Goal: Communication & Community: Answer question/provide support

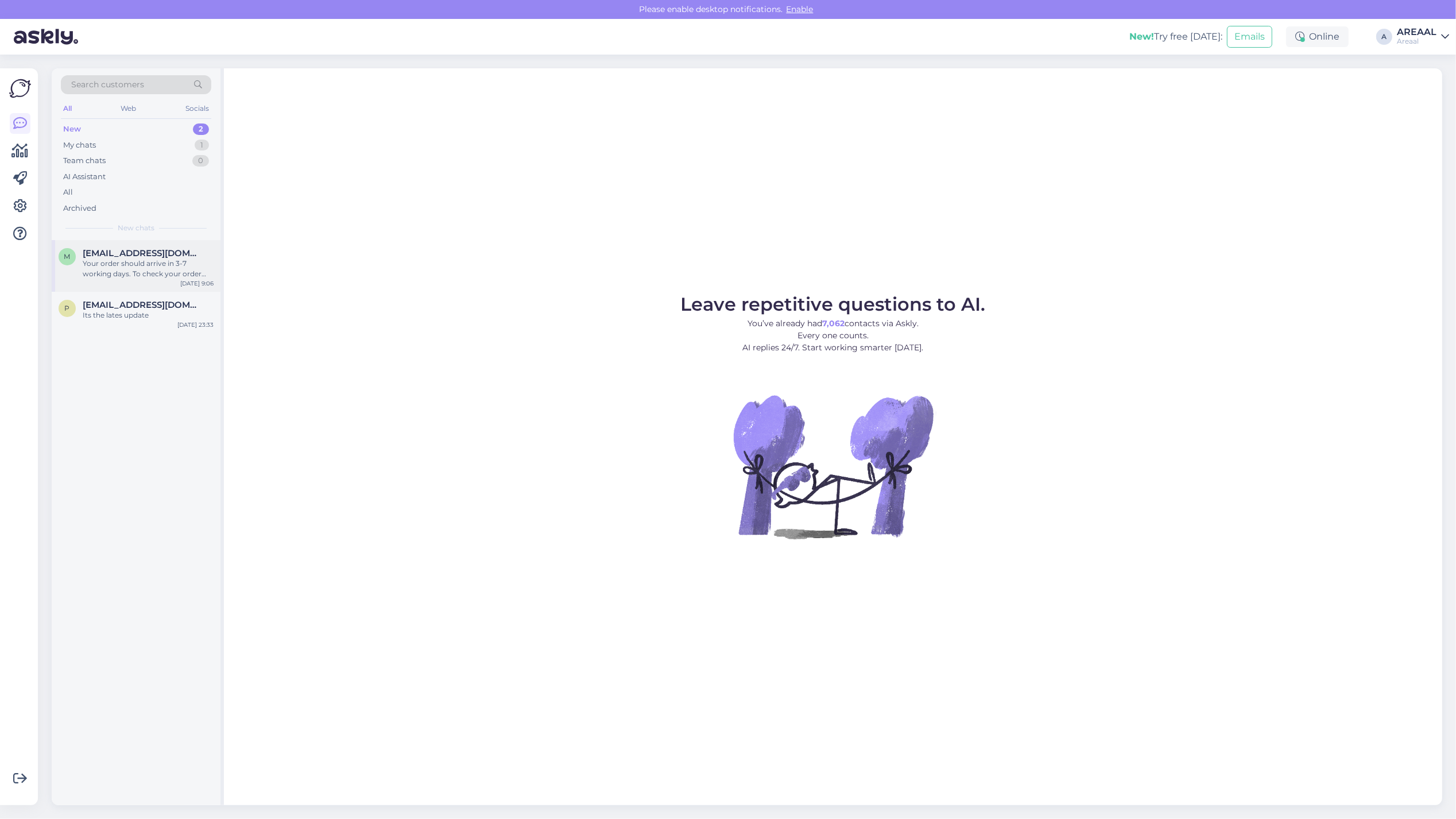
click at [152, 263] on div "Your order should arrive in 3-7 working days. To check your order status, pleas…" at bounding box center [148, 269] width 131 height 21
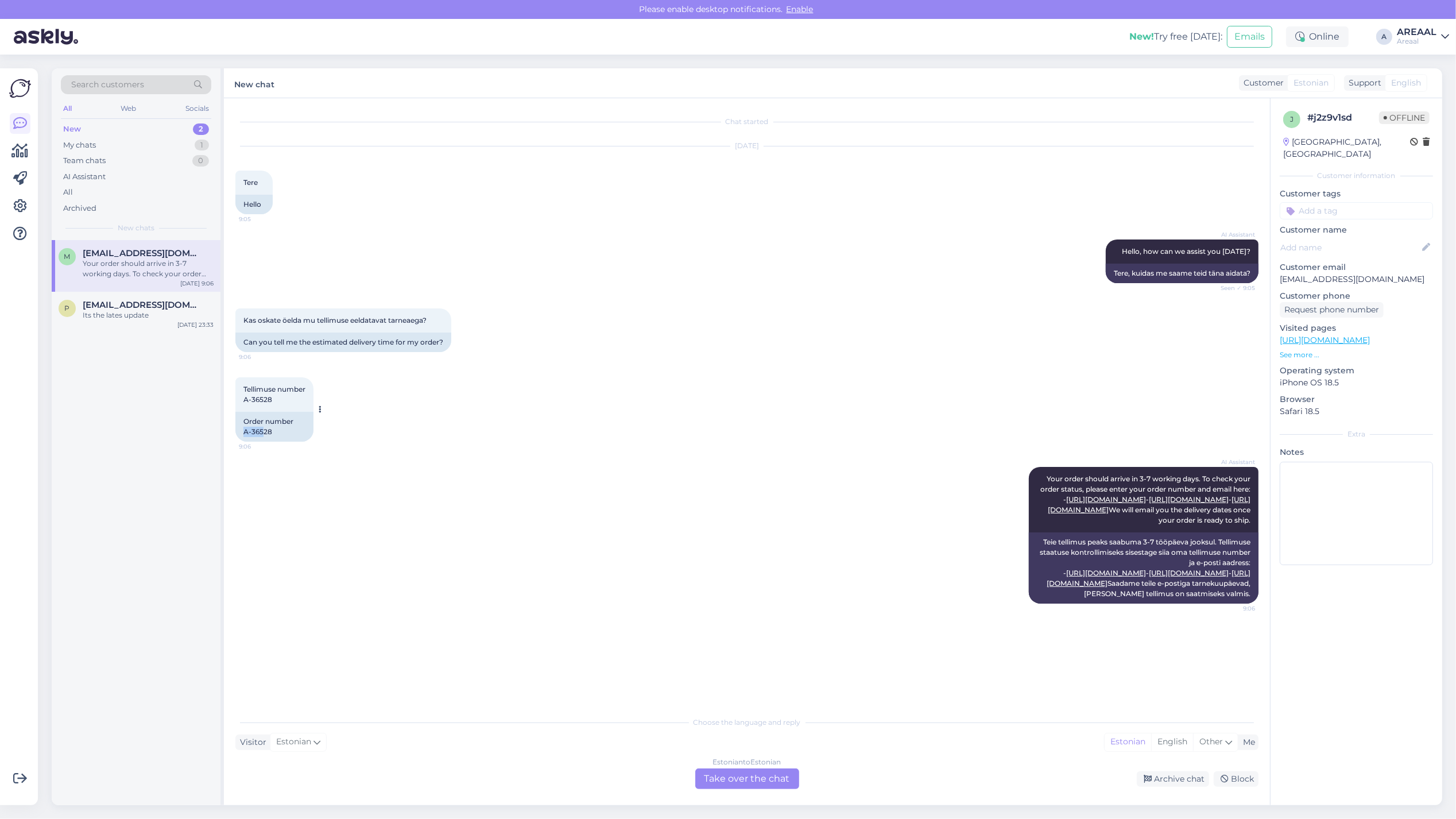
click at [237, 437] on div "Order number A-36528" at bounding box center [274, 427] width 78 height 30
click at [239, 429] on div "Order number A-36528" at bounding box center [274, 427] width 78 height 30
copy div "A-36528"
drag, startPoint x: 245, startPoint y: 428, endPoint x: 288, endPoint y: 434, distance: 43.4
click at [288, 434] on div "Order number A-36528" at bounding box center [274, 427] width 78 height 30
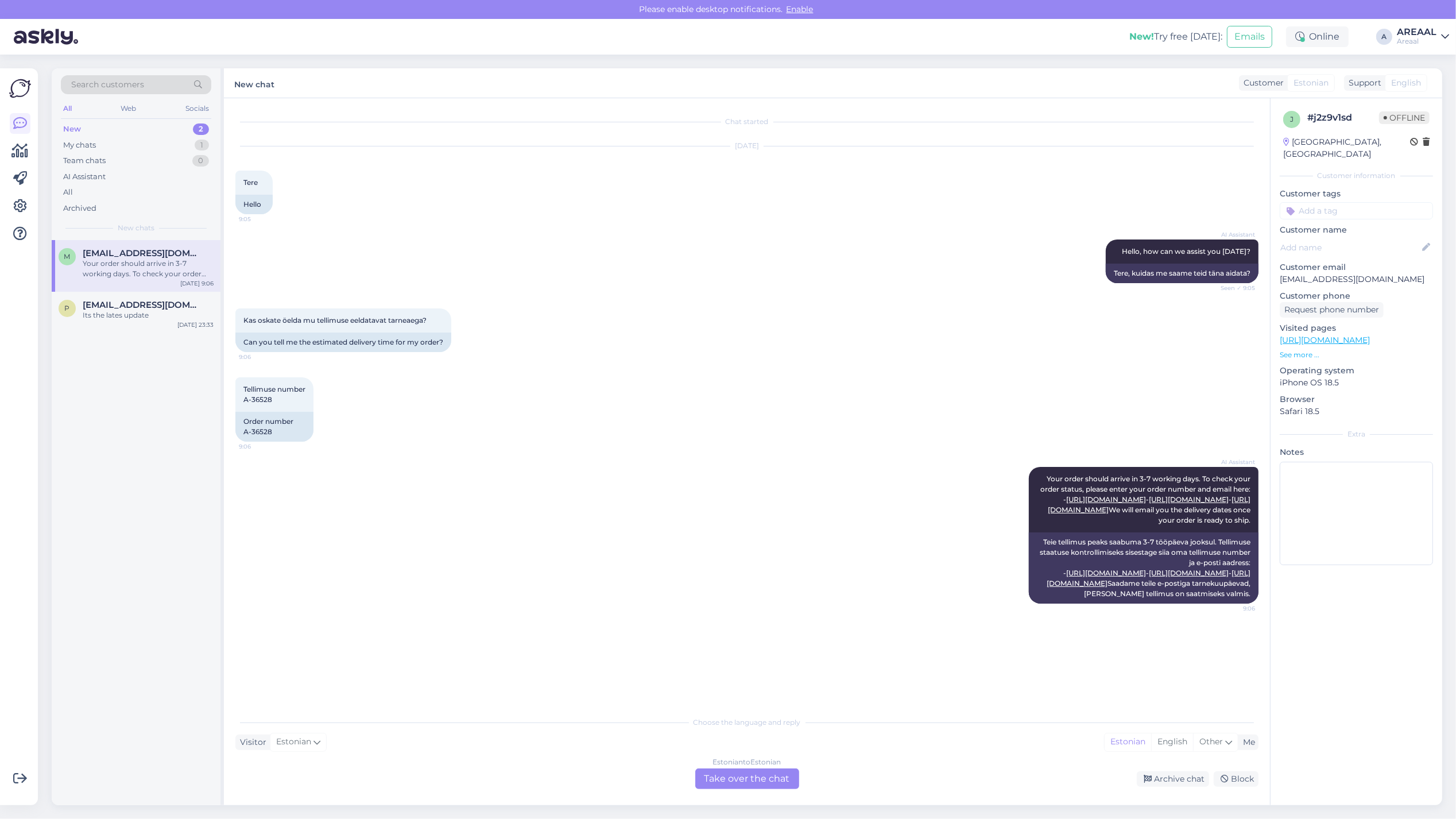
click at [738, 773] on div "Estonian to Estonian Take over the chat" at bounding box center [747, 779] width 104 height 21
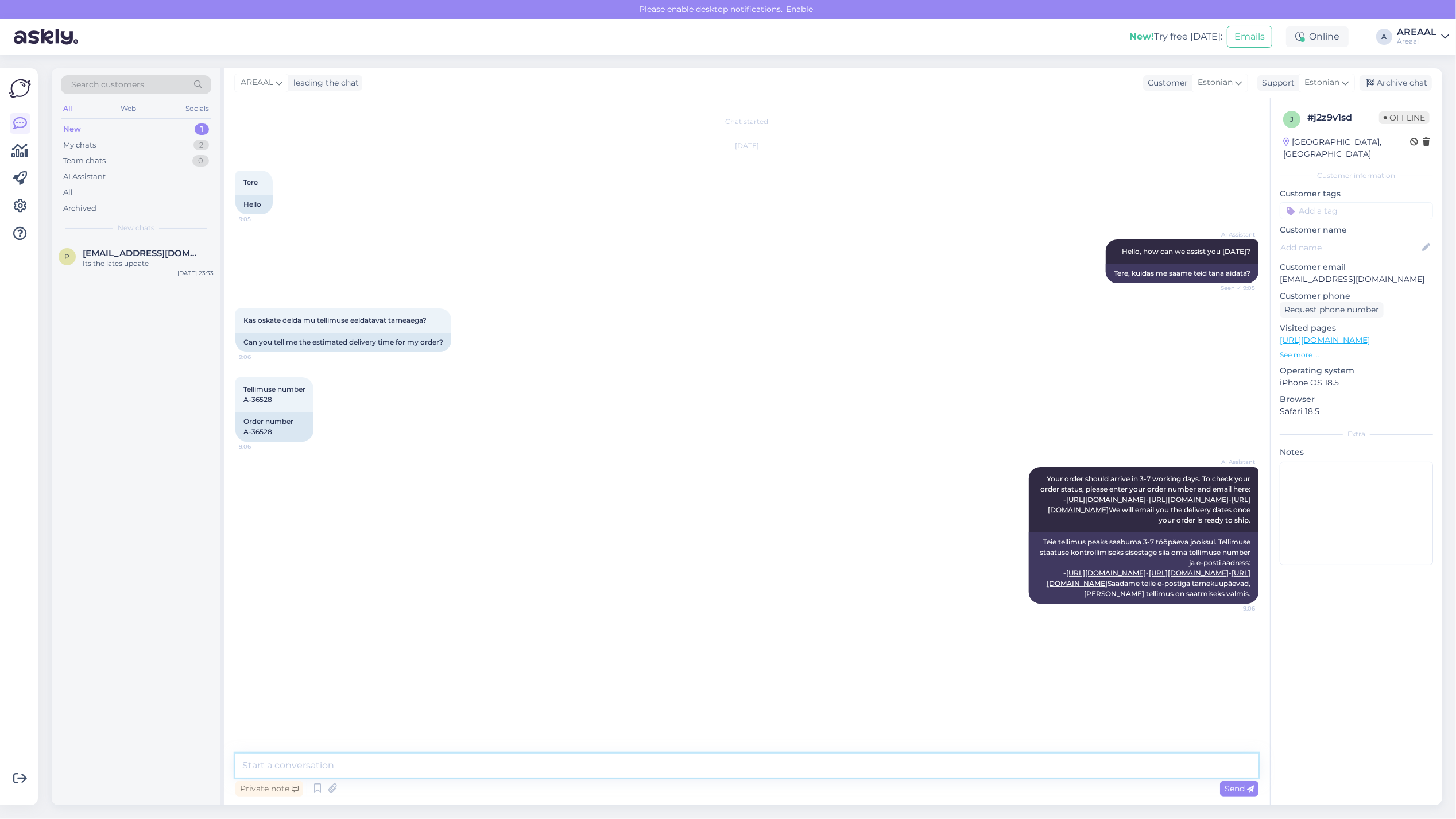
click at [738, 770] on textarea at bounding box center [746, 766] width 1023 height 24
click at [838, 756] on textarea "Orienteeruv tarneaeg" at bounding box center [746, 766] width 1023 height 24
type textarea "Orienteeruv tarneaeg 16.09-20.09"
click at [190, 260] on div "Its the lates update" at bounding box center [148, 263] width 131 height 10
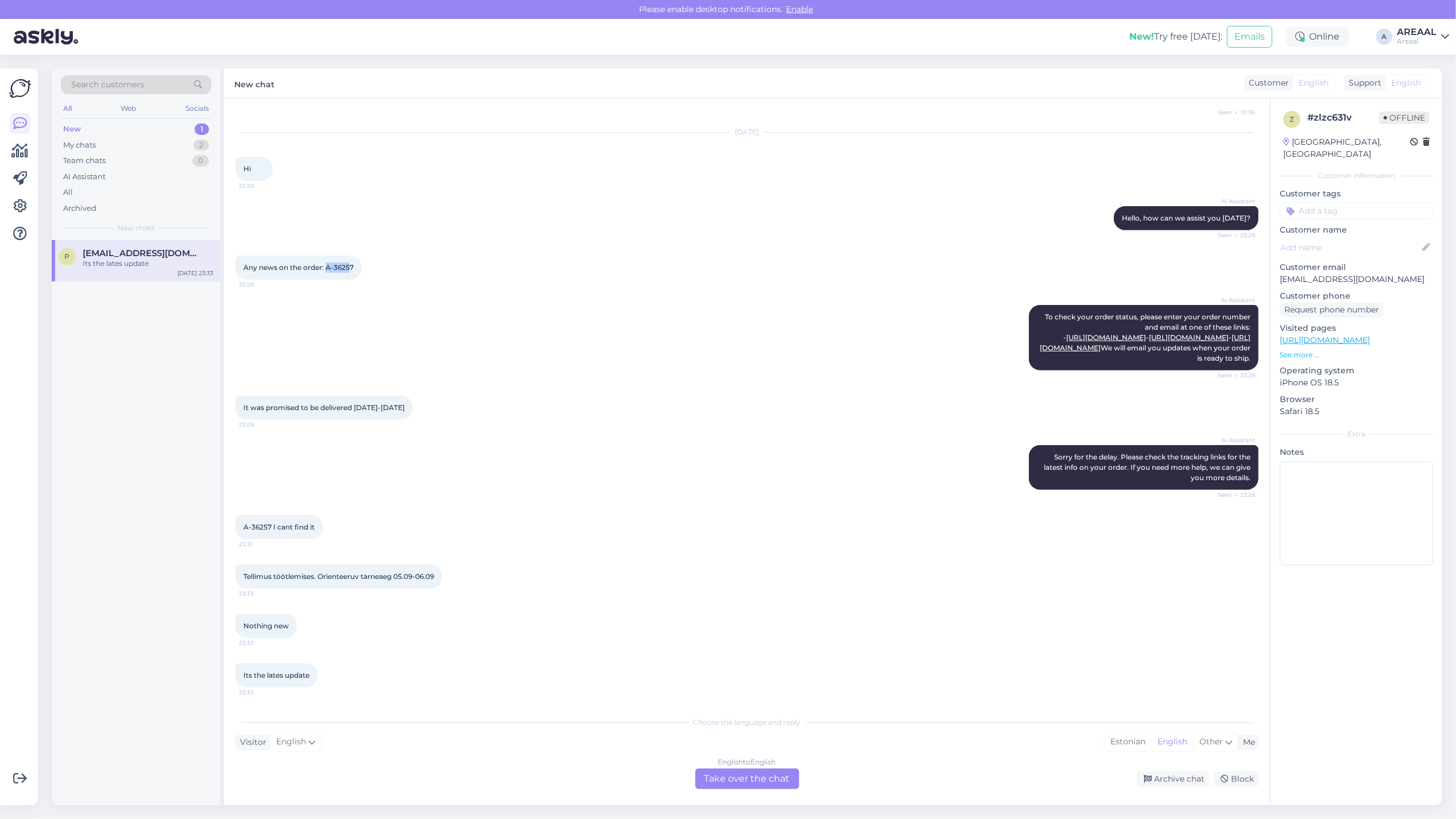
drag, startPoint x: 351, startPoint y: 245, endPoint x: 326, endPoint y: 247, distance: 25.1
click at [326, 263] on span "Any news on the order: A-36257" at bounding box center [298, 267] width 110 height 9
click at [325, 263] on span "Any news on the order: A-36257" at bounding box center [298, 267] width 110 height 9
drag, startPoint x: 325, startPoint y: 247, endPoint x: 349, endPoint y: 251, distance: 24.3
click at [349, 263] on span "Any news on the order: A-36257" at bounding box center [298, 267] width 110 height 9
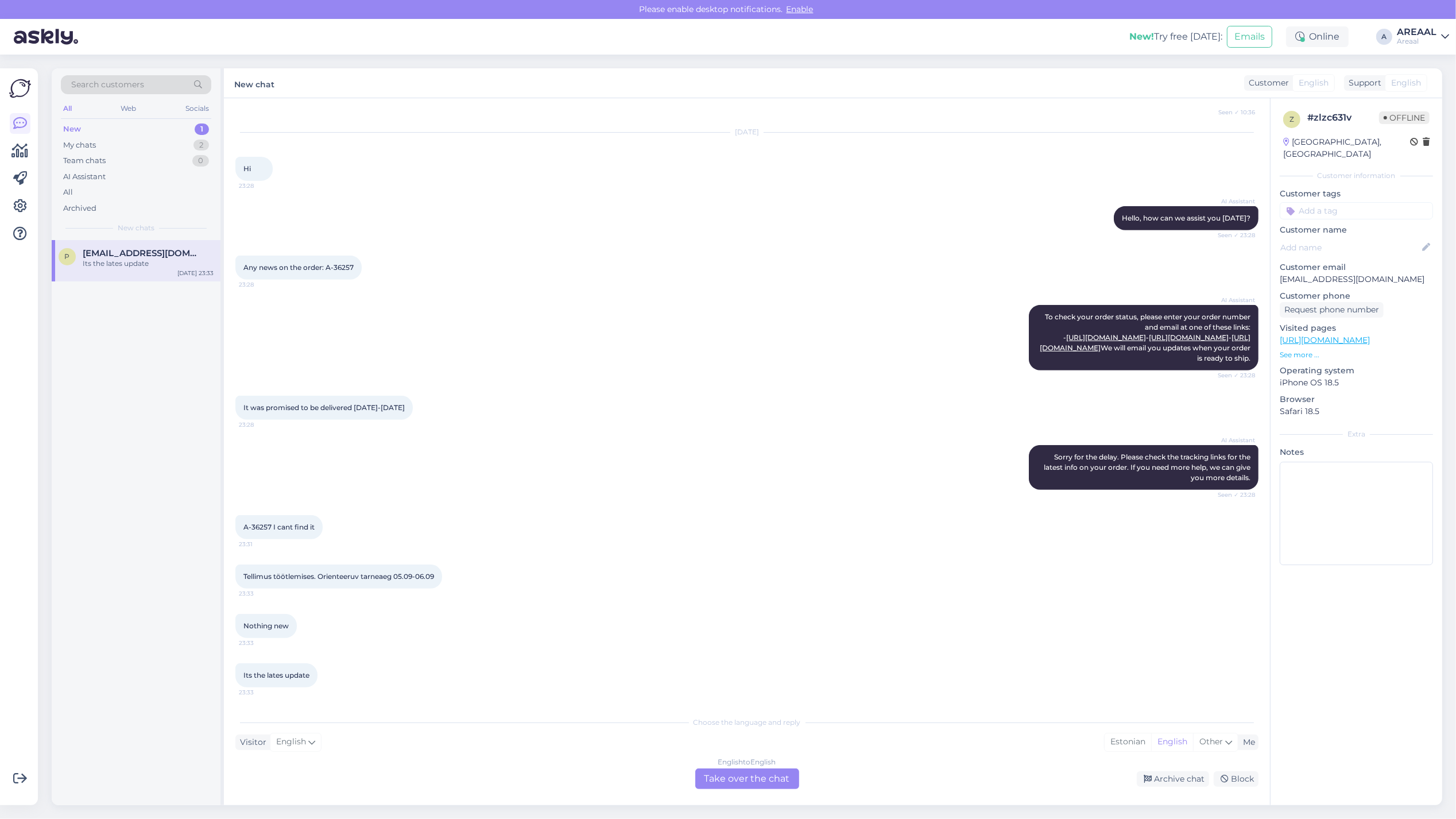
click at [748, 772] on div "English to English Take over the chat" at bounding box center [747, 779] width 104 height 21
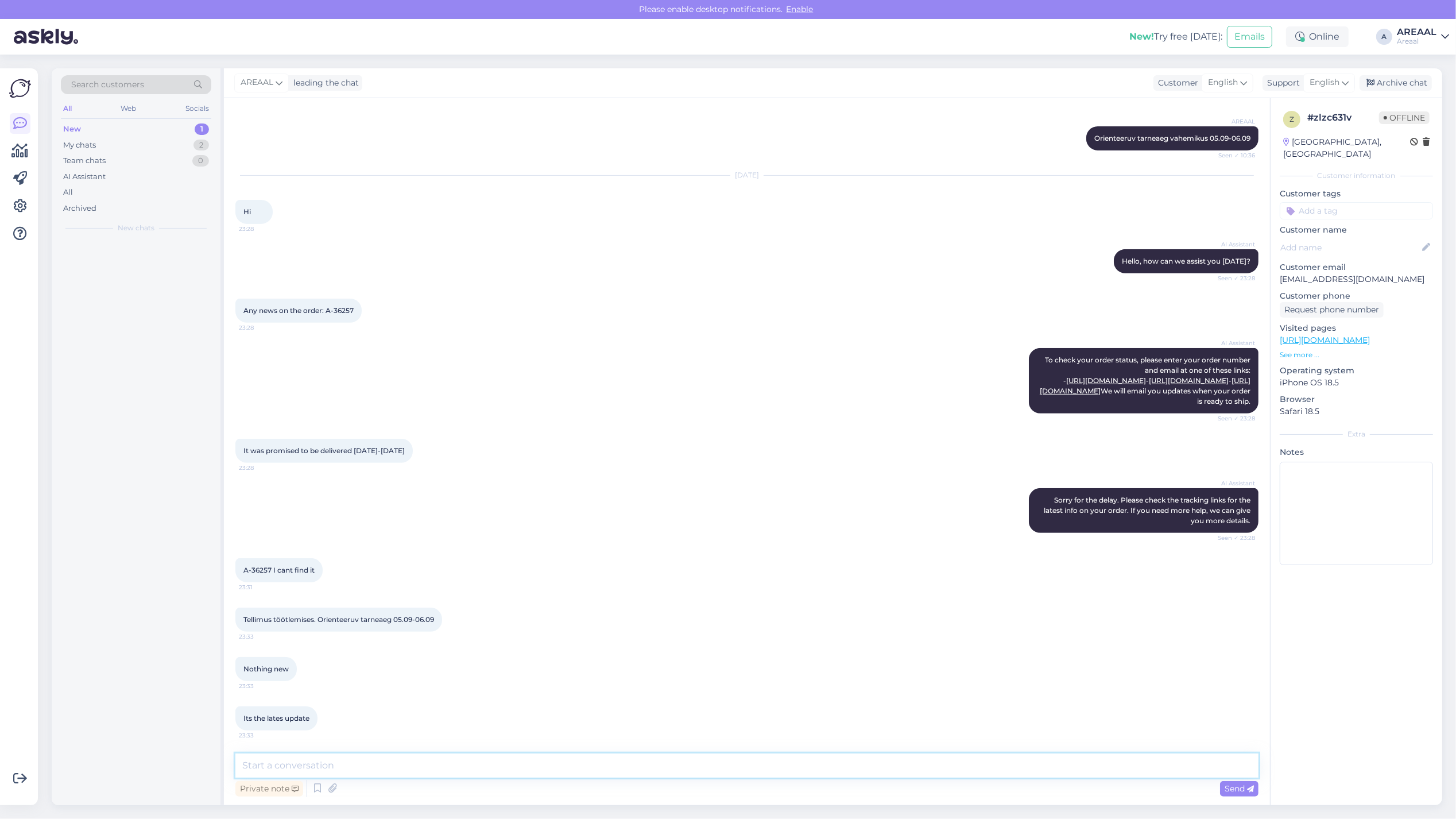
click at [741, 767] on textarea at bounding box center [746, 766] width 1023 height 24
paste textarea "Kahjuks peame teada andma, et hetkel Beurer IL60 jõudmine meie lattu on hilinen…"
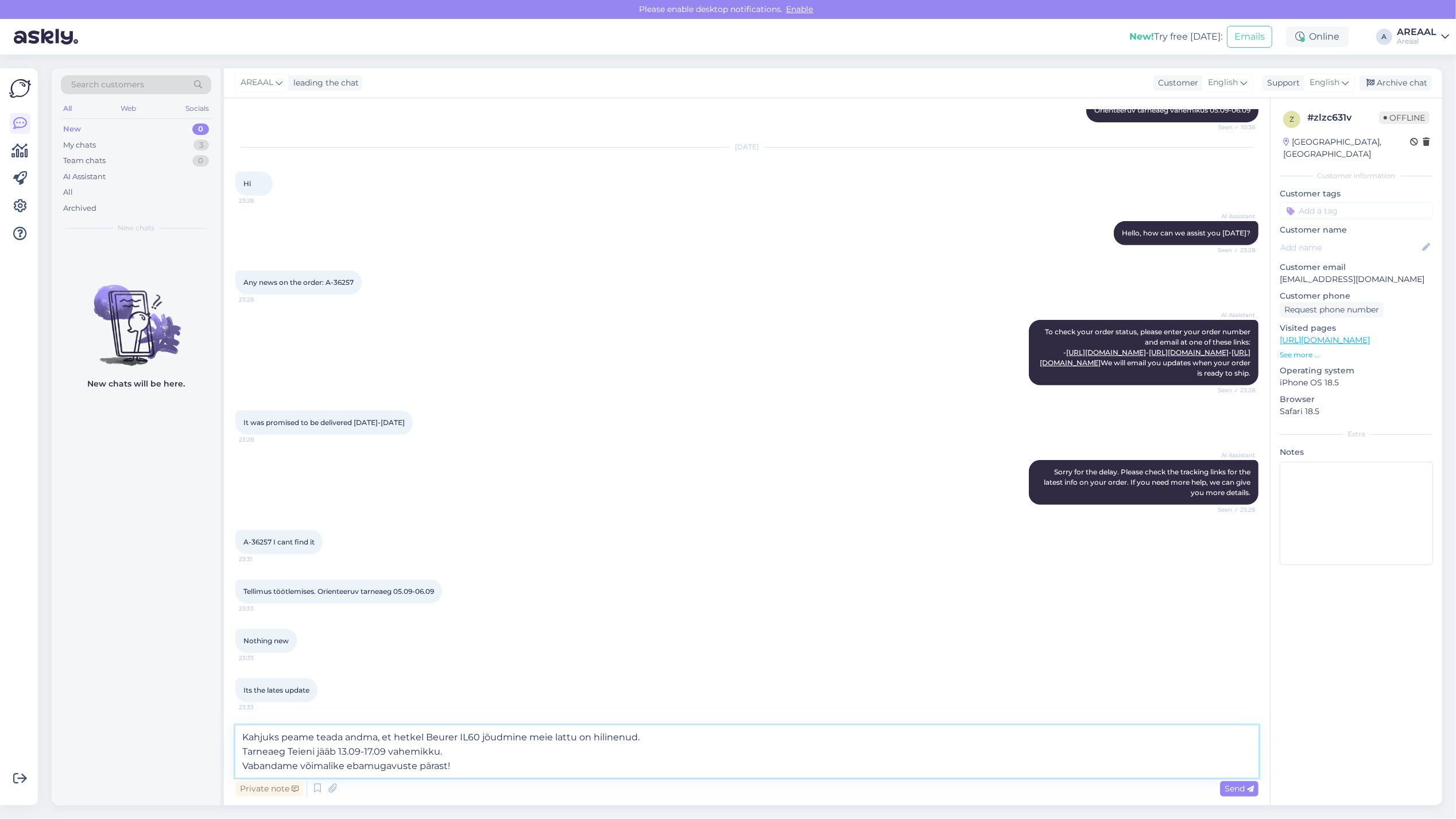
click at [722, 733] on textarea "Kahjuks peame teada andma, et hetkel Beurer IL60 jõudmine meie lattu on hilinen…" at bounding box center [746, 751] width 1023 height 52
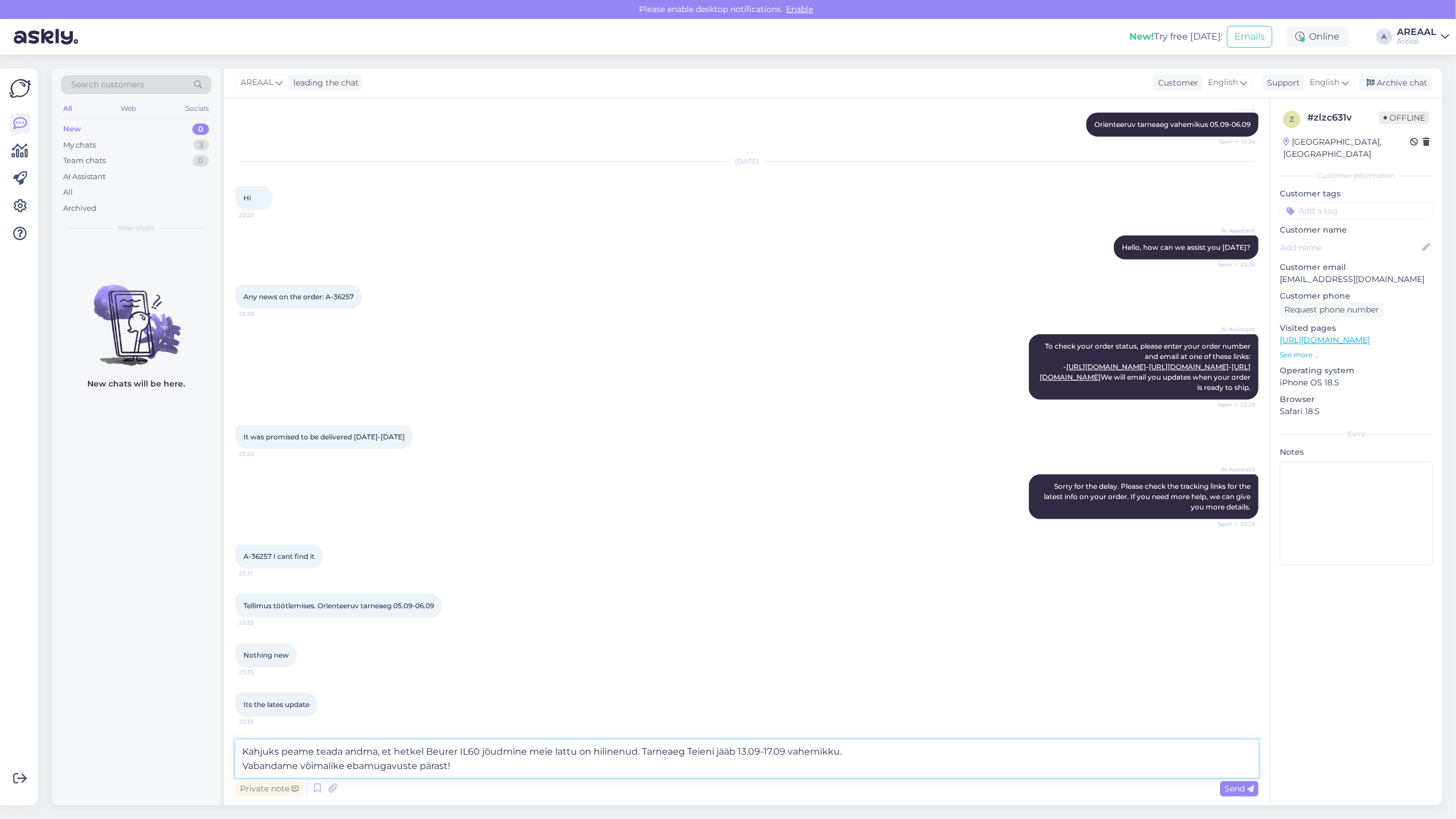
click at [887, 751] on textarea "Kahjuks peame teada andma, et hetkel Beurer IL60 jõudmine meie lattu on hilinen…" at bounding box center [746, 759] width 1023 height 38
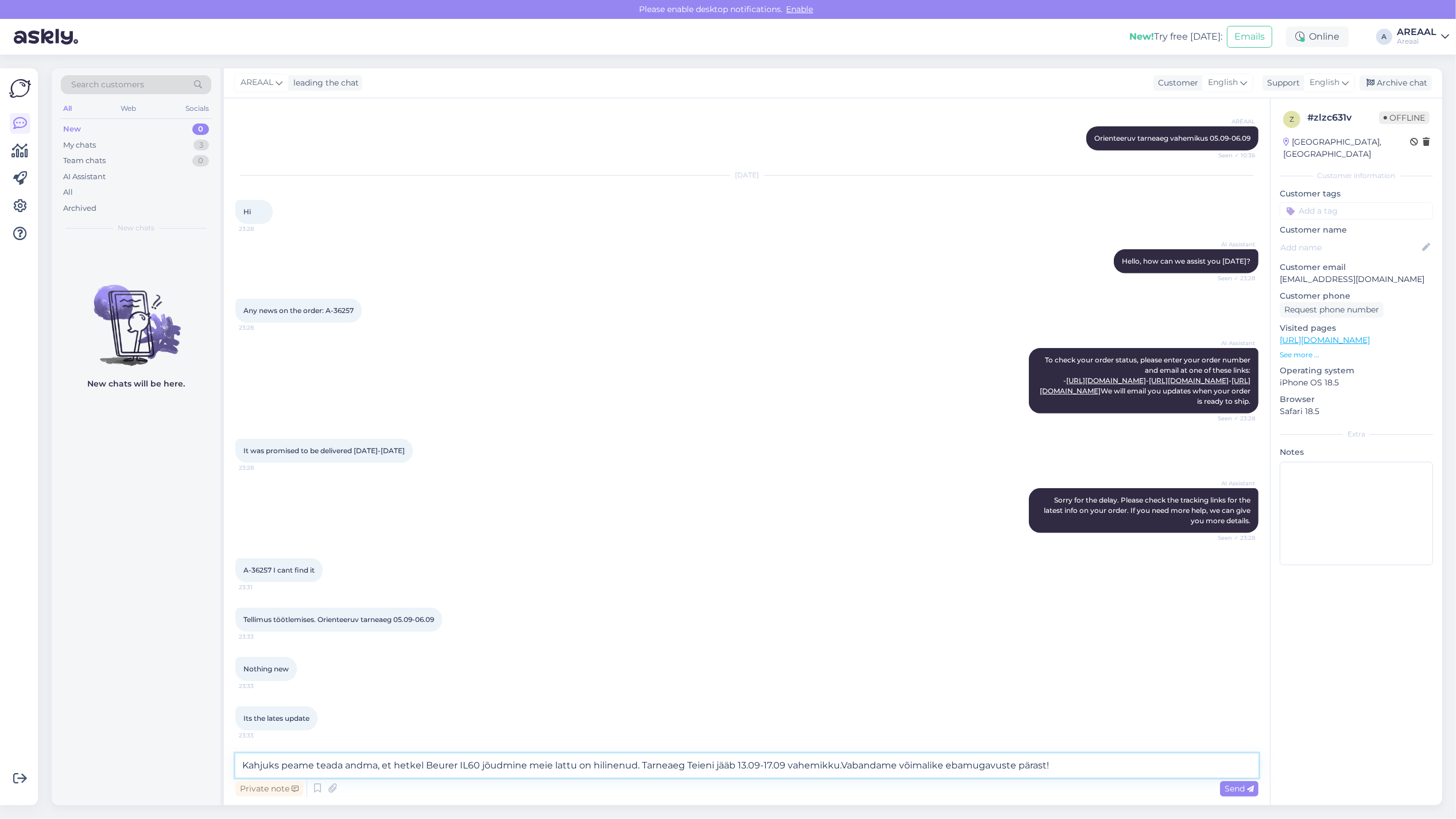
type textarea "Kahjuks peame teada andma, et hetkel Beurer IL60 jõudmine meie lattu on hilinen…"
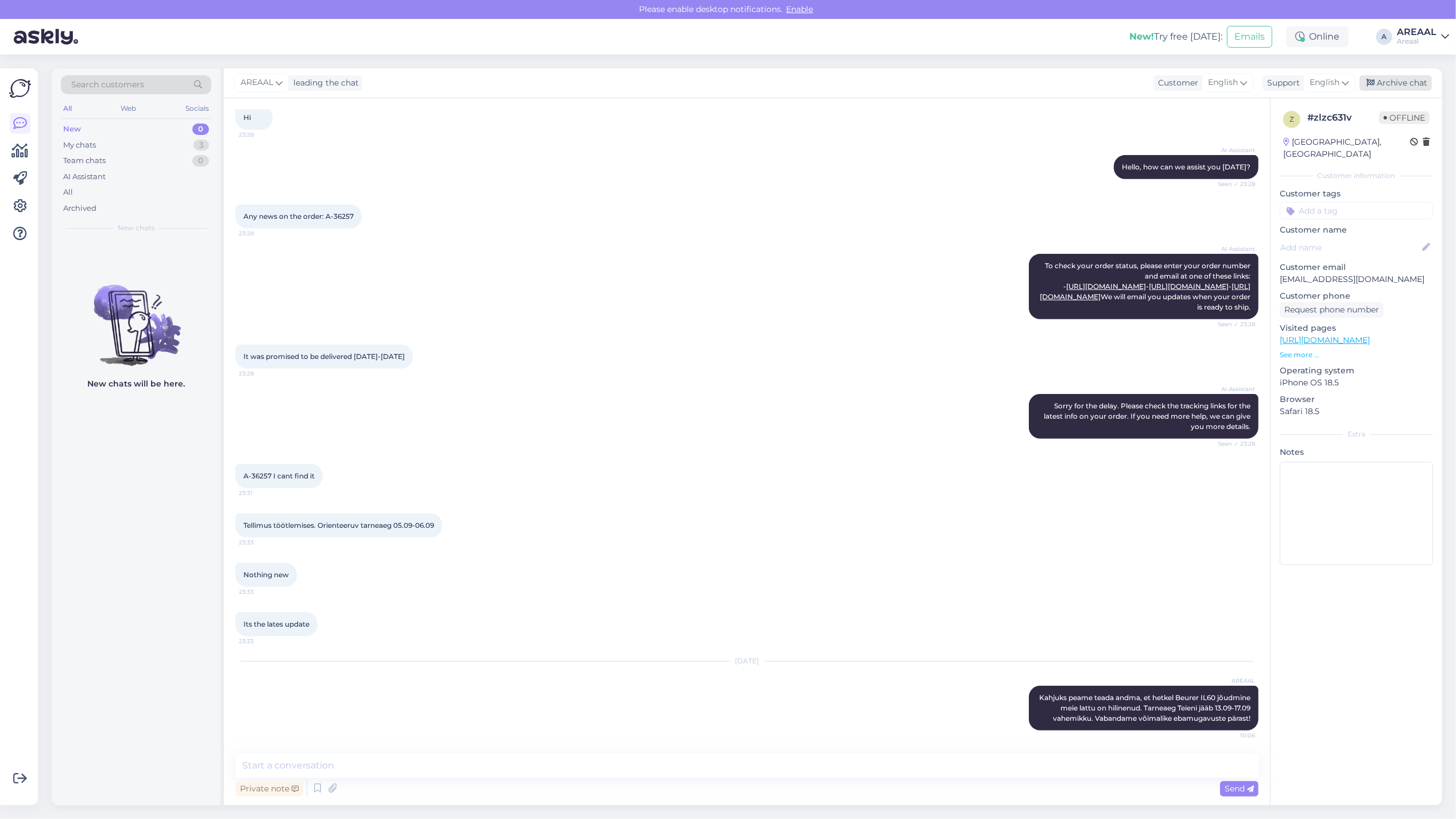
click at [1387, 89] on div "Archive chat" at bounding box center [1395, 83] width 72 height 15
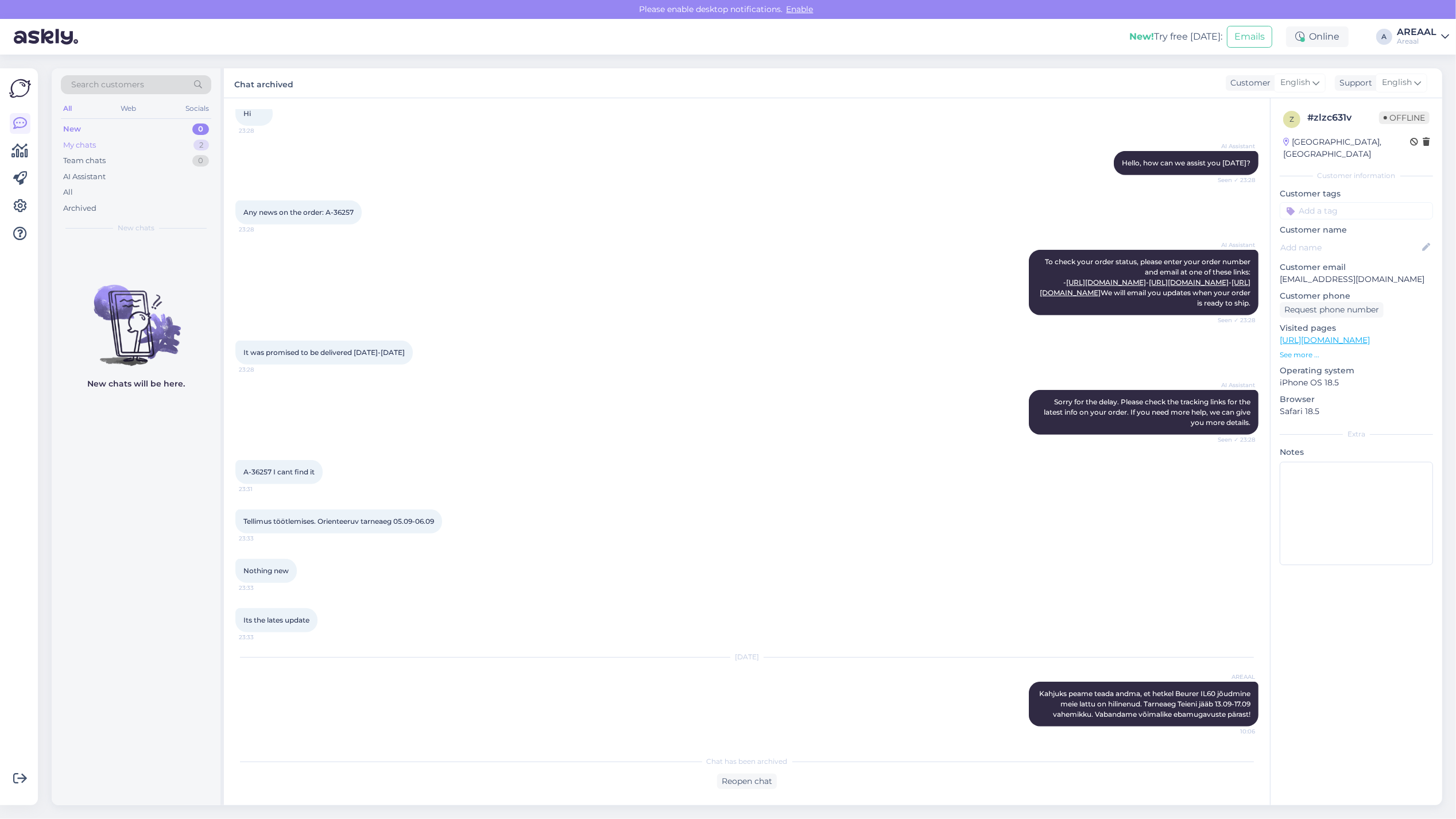
click at [181, 142] on div "My chats 2" at bounding box center [136, 145] width 150 height 16
click at [187, 271] on div "[DATE] 10:05" at bounding box center [195, 273] width 36 height 9
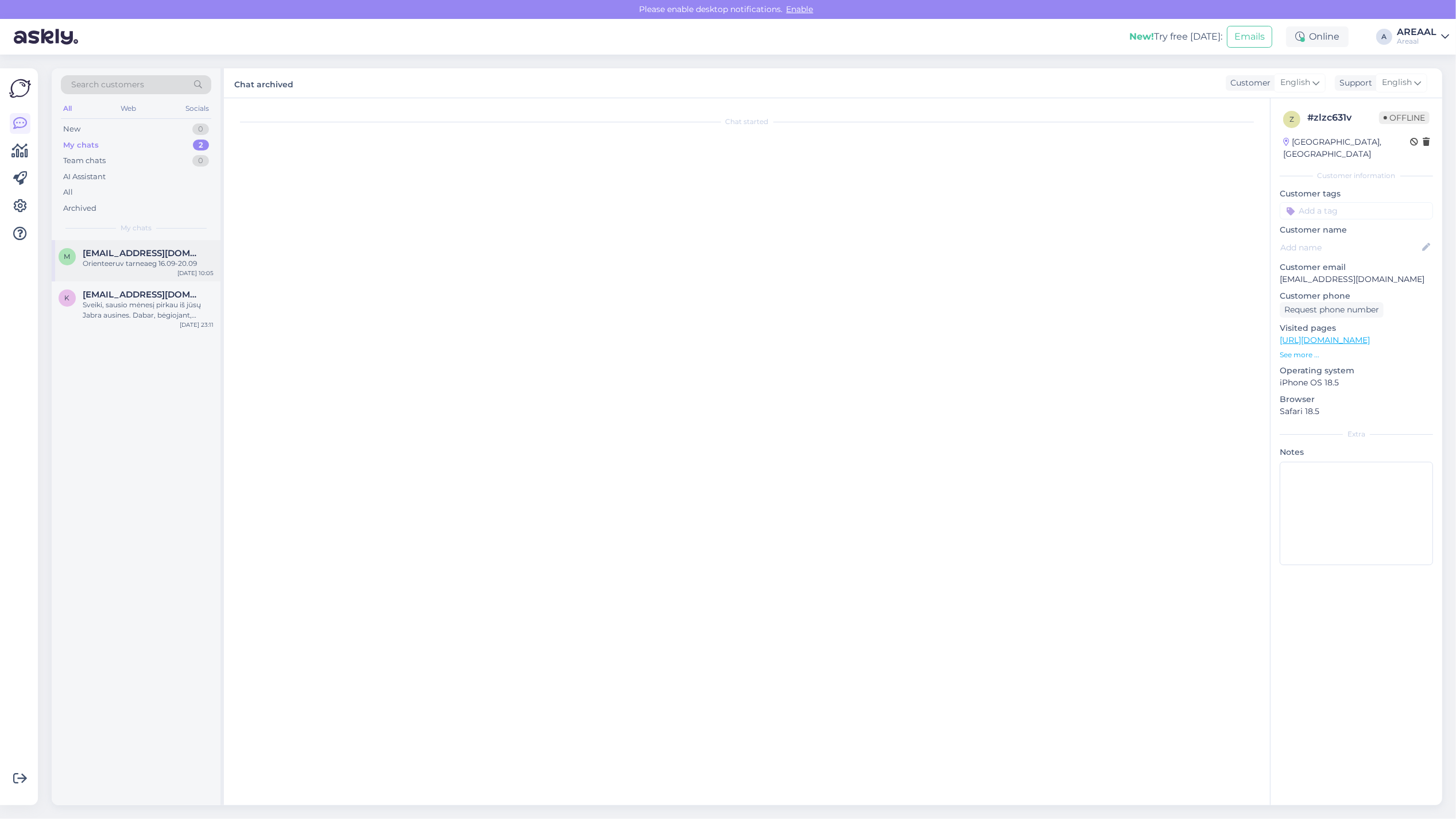
scroll to position [0, 0]
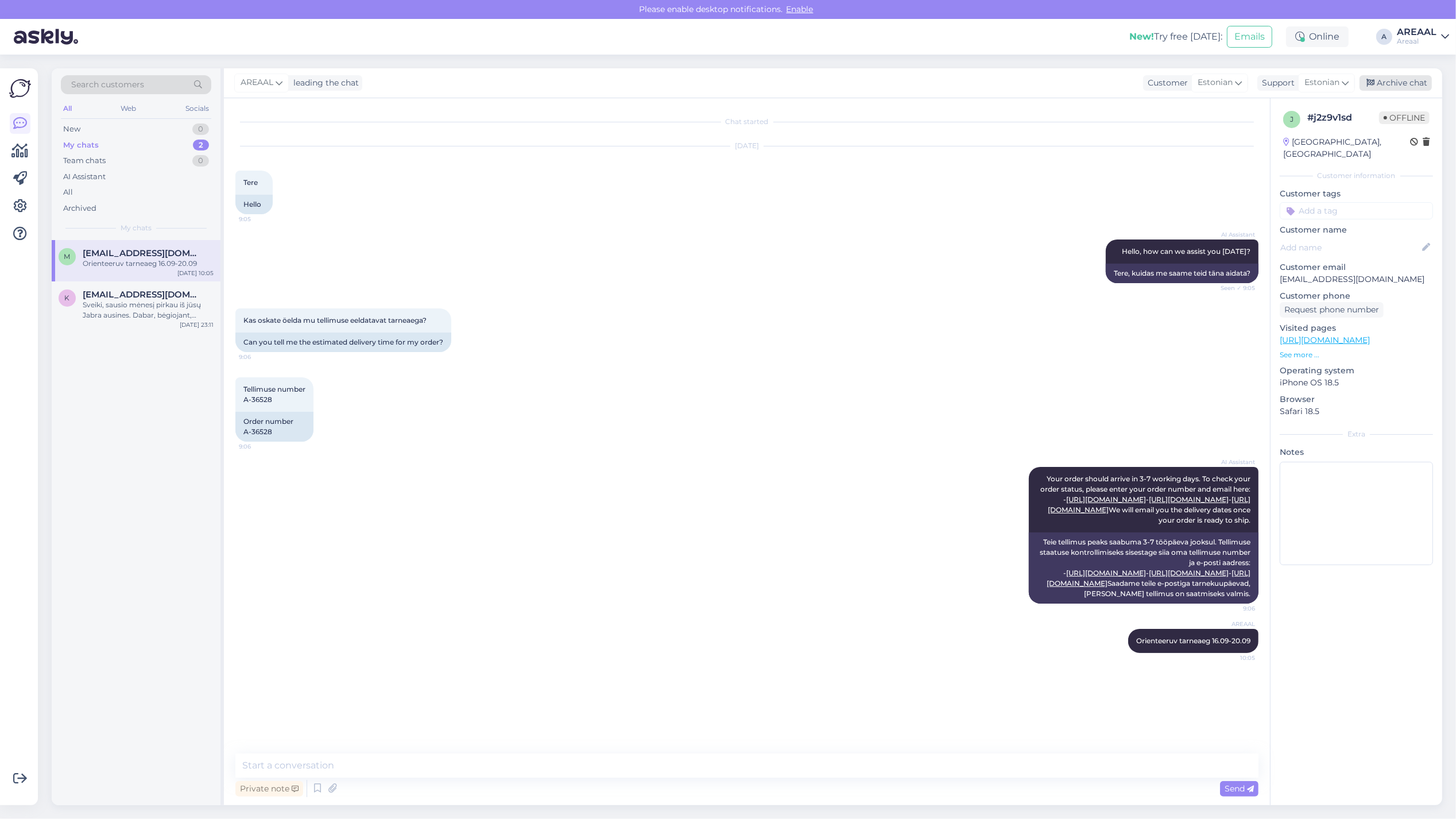
click at [1407, 80] on div "Archive chat" at bounding box center [1395, 83] width 72 height 15
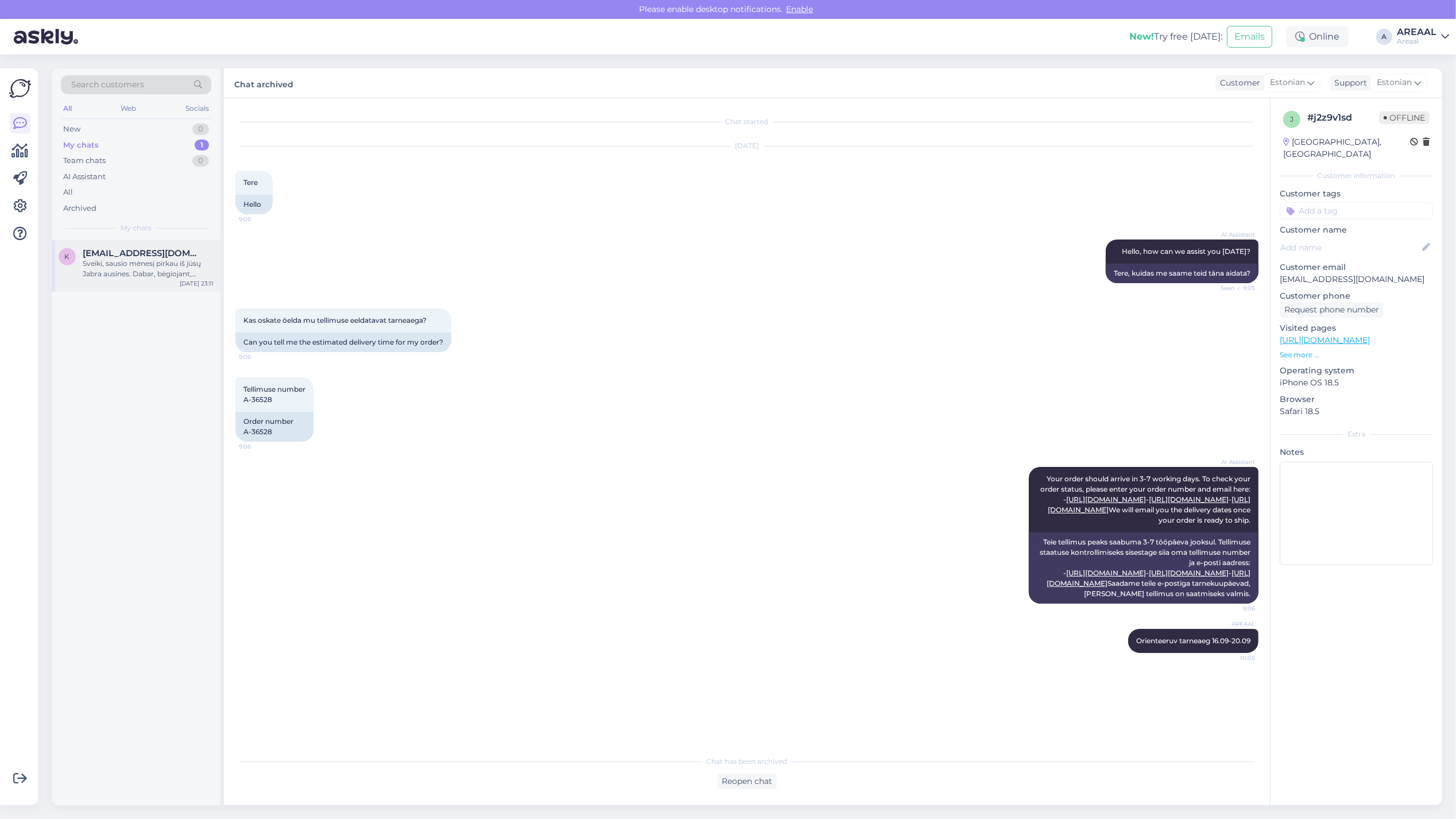
click at [184, 271] on div "Sveiki, sausio mėnesį pirkau iš jūsų Jabra ausines. Dabar, bėgiojant, dešinė au…" at bounding box center [148, 269] width 131 height 21
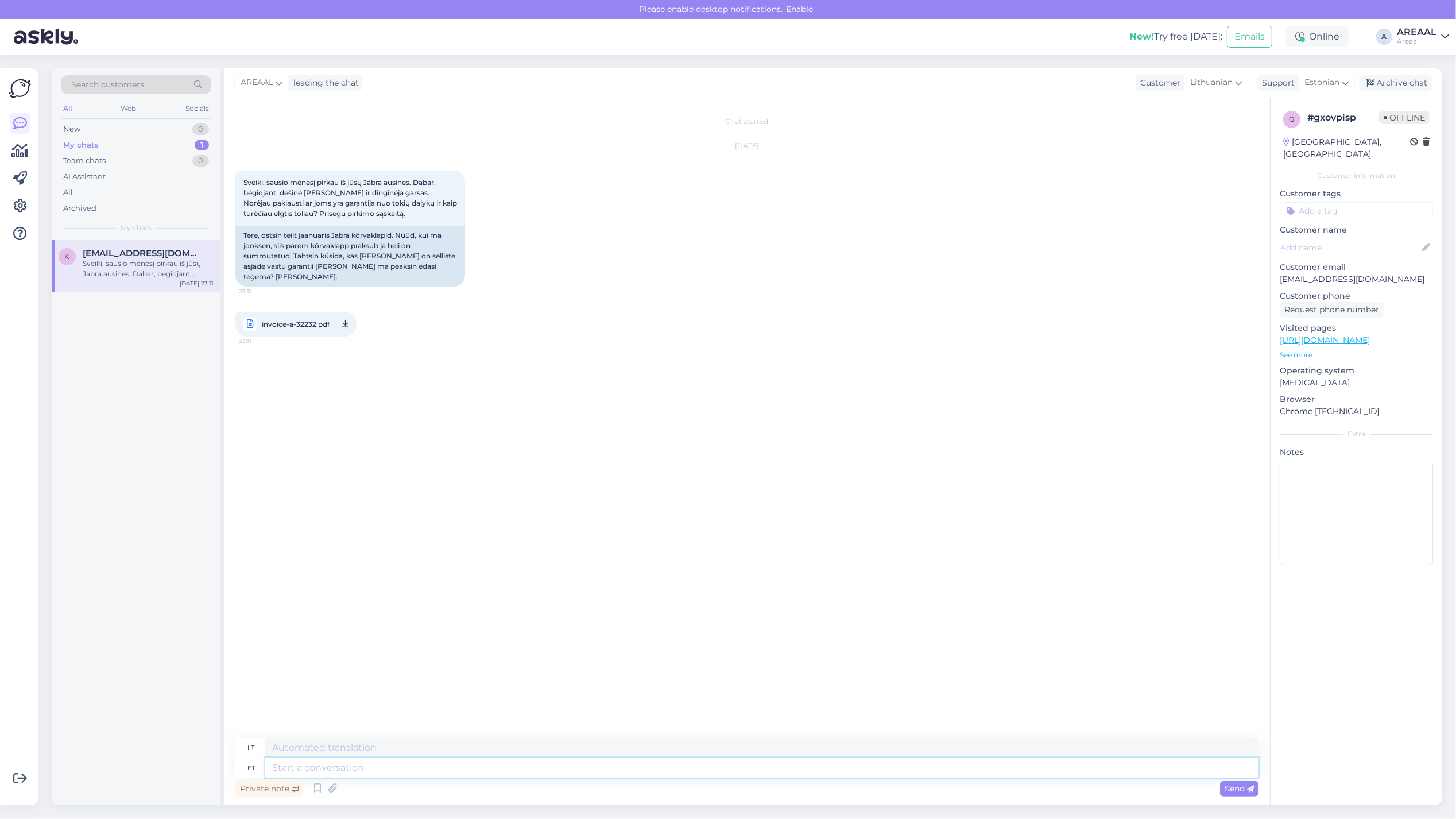
click at [494, 770] on textarea at bounding box center [762, 768] width 993 height 19
type textarea "Tere!"
type textarea "Sveiki!"
type textarea "Tere! saatke k"
type textarea "Sveiki! Siųsti"
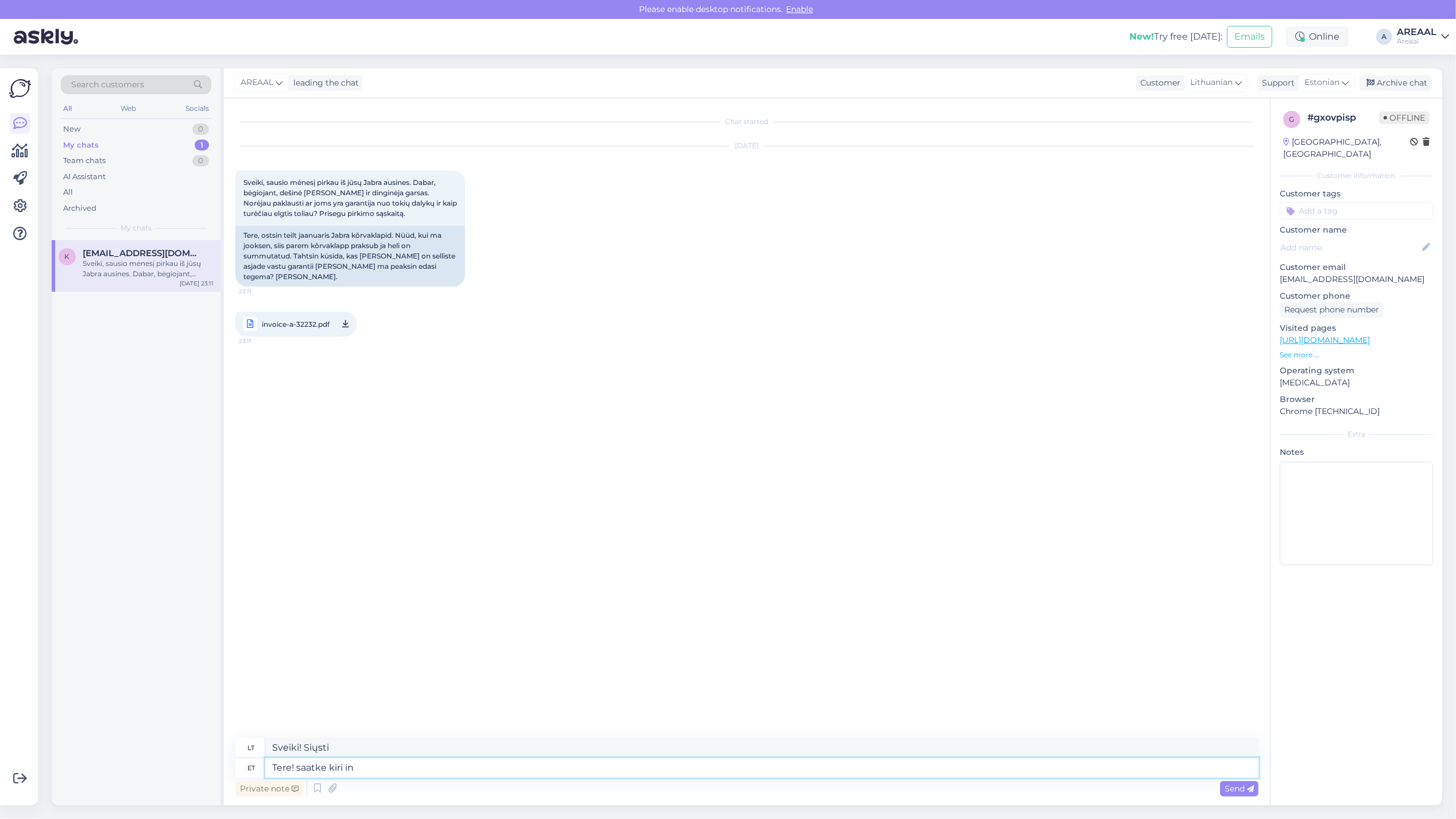
type textarea "Tere! saatke kiri inf"
type textarea "Sveiki! Parašykite žinutę"
type textarea "Tere! saatke kiri info@areaal.lt"
type textarea "Sveiki! Parašykite žinutę adresu info@areaal.lt"
type textarea "Tere! Saatke kiri [EMAIL_ADDRESS][DOMAIN_NAME]"
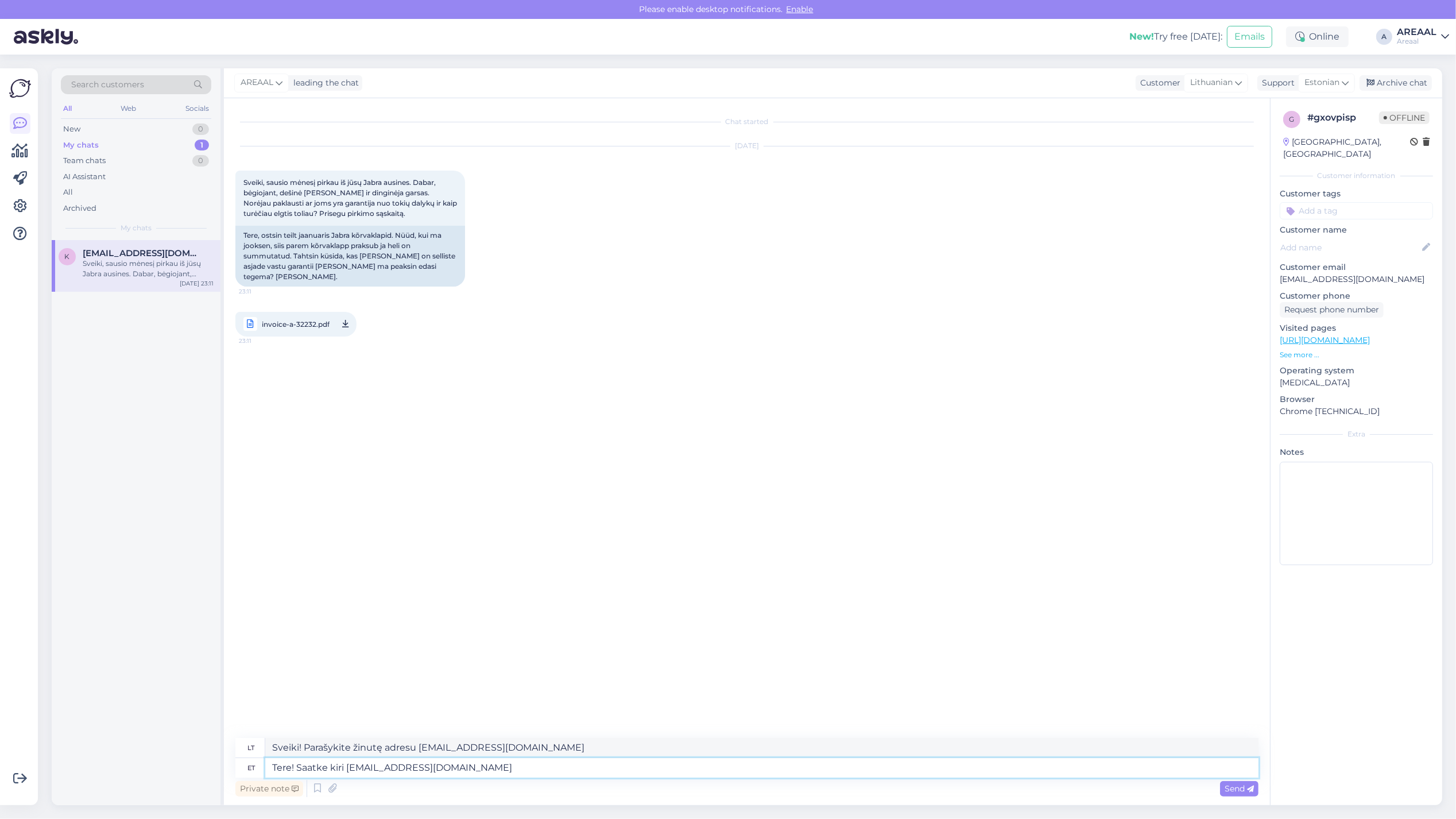
type textarea "Sveiki! Rašykite žinutę adresu info@areaal.lt"
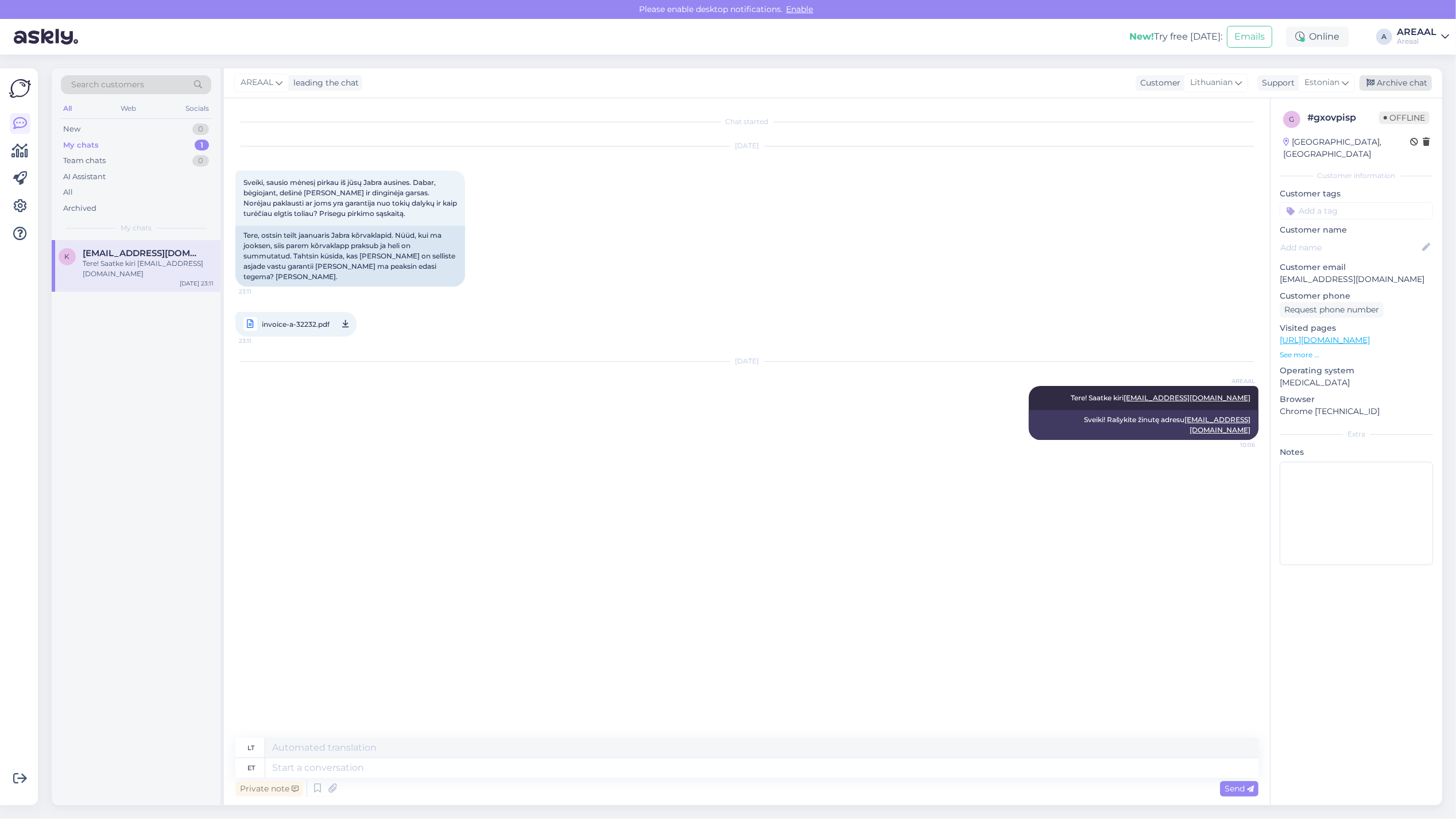
click at [1397, 79] on div "Archive chat" at bounding box center [1395, 83] width 72 height 15
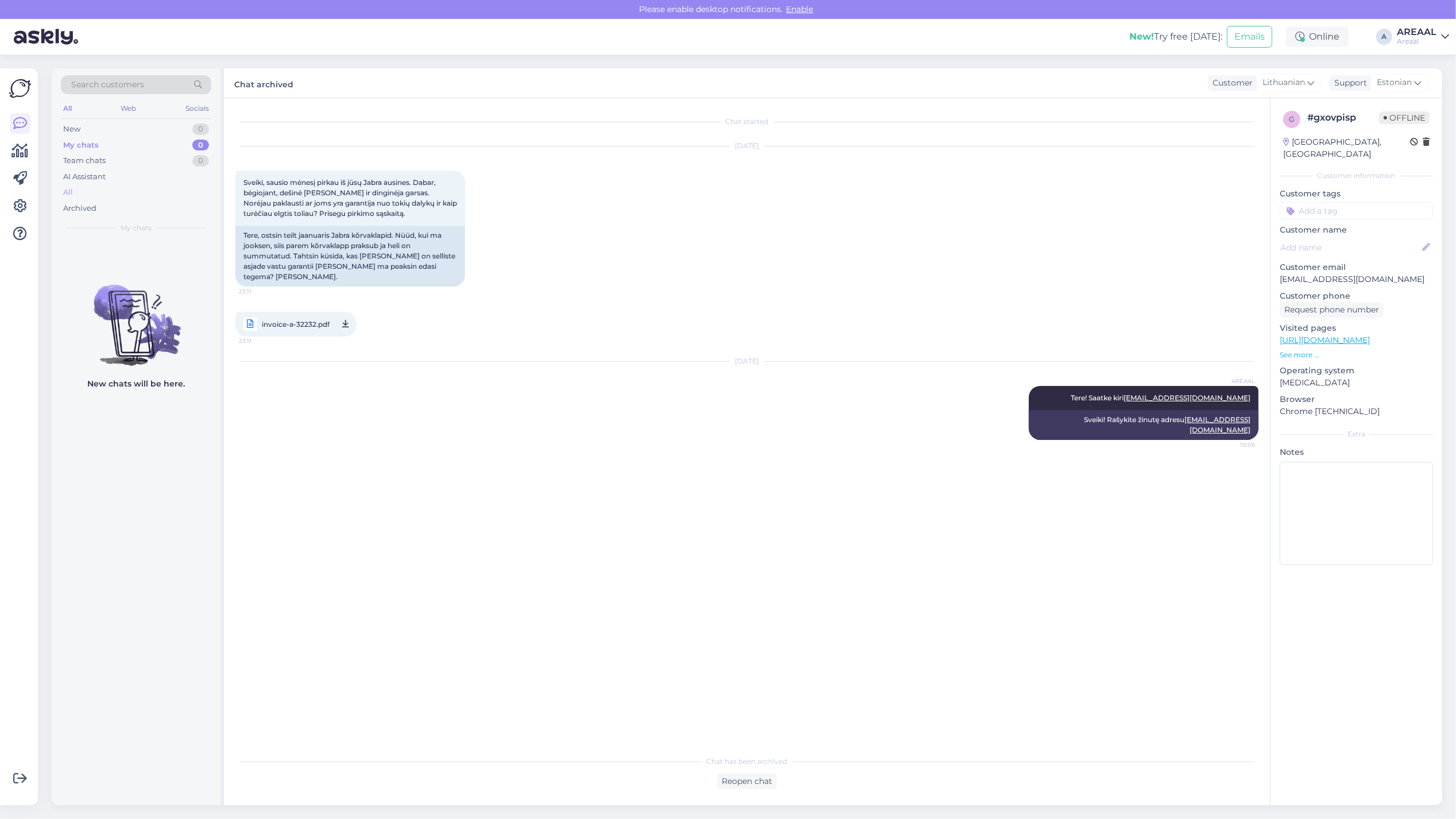
click at [106, 197] on div "All" at bounding box center [136, 193] width 150 height 16
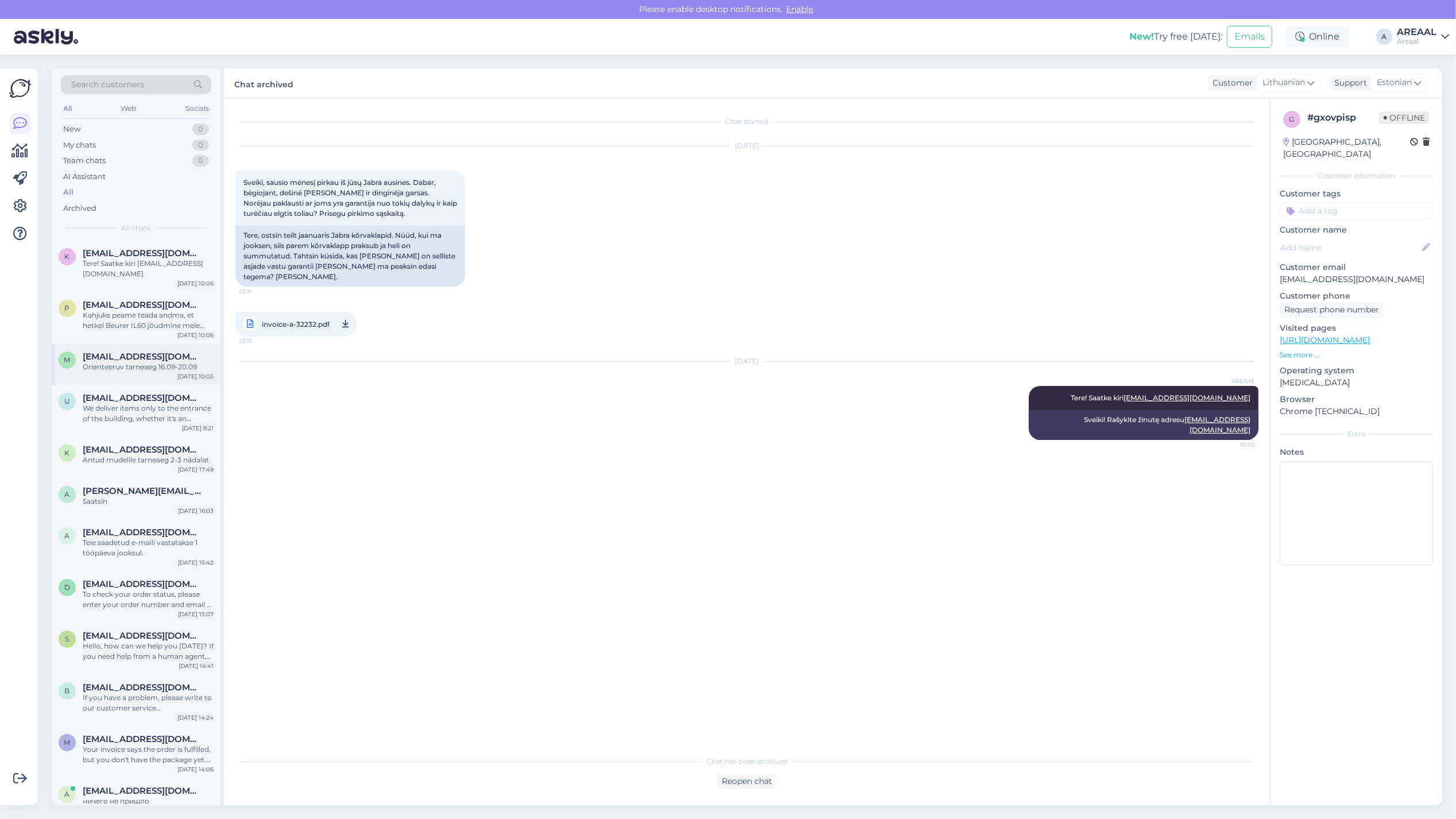
click at [122, 362] on div "Orienteeruv tarneaeg 16.09-20.09" at bounding box center [148, 366] width 131 height 10
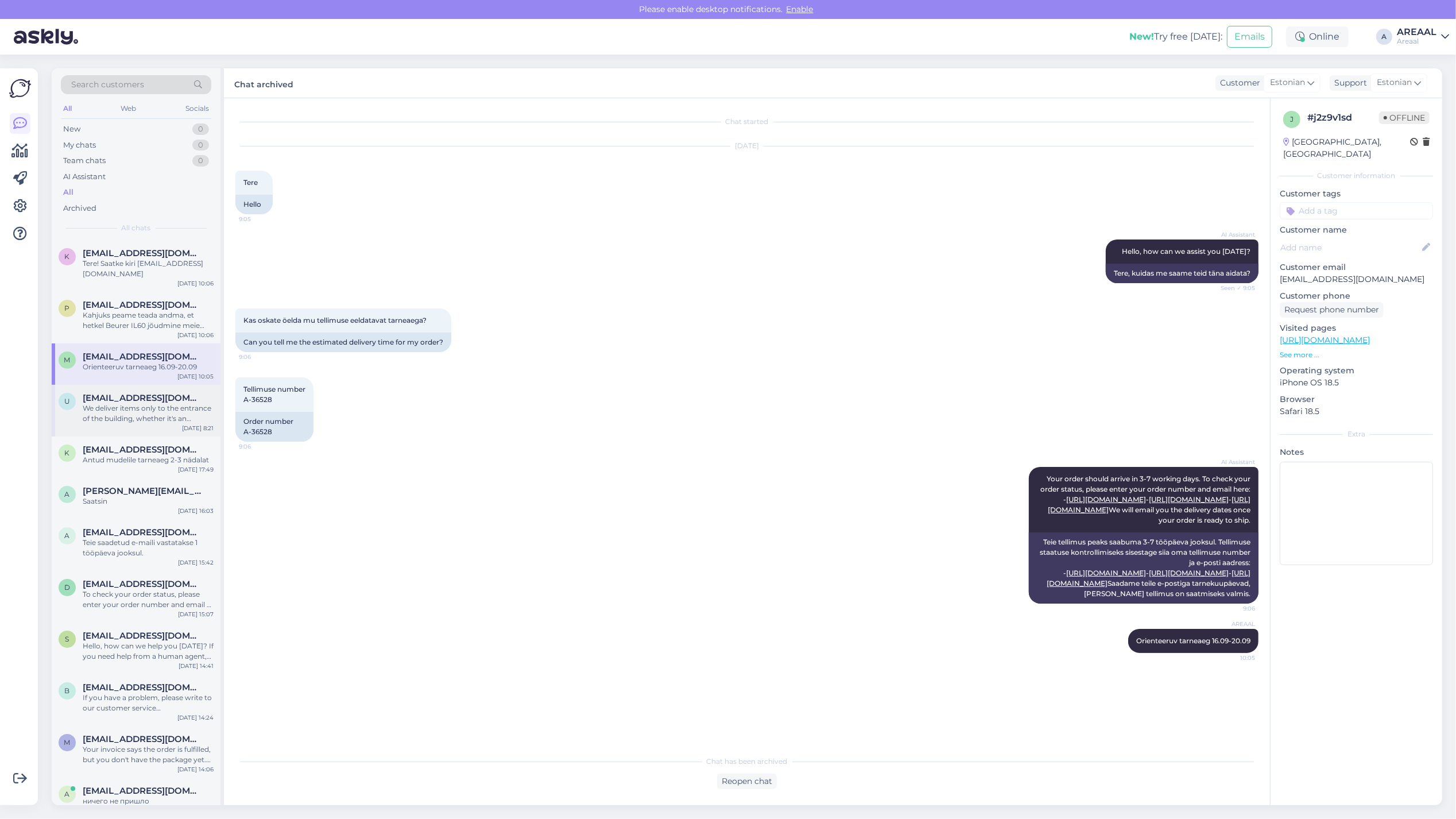
click at [135, 403] on div "We deliver items only to the entrance of the building, whether it's an apartmen…" at bounding box center [148, 413] width 131 height 21
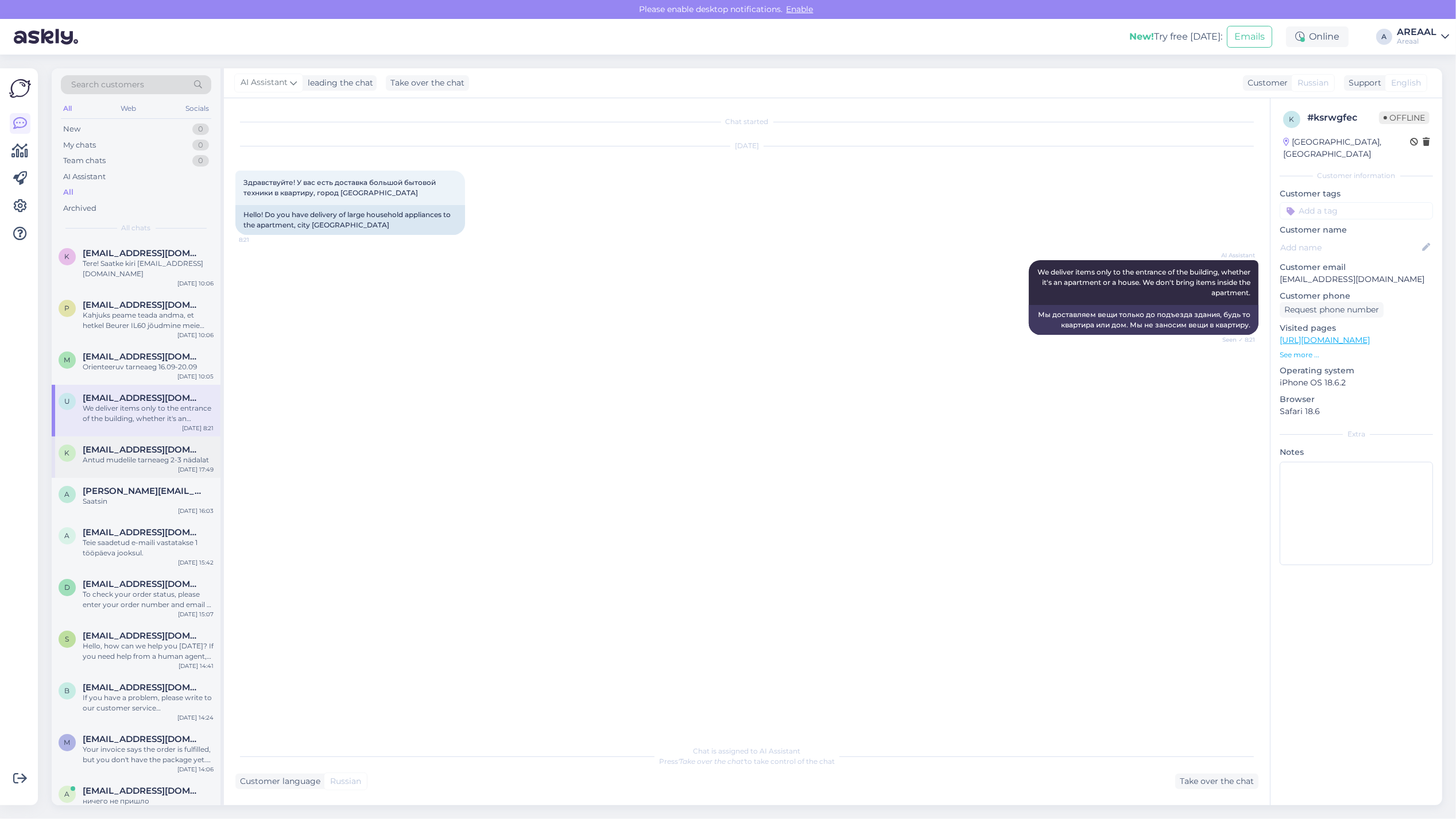
click at [106, 457] on div "k kaismartin1@gmail.com Antud mudelile tarneaeg 2-3 nädalat Sep 10 17:49" at bounding box center [136, 457] width 169 height 41
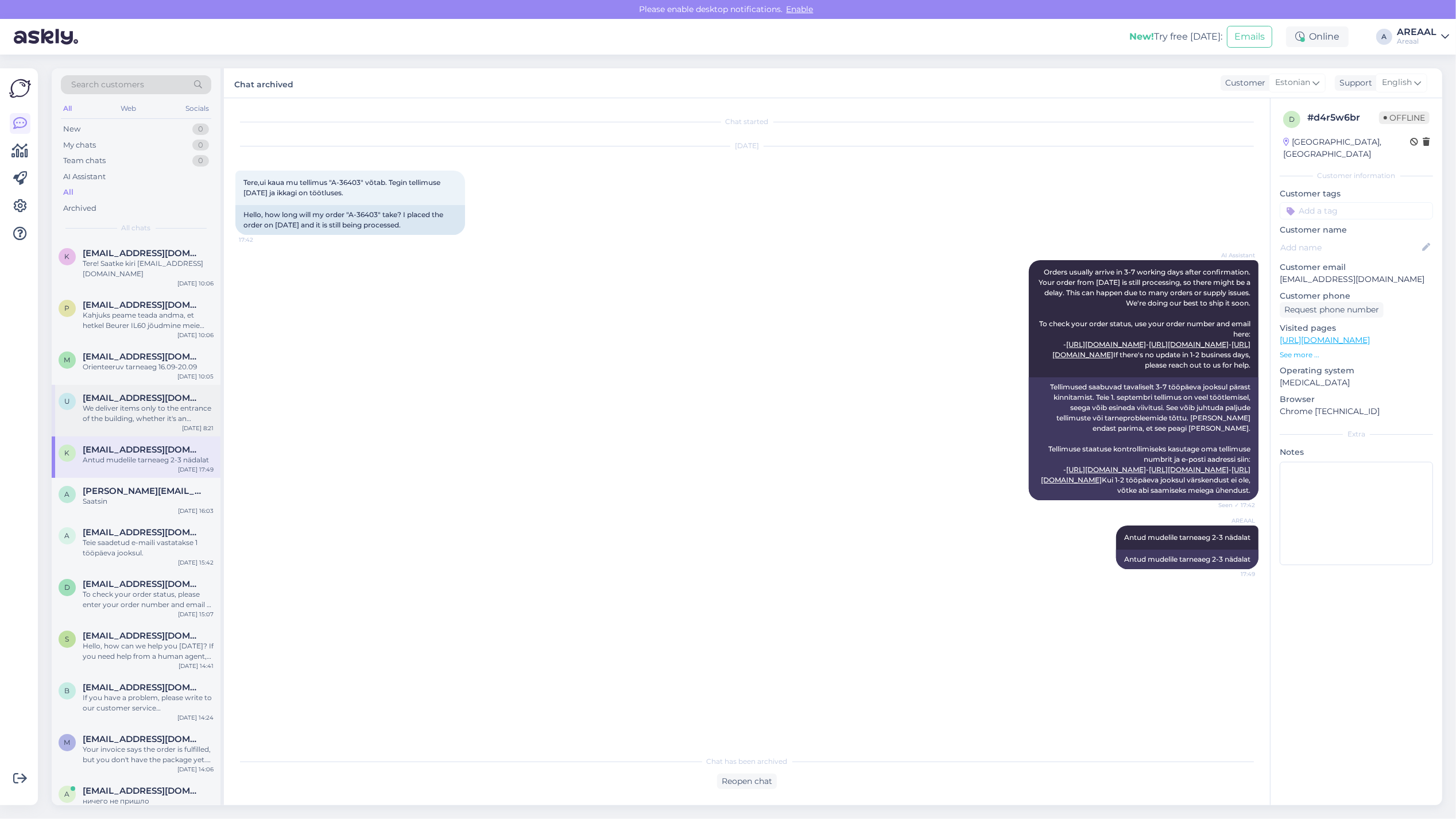
click at [140, 403] on div "We deliver items only to the entrance of the building, whether it's an apartmen…" at bounding box center [148, 413] width 131 height 21
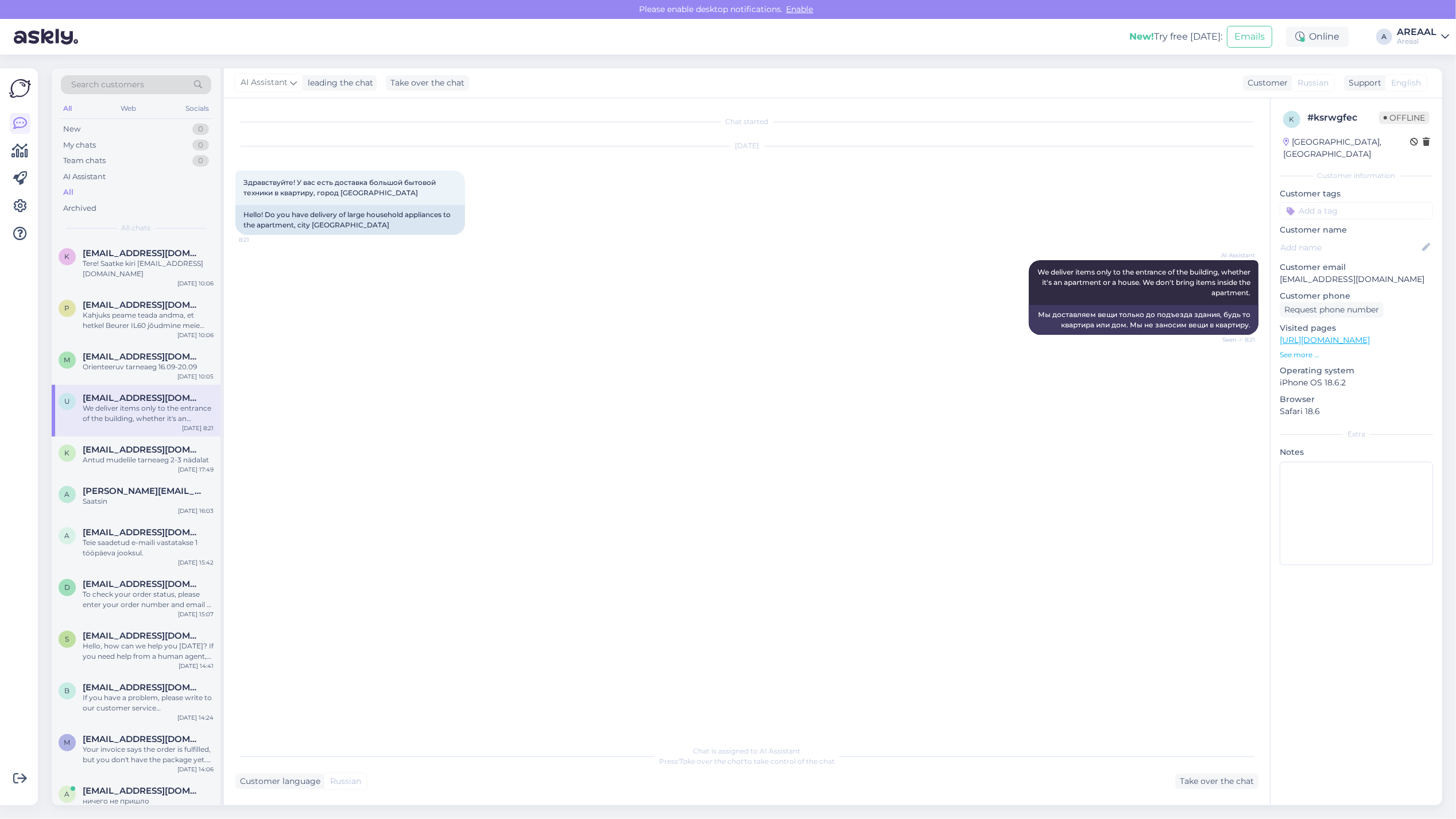
click at [1413, 18] on div "Please enable desktop notifications. Enable" at bounding box center [728, 9] width 1456 height 19
click at [1413, 27] on div "AREAAL" at bounding box center [1416, 32] width 39 height 9
click at [1421, 86] on button "Open" at bounding box center [1424, 88] width 32 height 18
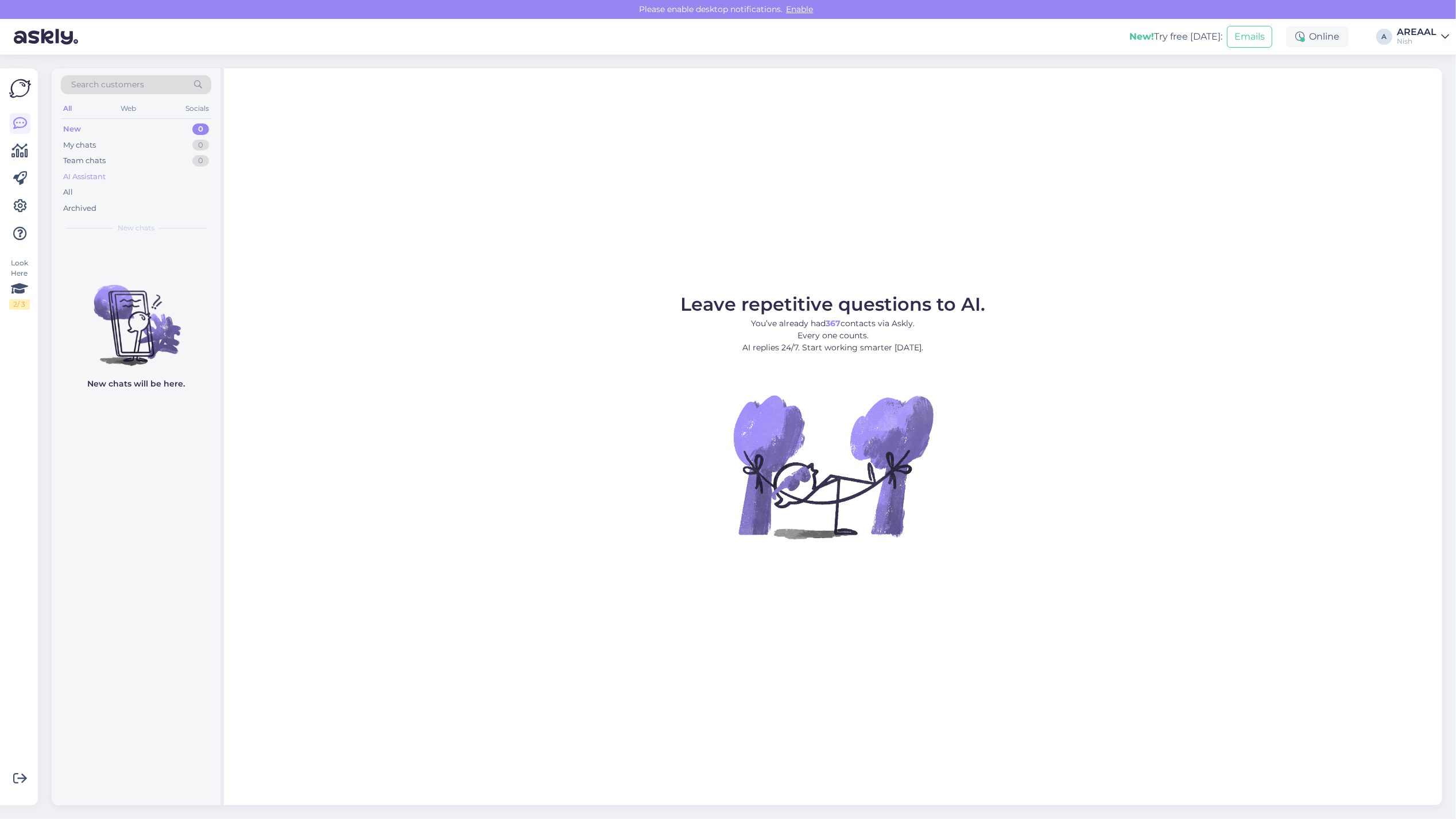
click at [145, 184] on div "AI Assistant" at bounding box center [136, 177] width 150 height 16
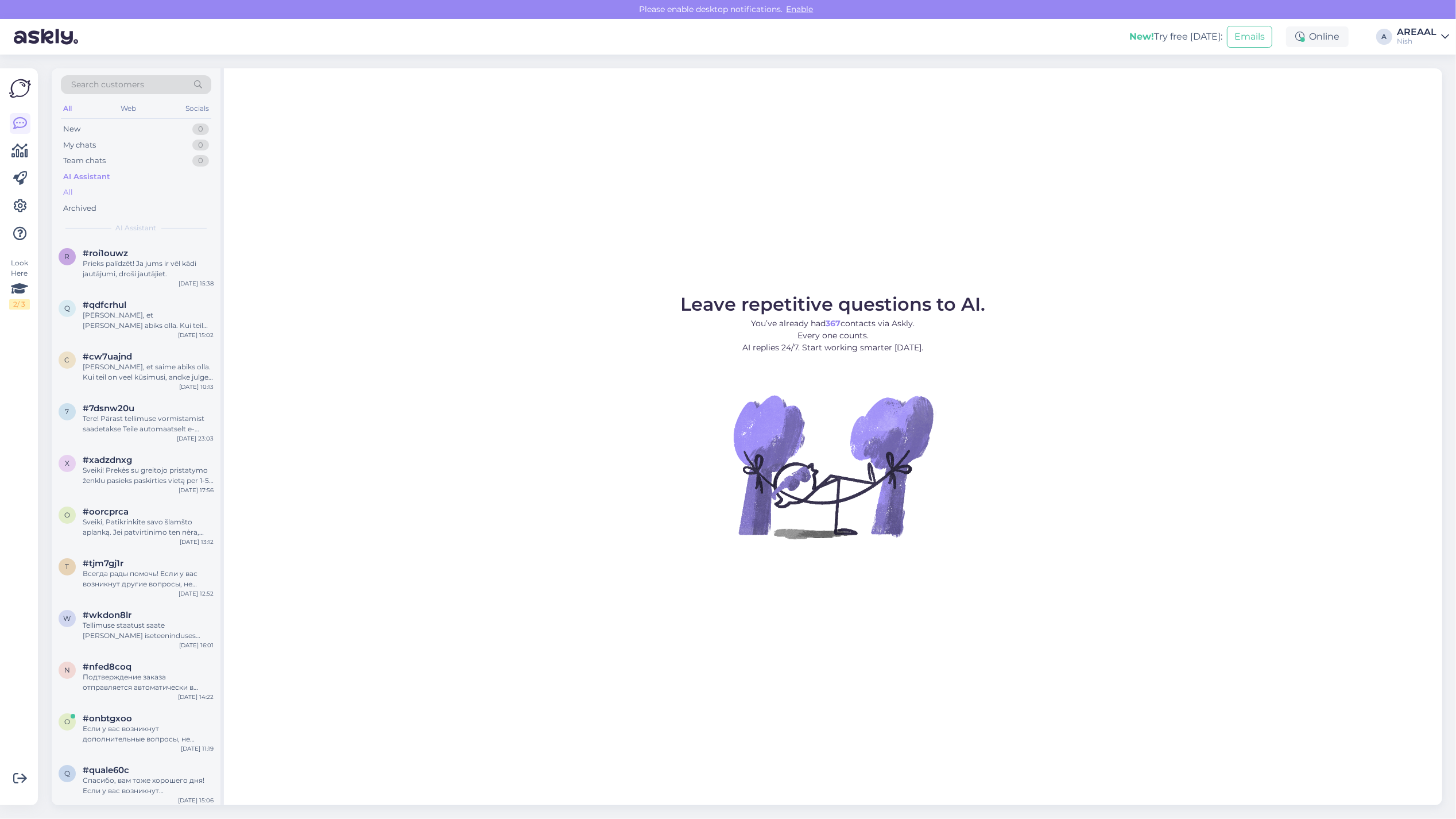
click at [138, 194] on div "All" at bounding box center [136, 193] width 150 height 16
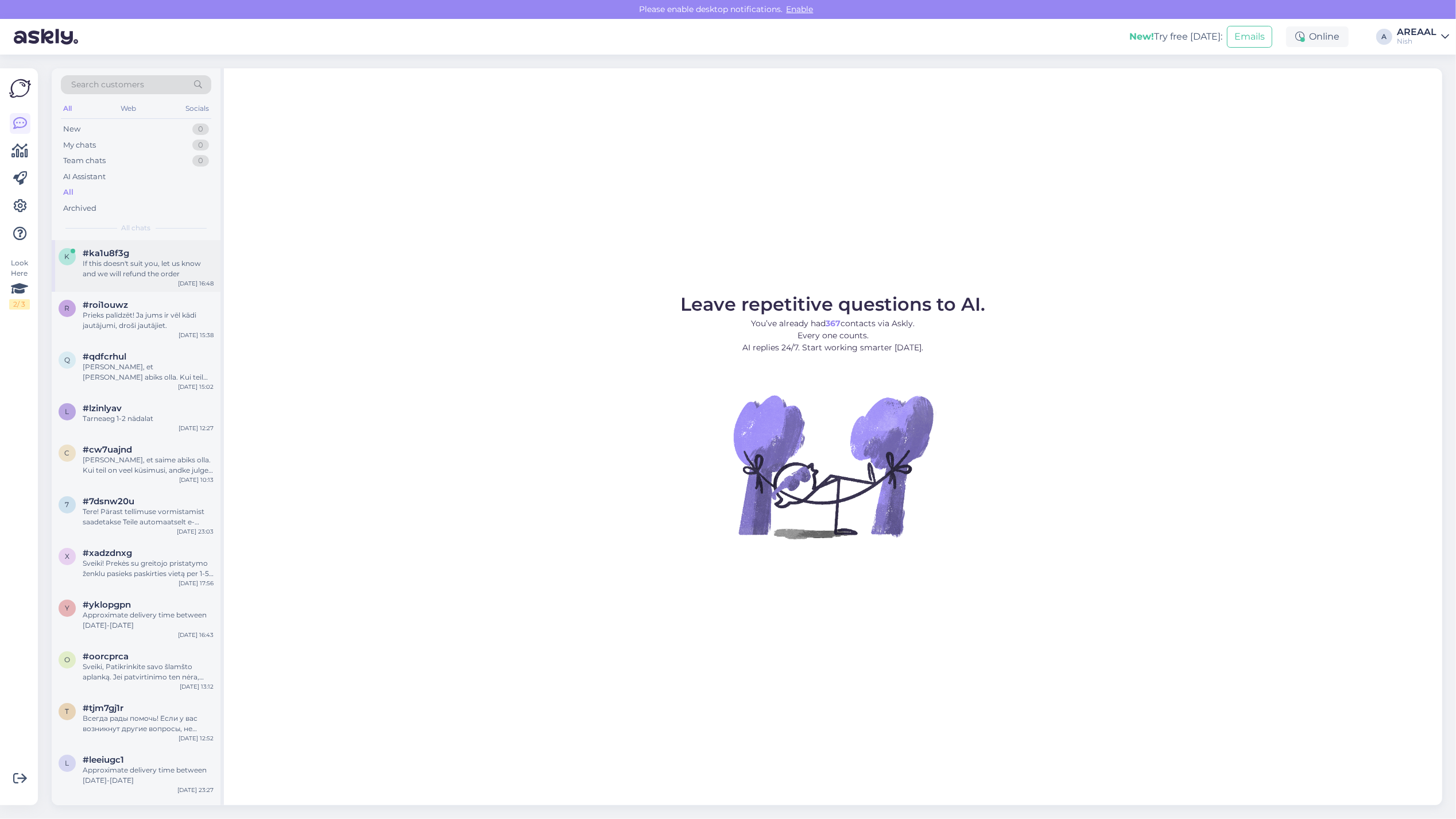
click at [140, 257] on div "#ka1u8f3g" at bounding box center [148, 253] width 131 height 10
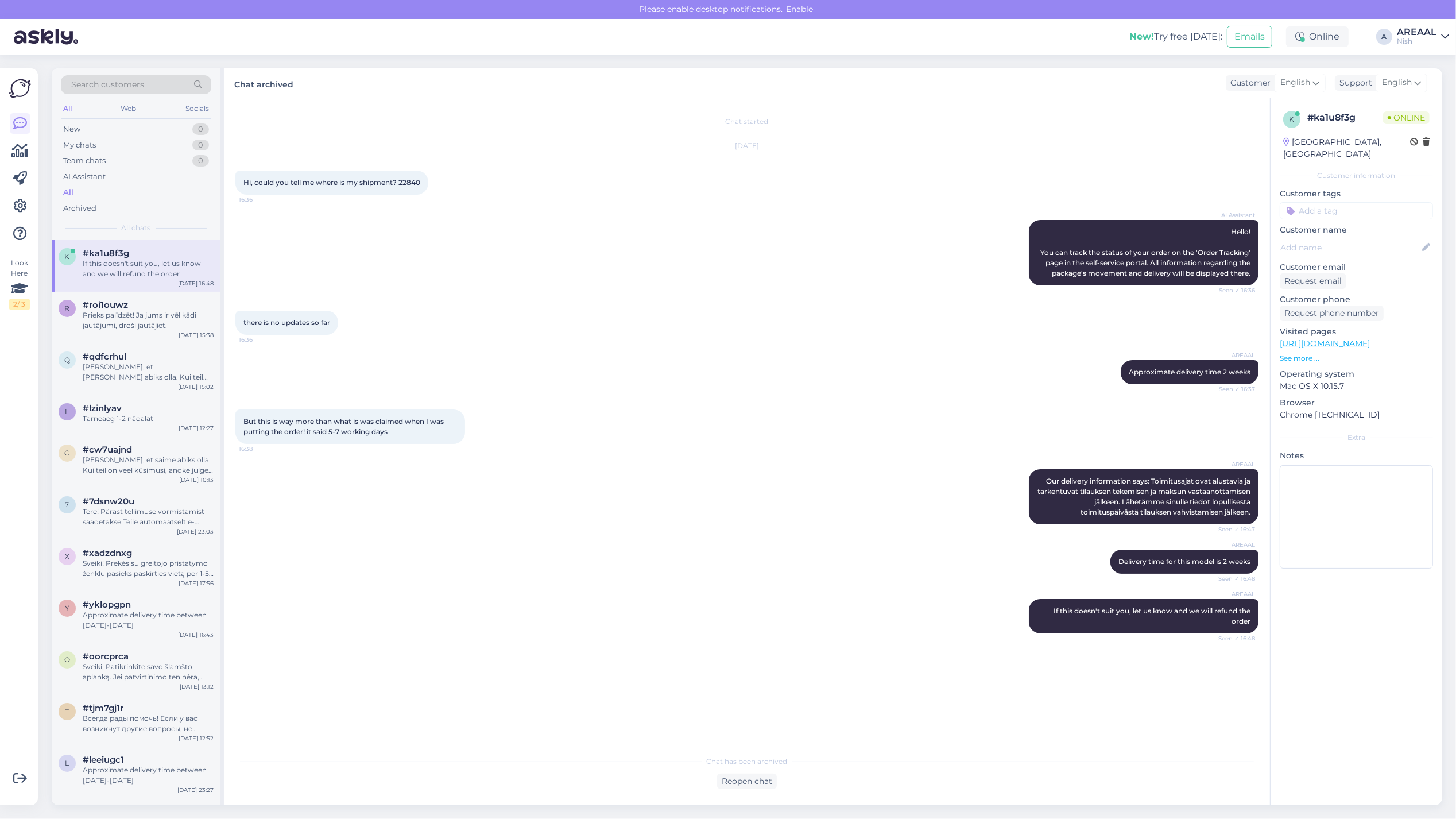
click at [135, 193] on div "All" at bounding box center [136, 193] width 150 height 16
click at [1427, 35] on div "AREAAL" at bounding box center [1416, 32] width 39 height 9
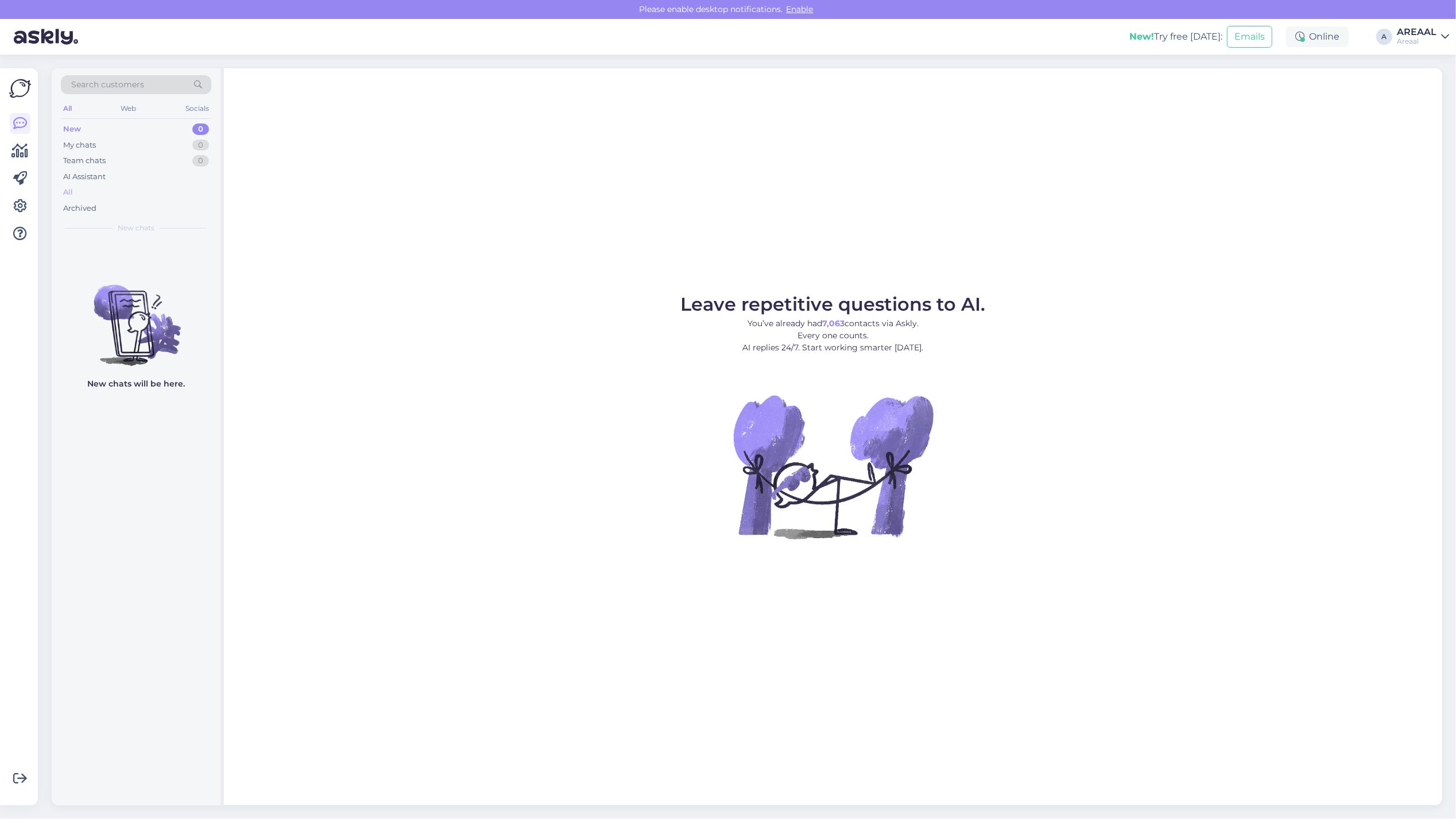
click at [134, 190] on div "All" at bounding box center [136, 193] width 150 height 16
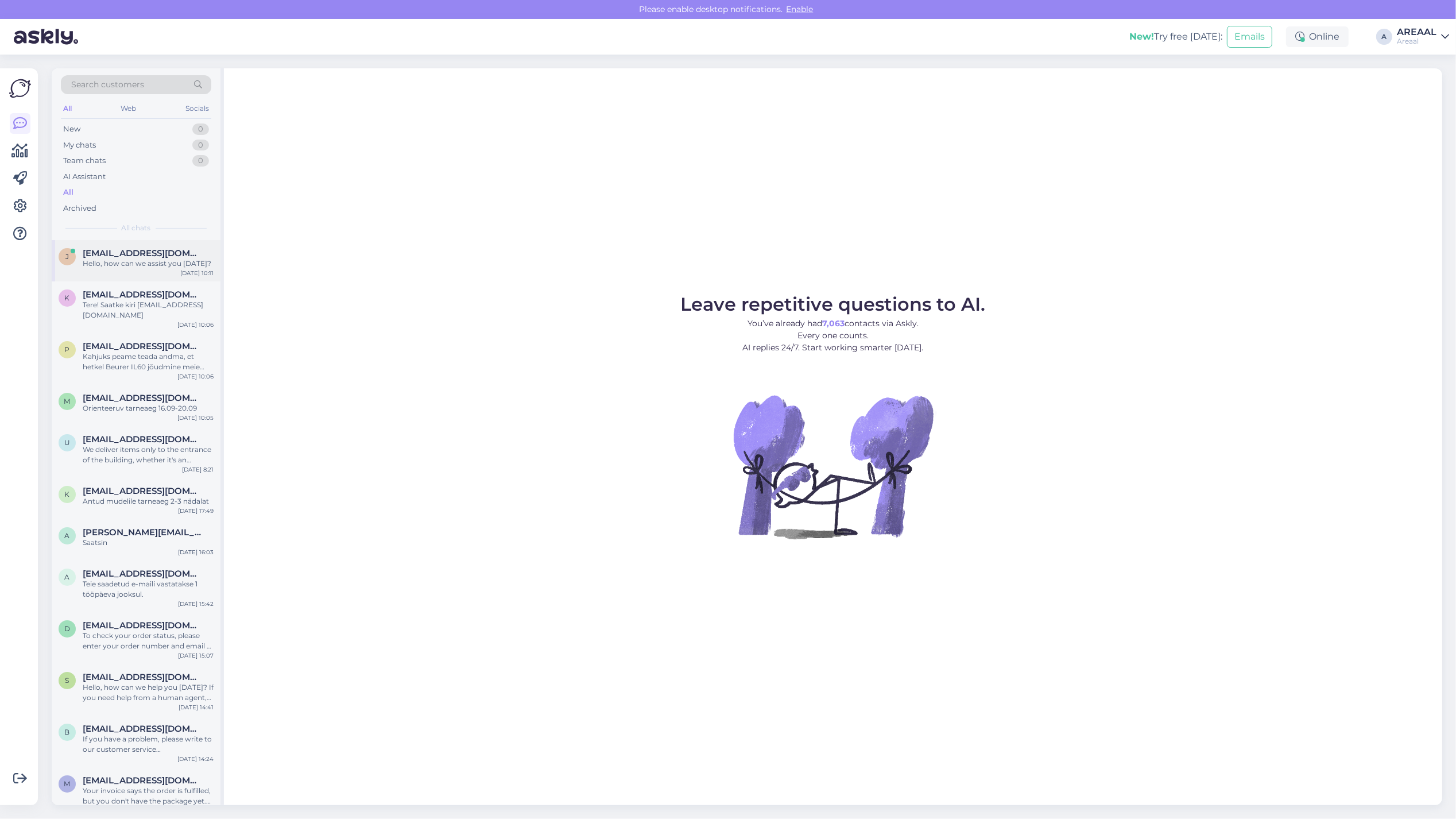
click at [145, 264] on div "Hello, how can we assist you [DATE]?" at bounding box center [148, 263] width 131 height 10
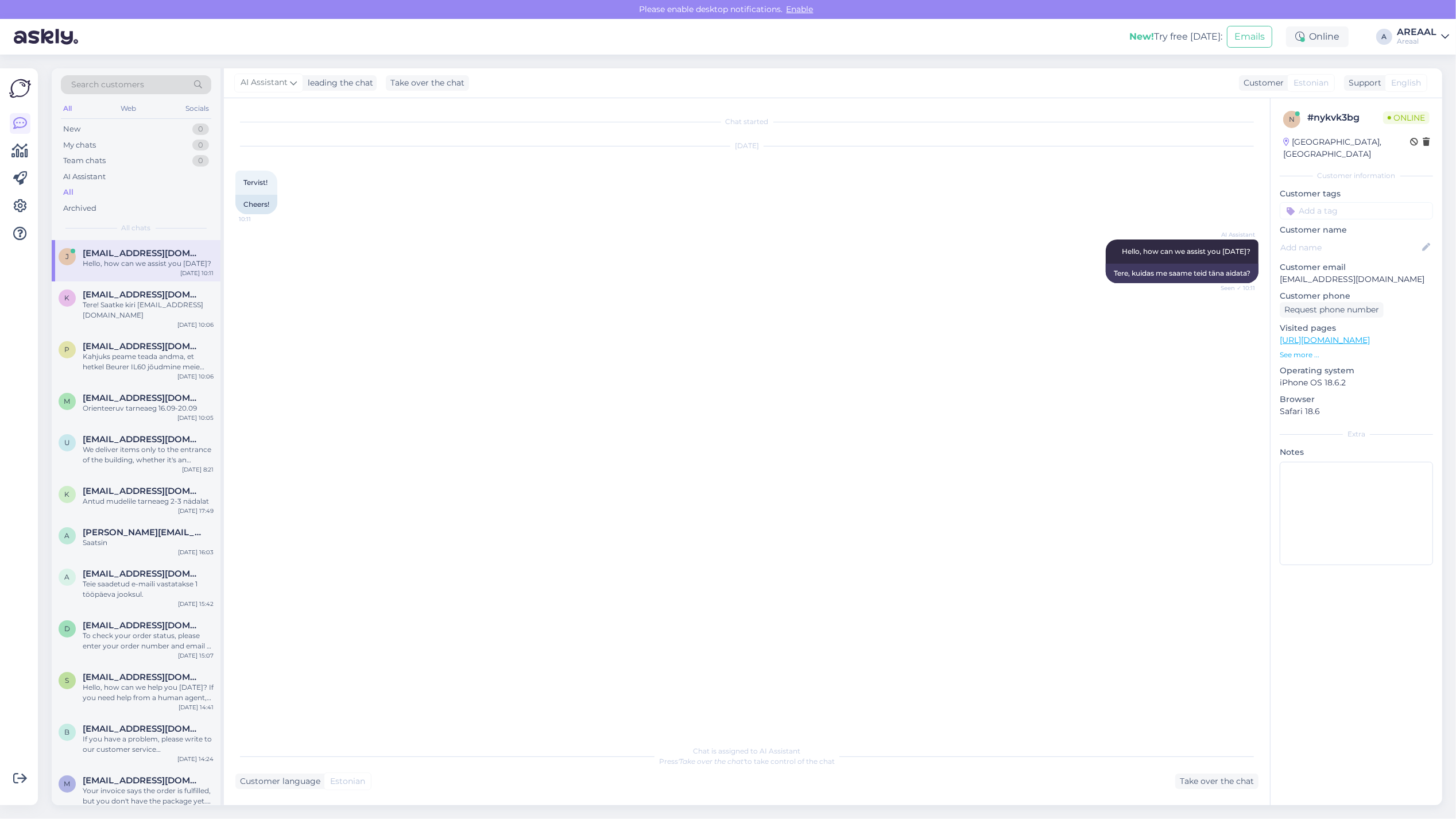
click at [1367, 273] on p "[EMAIL_ADDRESS][DOMAIN_NAME]" at bounding box center [1356, 279] width 153 height 12
copy p "[EMAIL_ADDRESS][DOMAIN_NAME]"
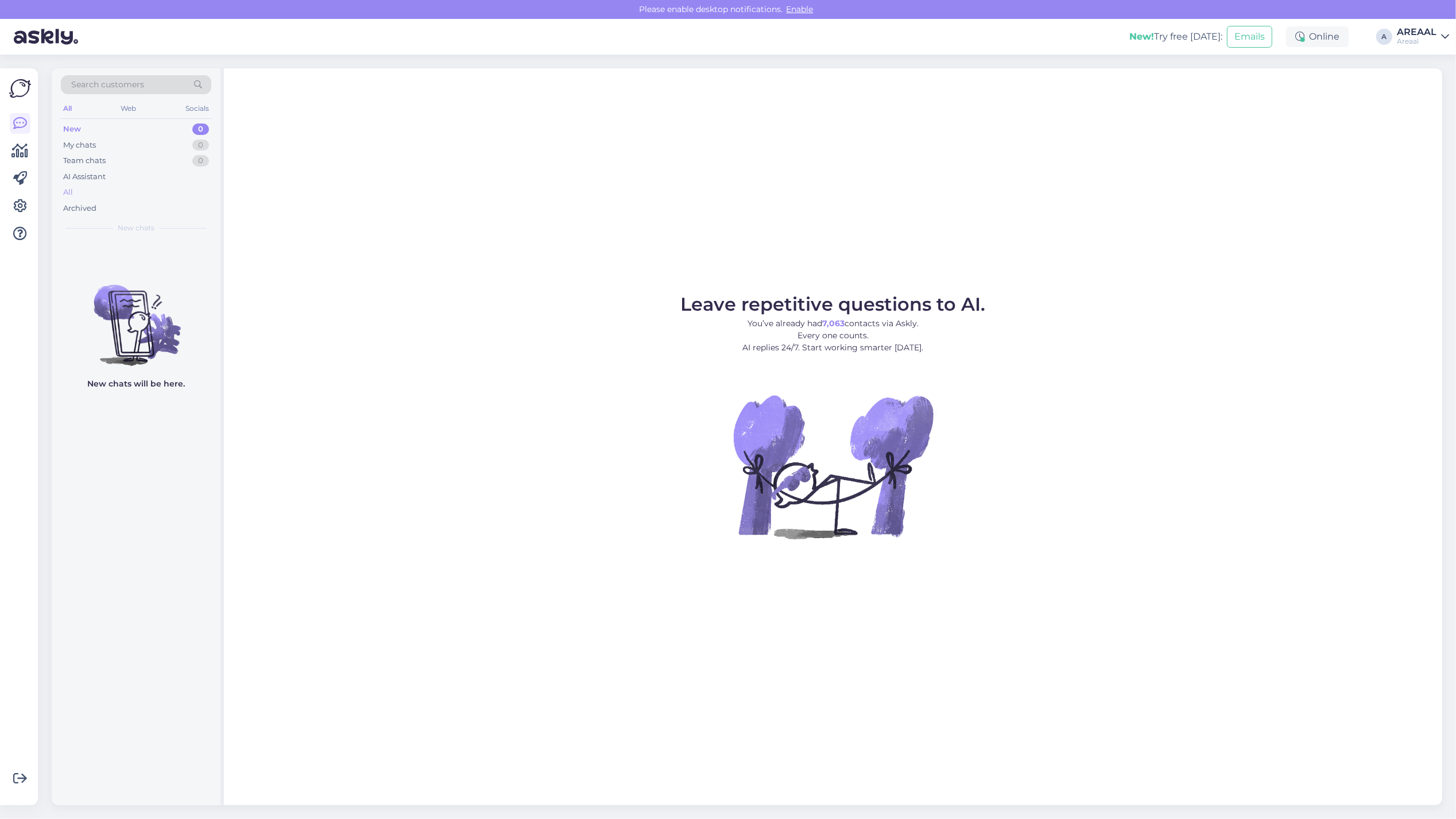
click at [127, 191] on div "All" at bounding box center [136, 193] width 150 height 16
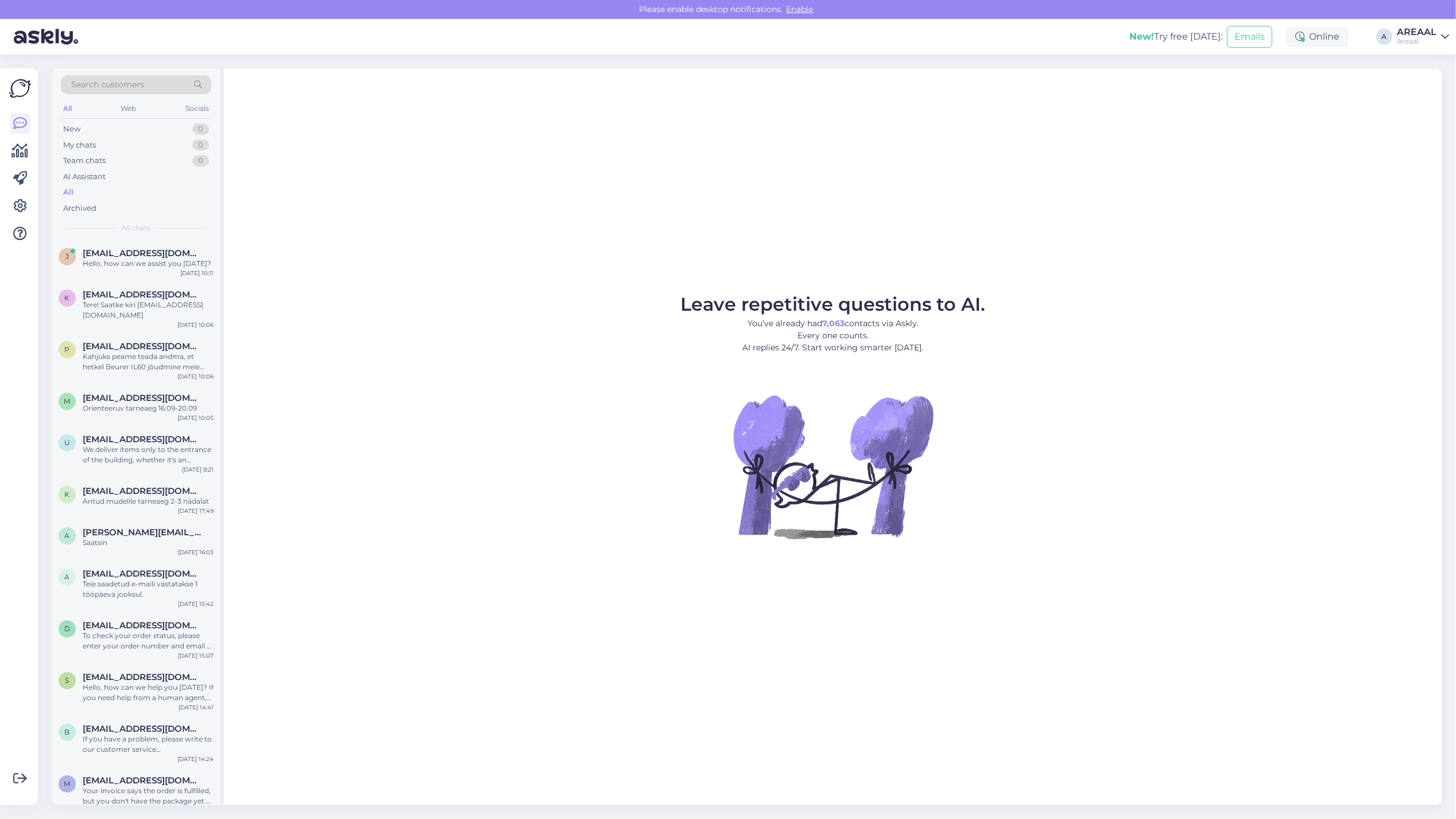
click at [549, 288] on div "Leave repetitive questions to AI. You’ve already had 7,063 contacts via Askly. …" at bounding box center [833, 437] width 1218 height 737
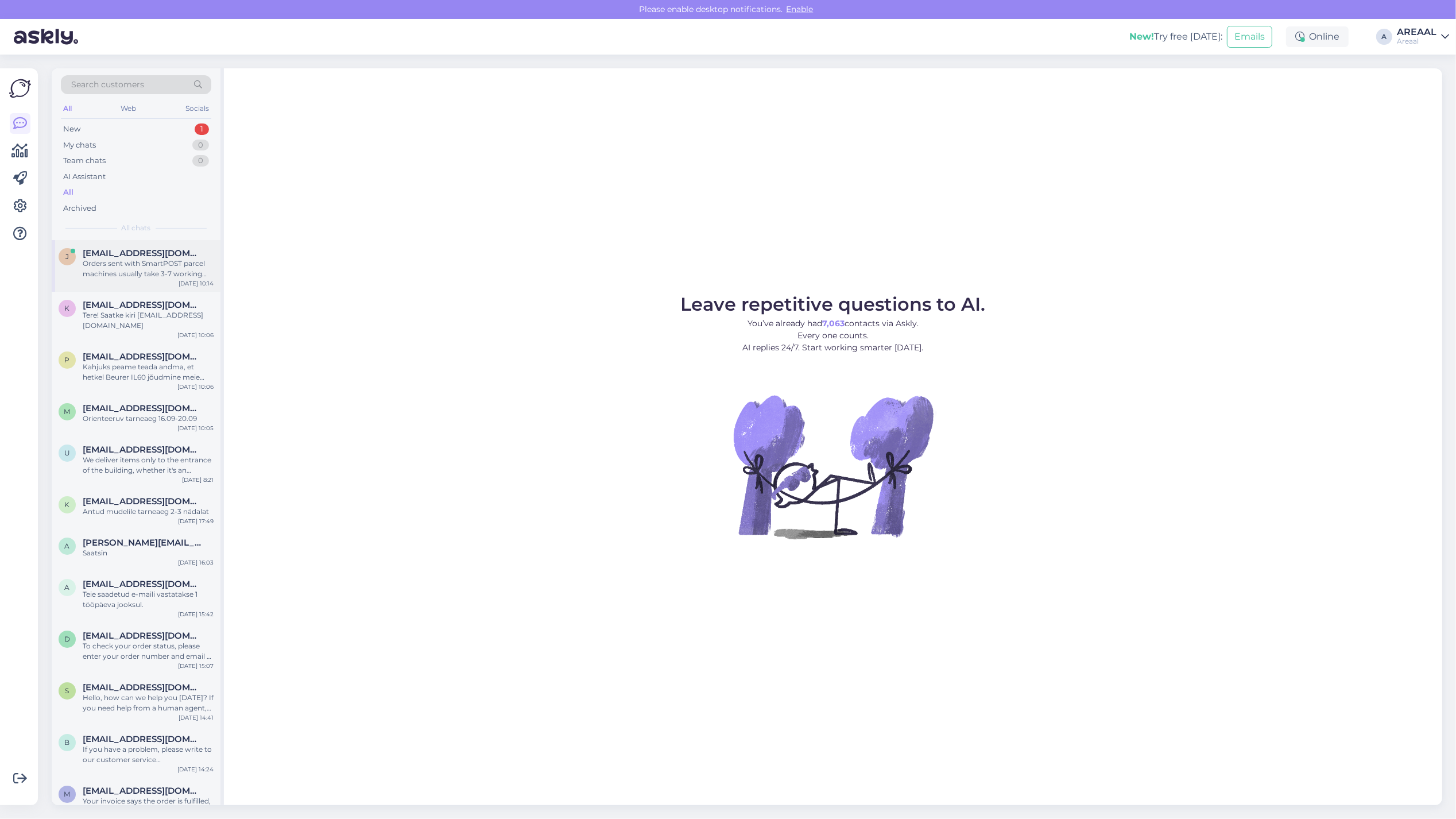
click at [176, 280] on div "j [EMAIL_ADDRESS][DOMAIN_NAME] Orders sent with SmartPOST parcel machines usual…" at bounding box center [136, 265] width 169 height 51
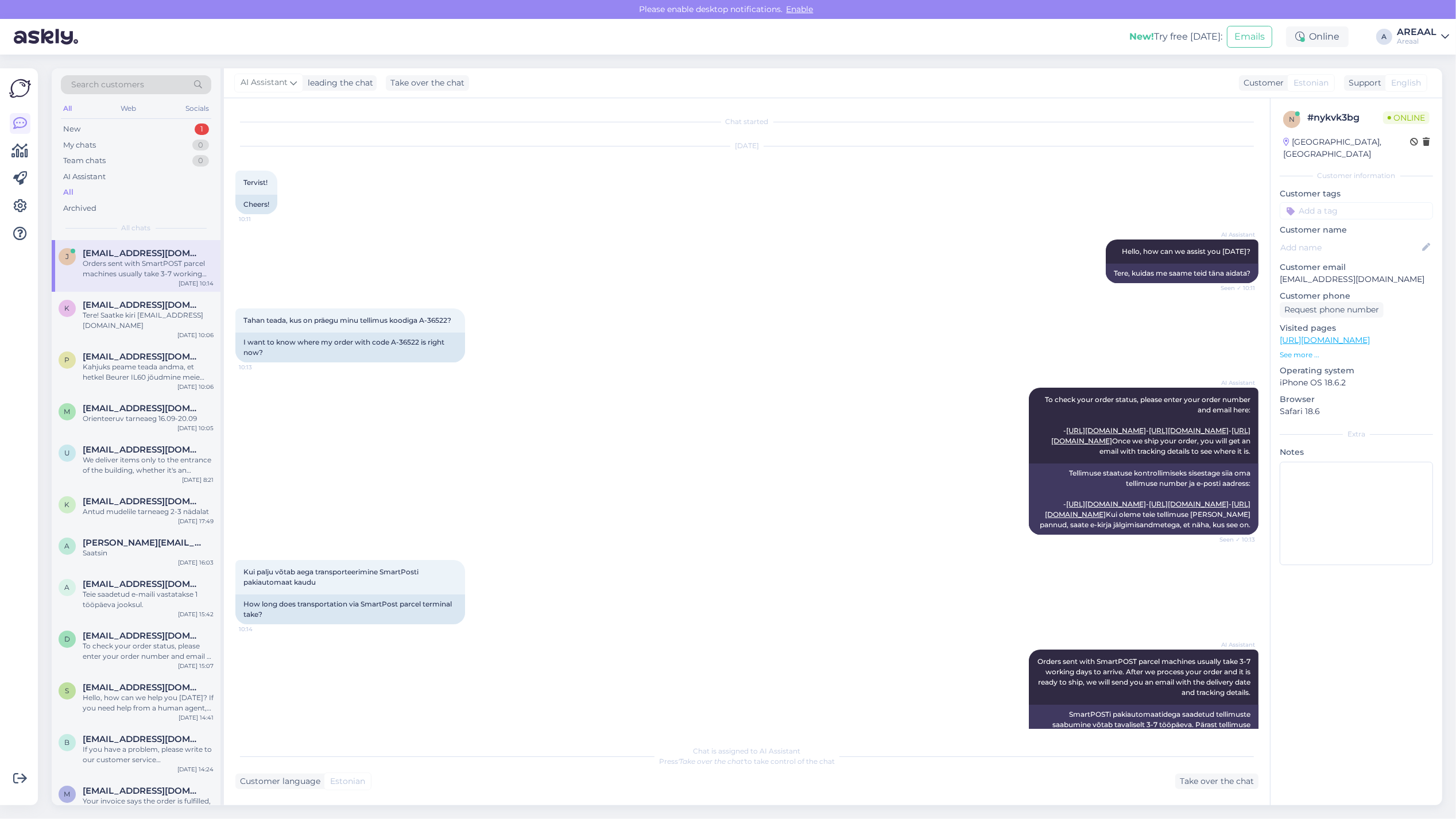
scroll to position [100, 0]
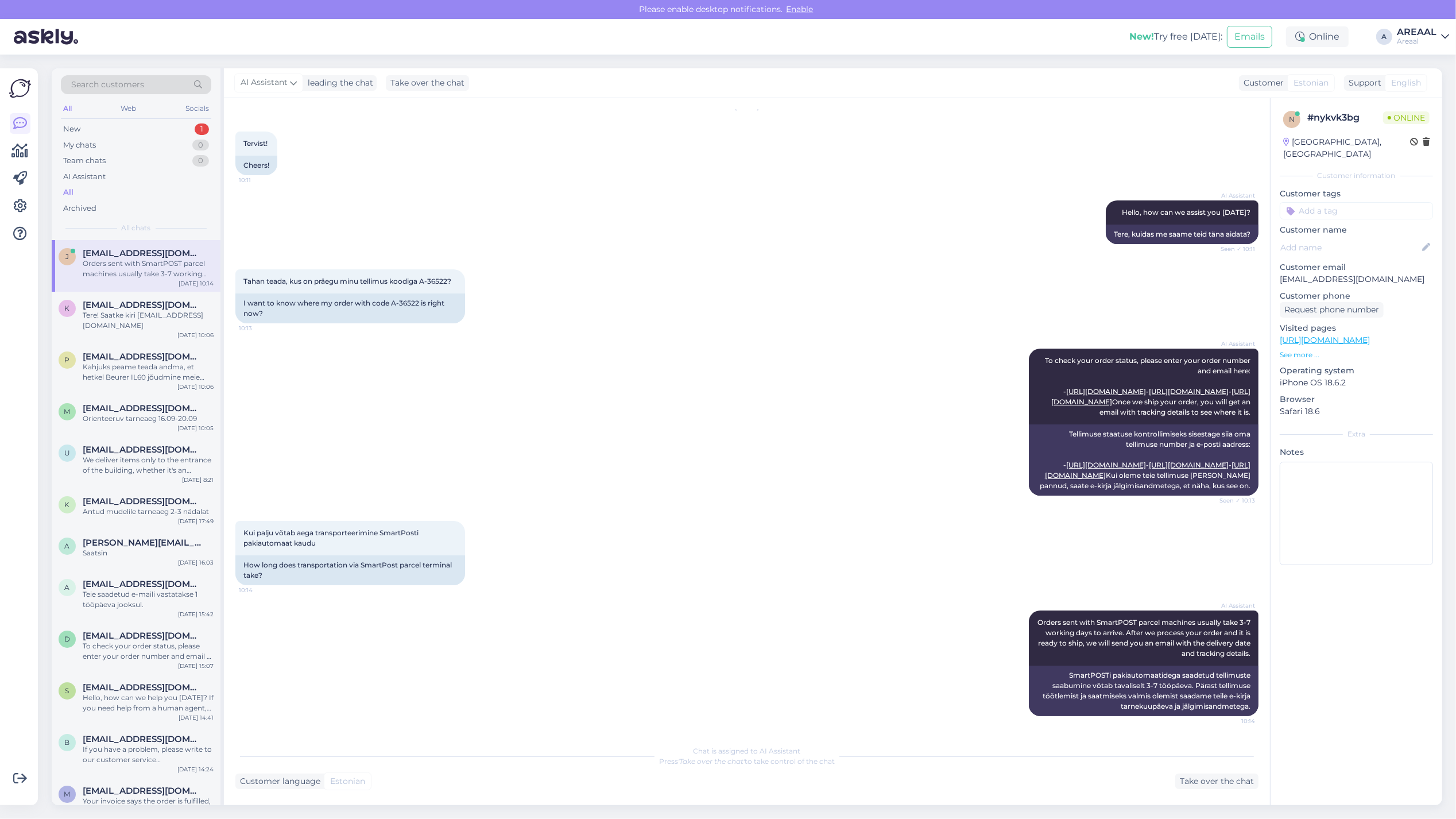
click at [1178, 765] on div "Chat is assigned to AI Assistant Press 'Take over the chat' to take control of …" at bounding box center [746, 756] width 1023 height 21
click at [1187, 783] on div "Take over the chat" at bounding box center [1217, 781] width 84 height 15
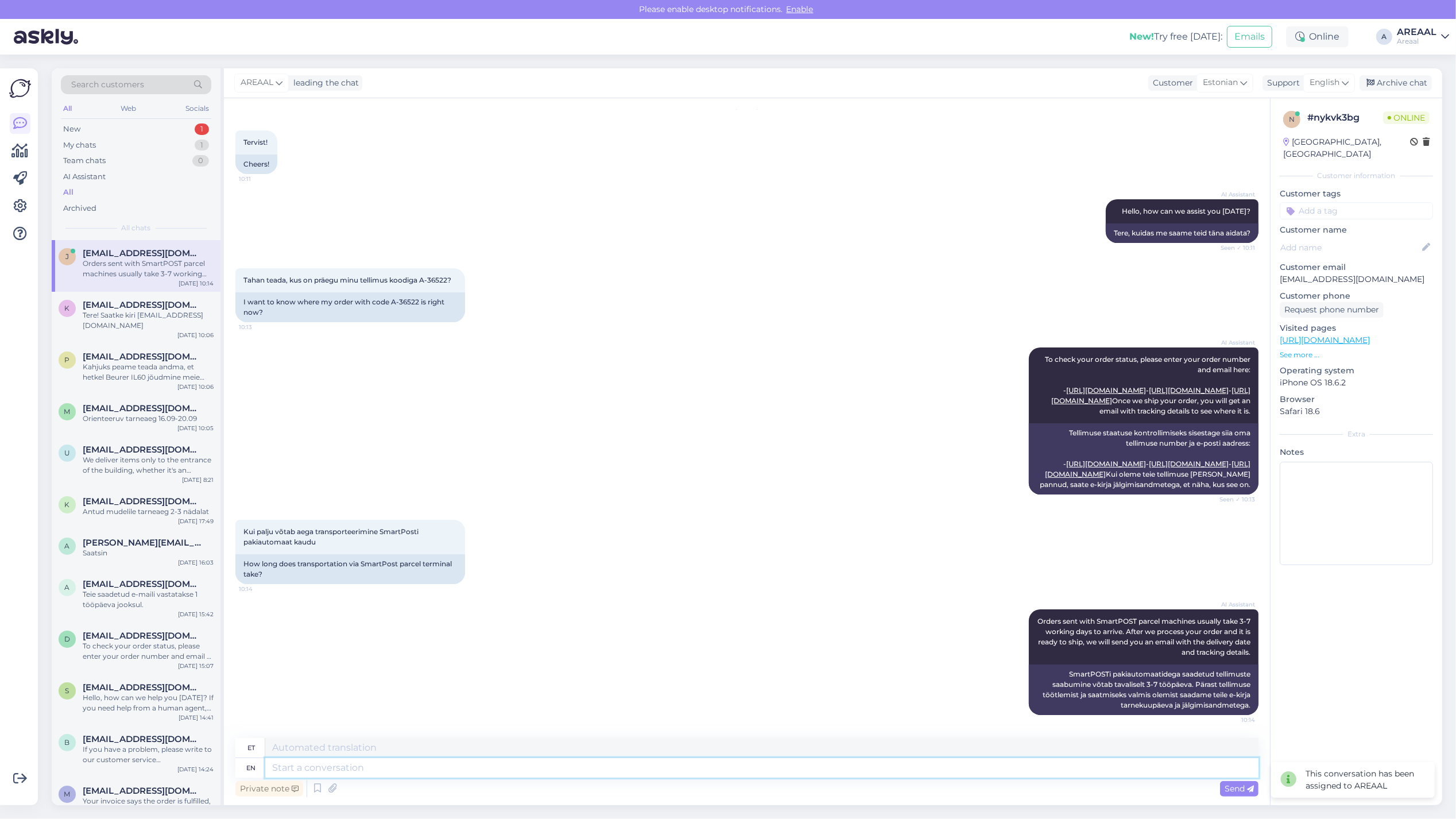
click at [1144, 773] on textarea at bounding box center [762, 768] width 993 height 19
type textarea "Antud mu"
type textarea "Antud"
type textarea "Antud mudel on"
type textarea "Antud mudel"
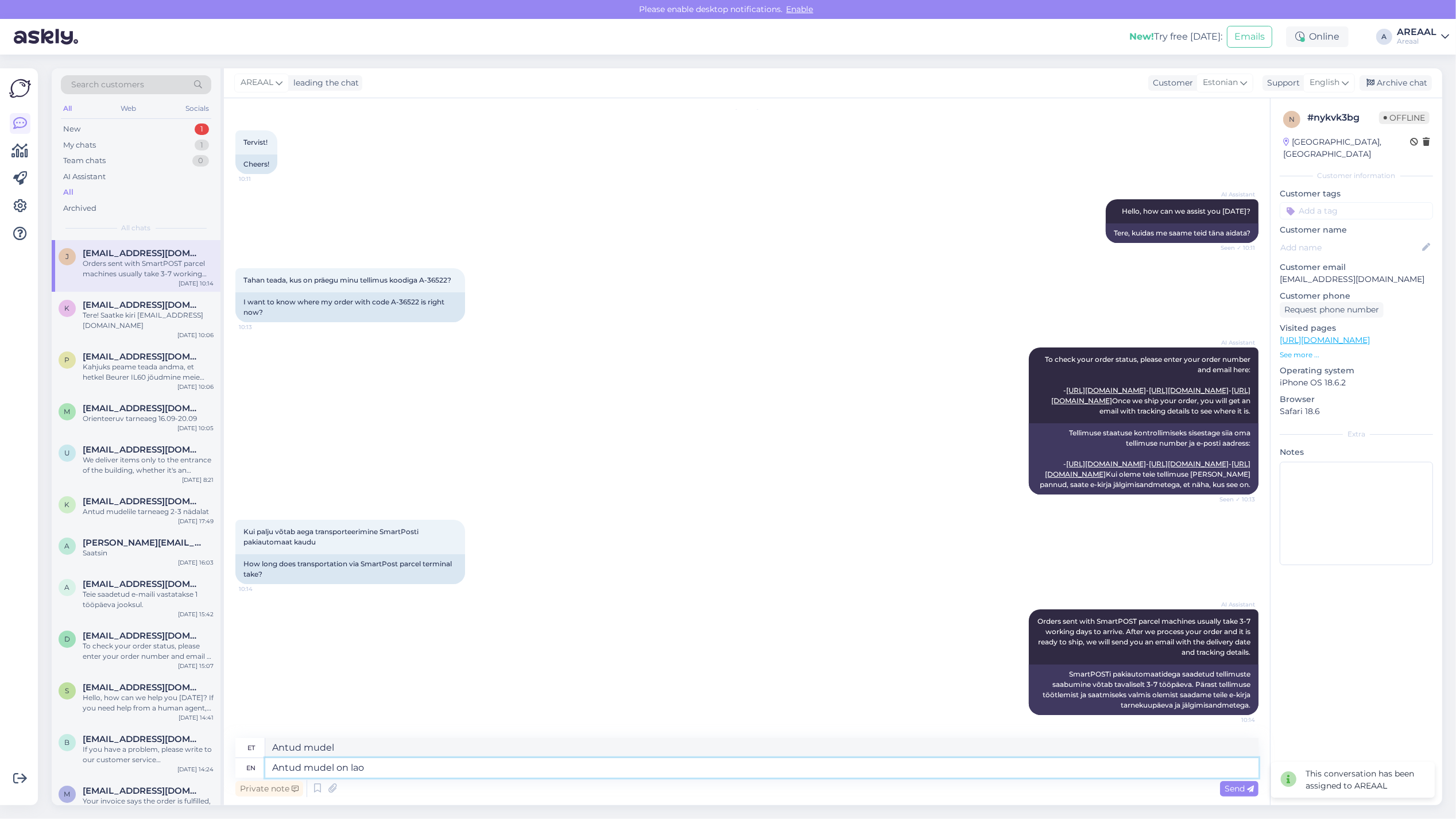
type textarea "Antud mudel on laos"
type textarea "Antud mudel on"
type textarea "Antud mudel on laost ot"
type textarea "Antud mudel on laost"
type textarea "Antud mudel on laost otsa lõp"
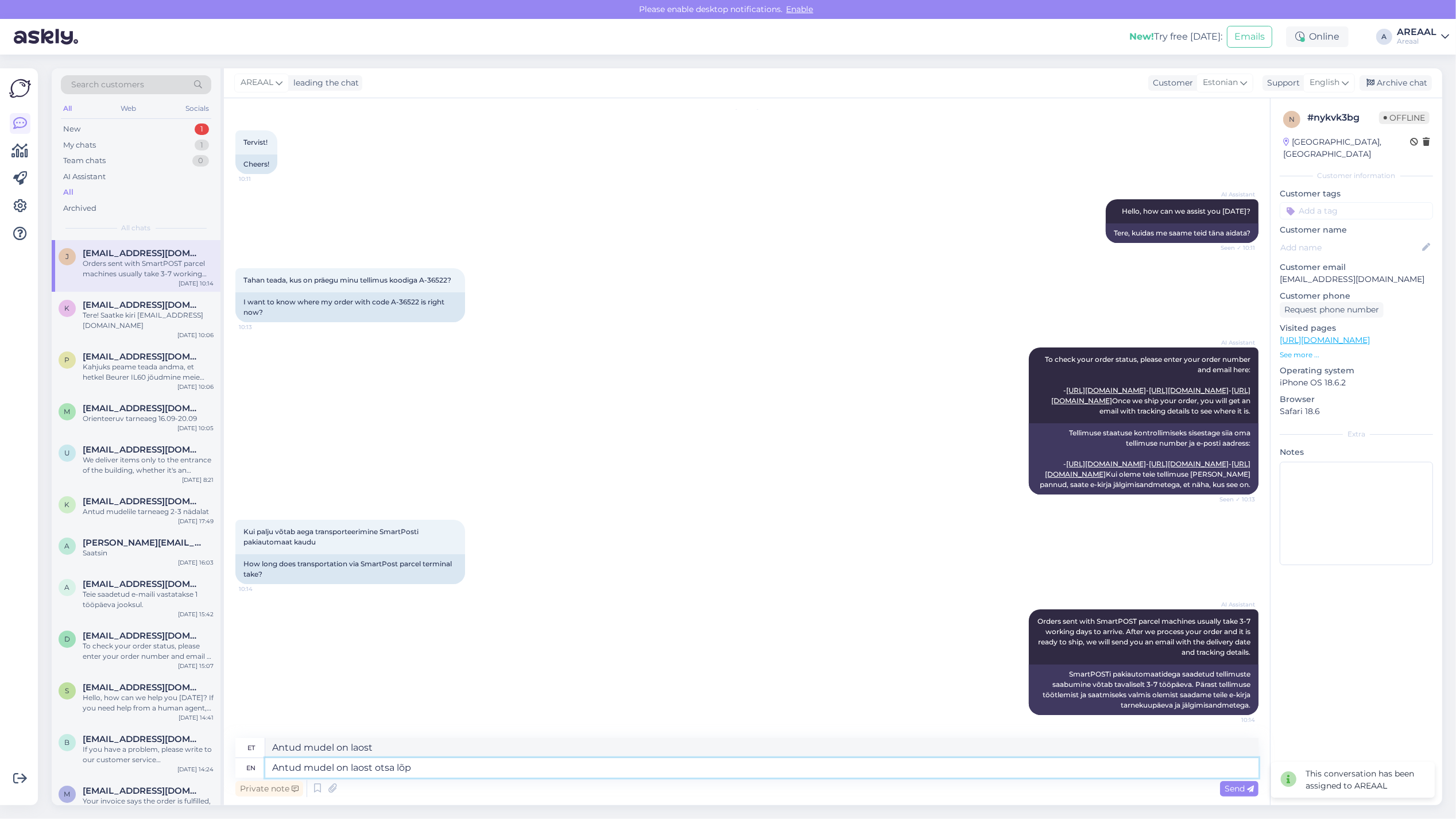
type textarea "Antud mudel on laost otsa"
type textarea "Antud mudel on laost otsa lõppenud ja"
type textarea "Antud mudel on laost otsa lõppenud"
type textarea "Antud mudel on laost otsa lõppenud ja tul"
type textarea "Antud mudel on laost otsa lõppenud ja"
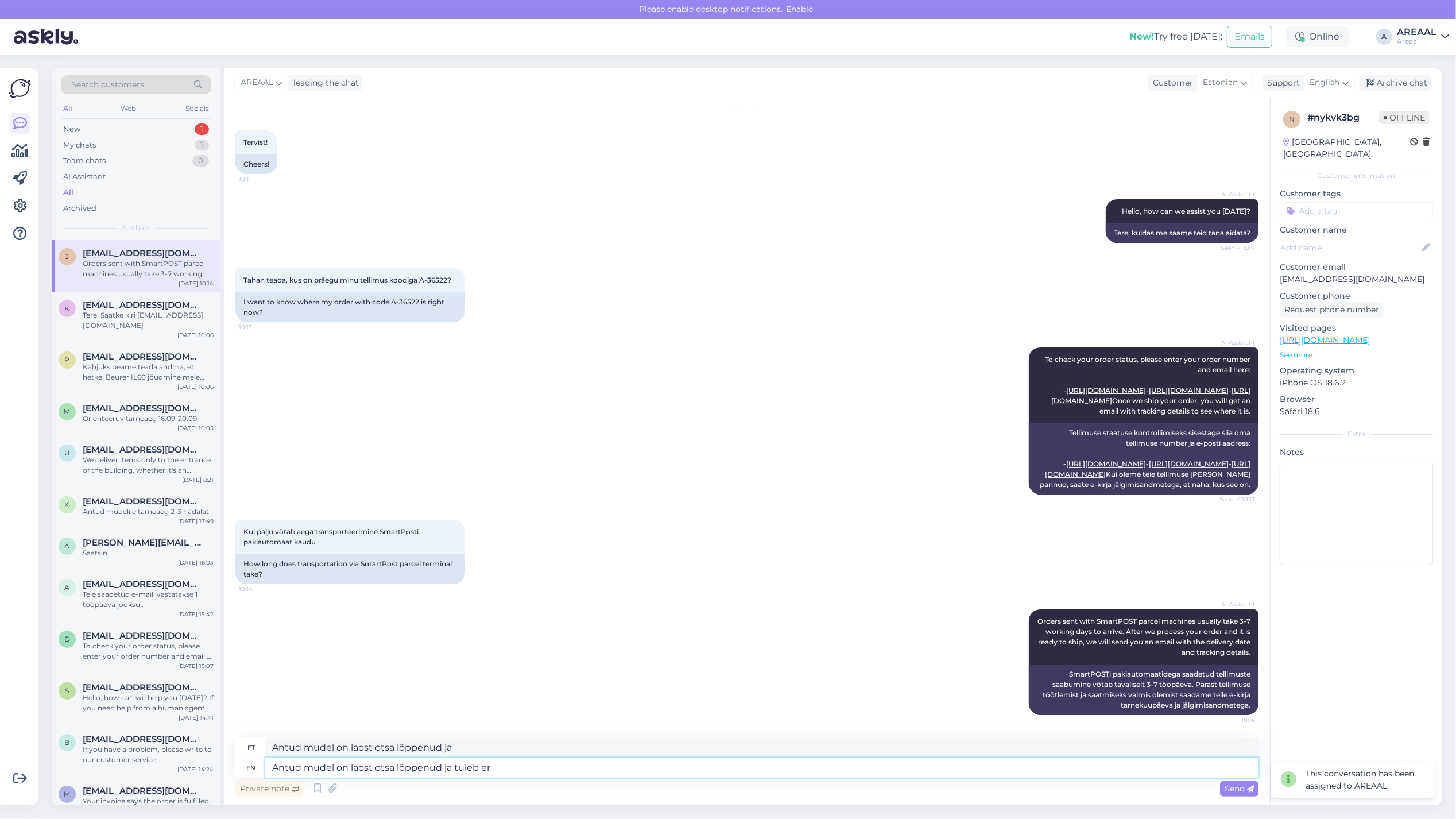
type textarea "Antud mudel on laost otsa lõppenud ja tuleb era"
type textarea "Antud mudel on laost otsa lõppenud ja tuleb"
type textarea "Antud mudel on laost otsa lõppenud ja tuleb eraldi tellid"
type textarea "Antud mudel on laost otsa lõppenud ja tuleb eraldi"
type textarea "Antud mudel on laost otsa lõppenud ja tuleb eraldi tellida"
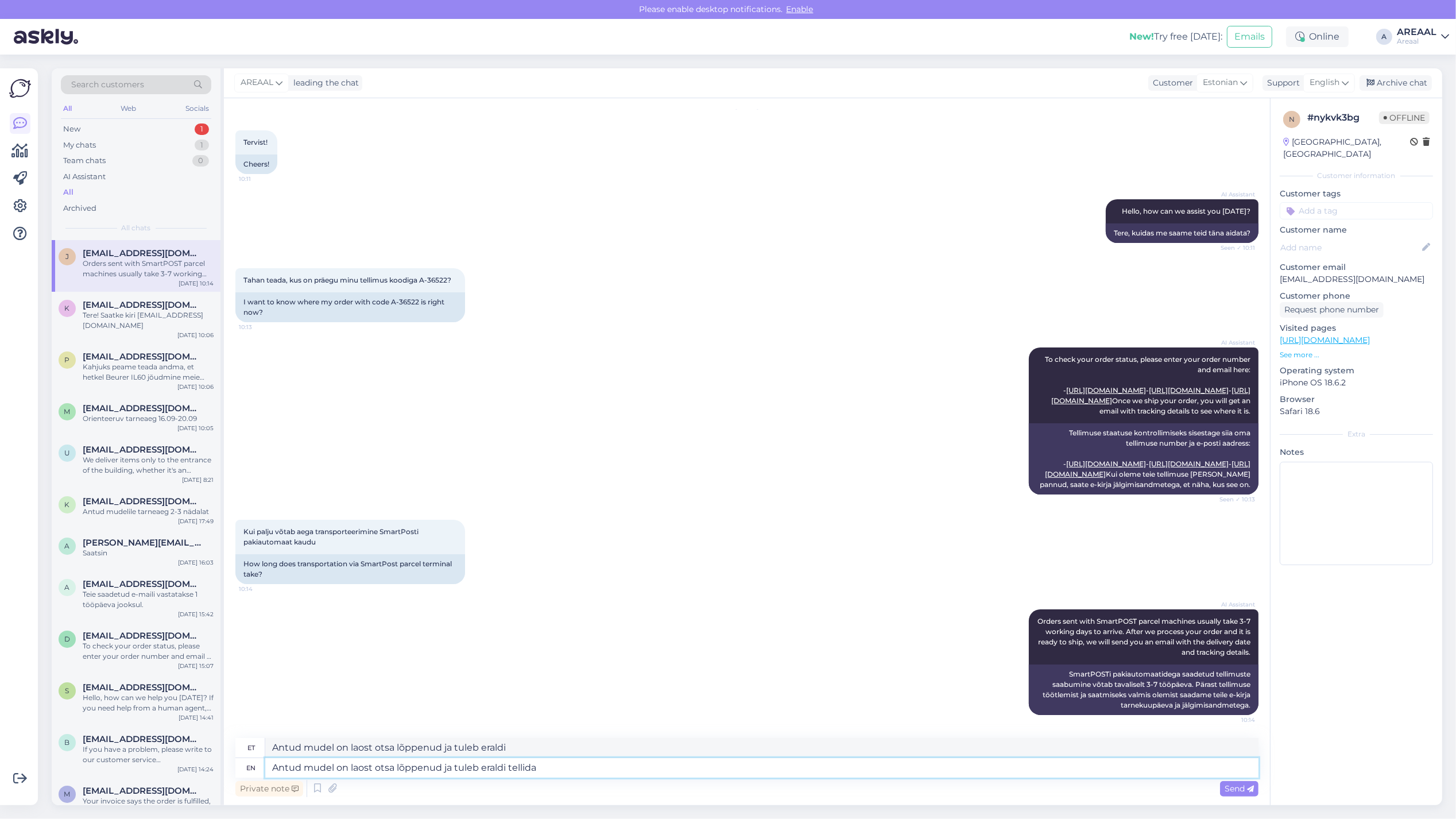
type textarea "Antud mudel on laost otsa lõppenud ja tuleb eraldi tellida"
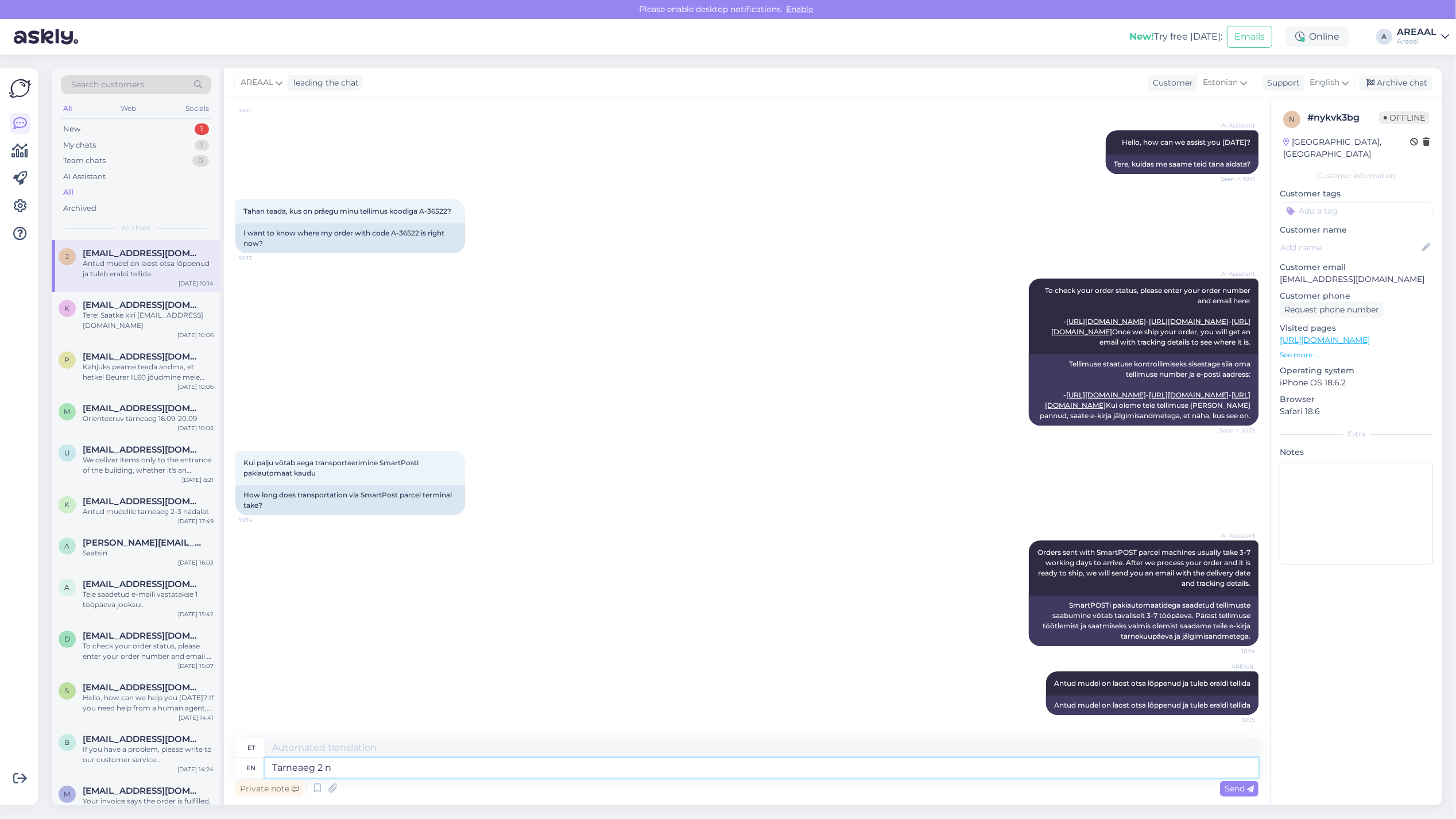
type textarea "Tarneaeg 2 nä"
type textarea "Tarneaeg"
type textarea "Tarneaeg 2 näda"
type textarea "Tarneaeg 2"
type textarea "Tarneaeg 2 nädalat"
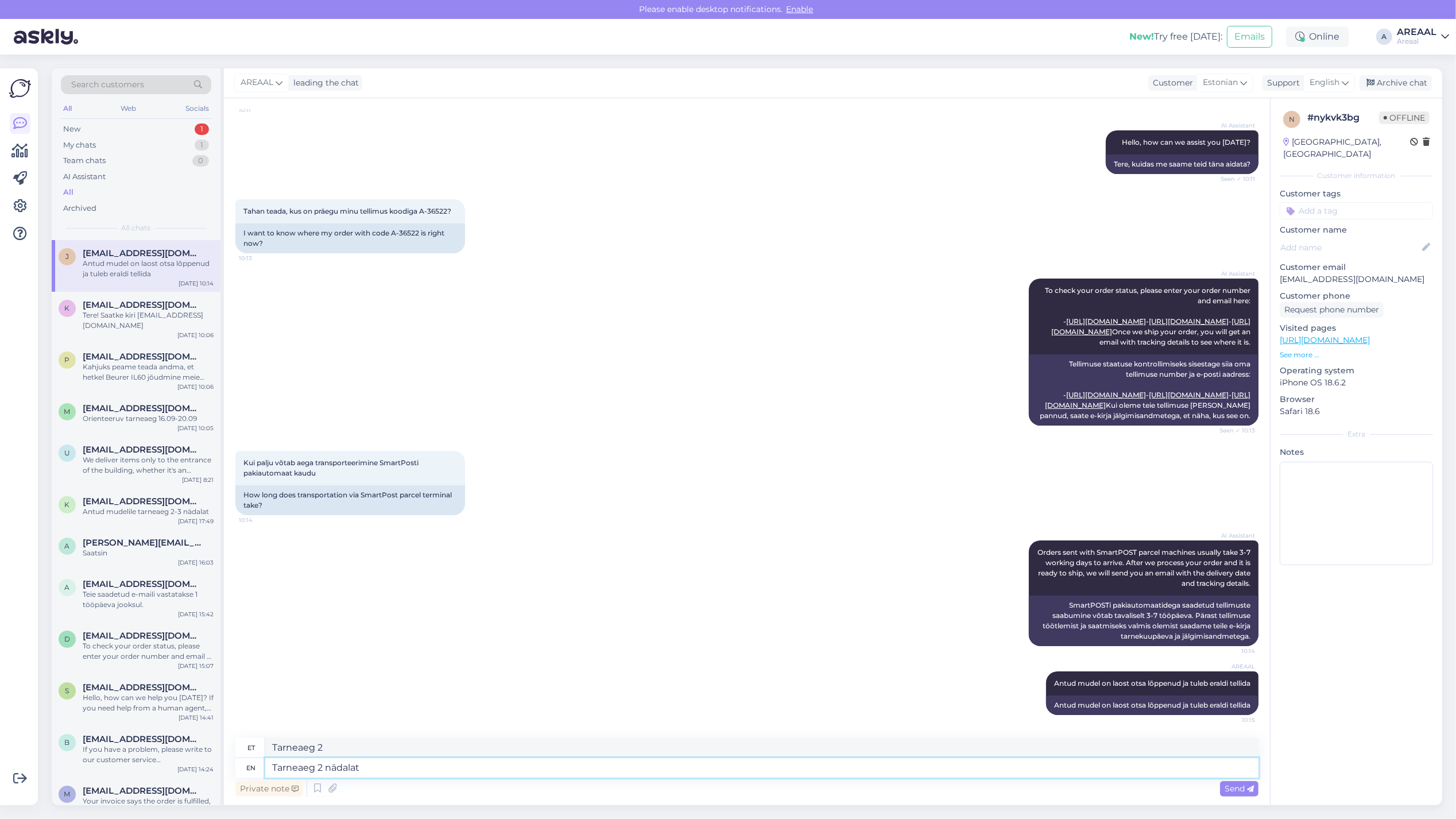
type textarea "Tarneaeg 2 nädalat"
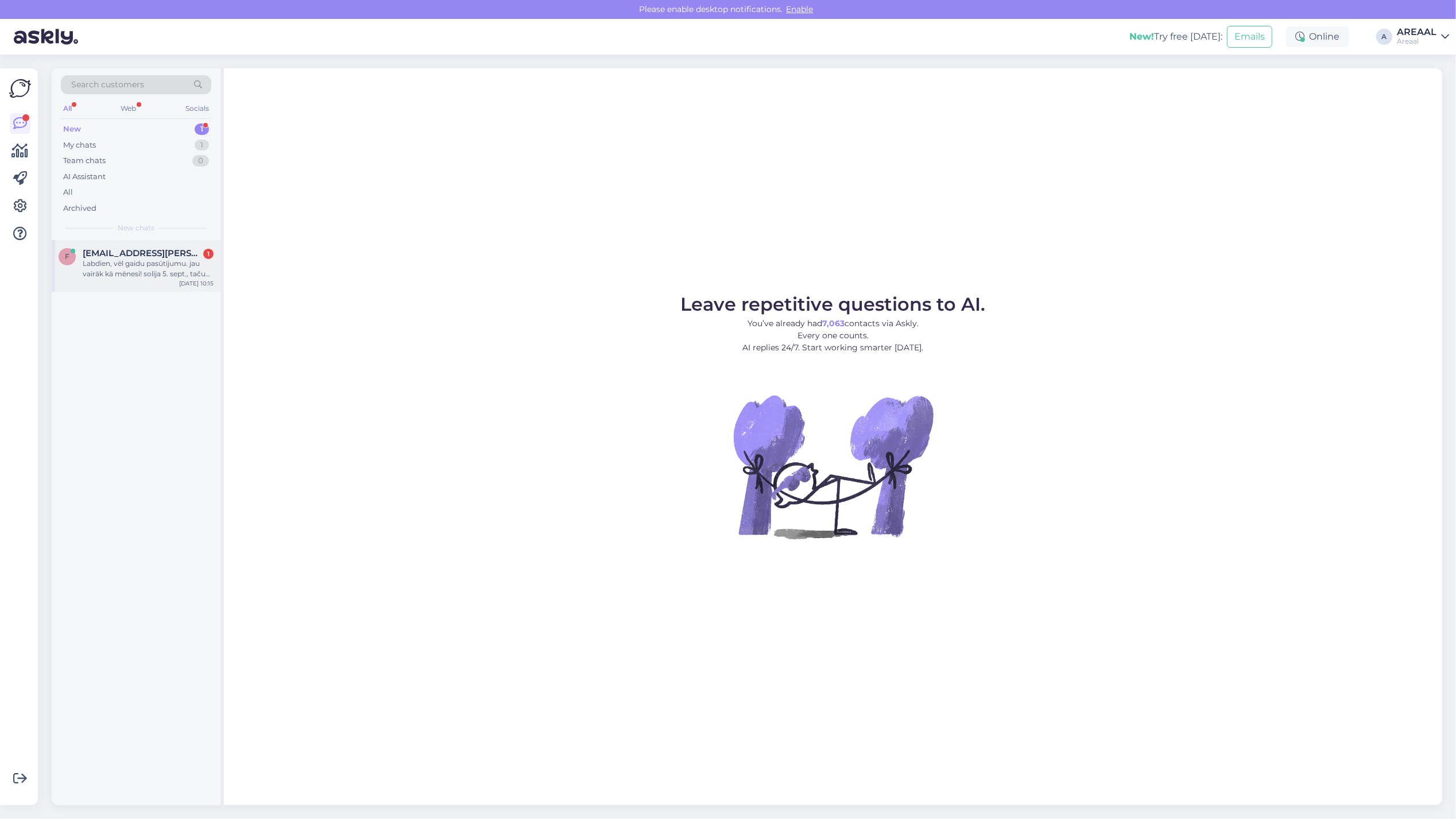
click at [150, 263] on div "Labdien, vēl gaidu pasūtījumu. jau vairāk kā mēnesi! solīja 5. sept., taču vēl …" at bounding box center [148, 269] width 131 height 21
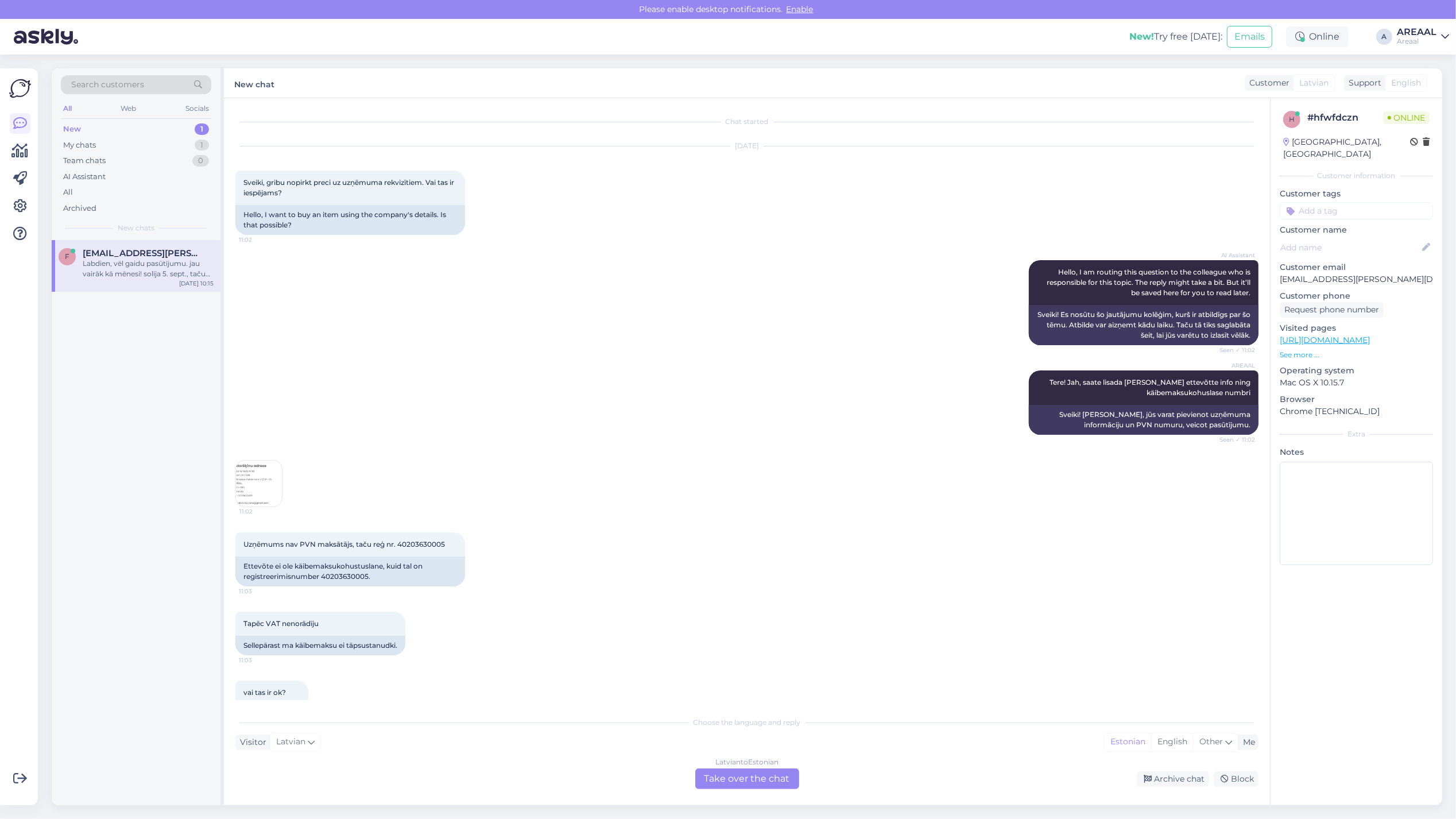
scroll to position [2106, 0]
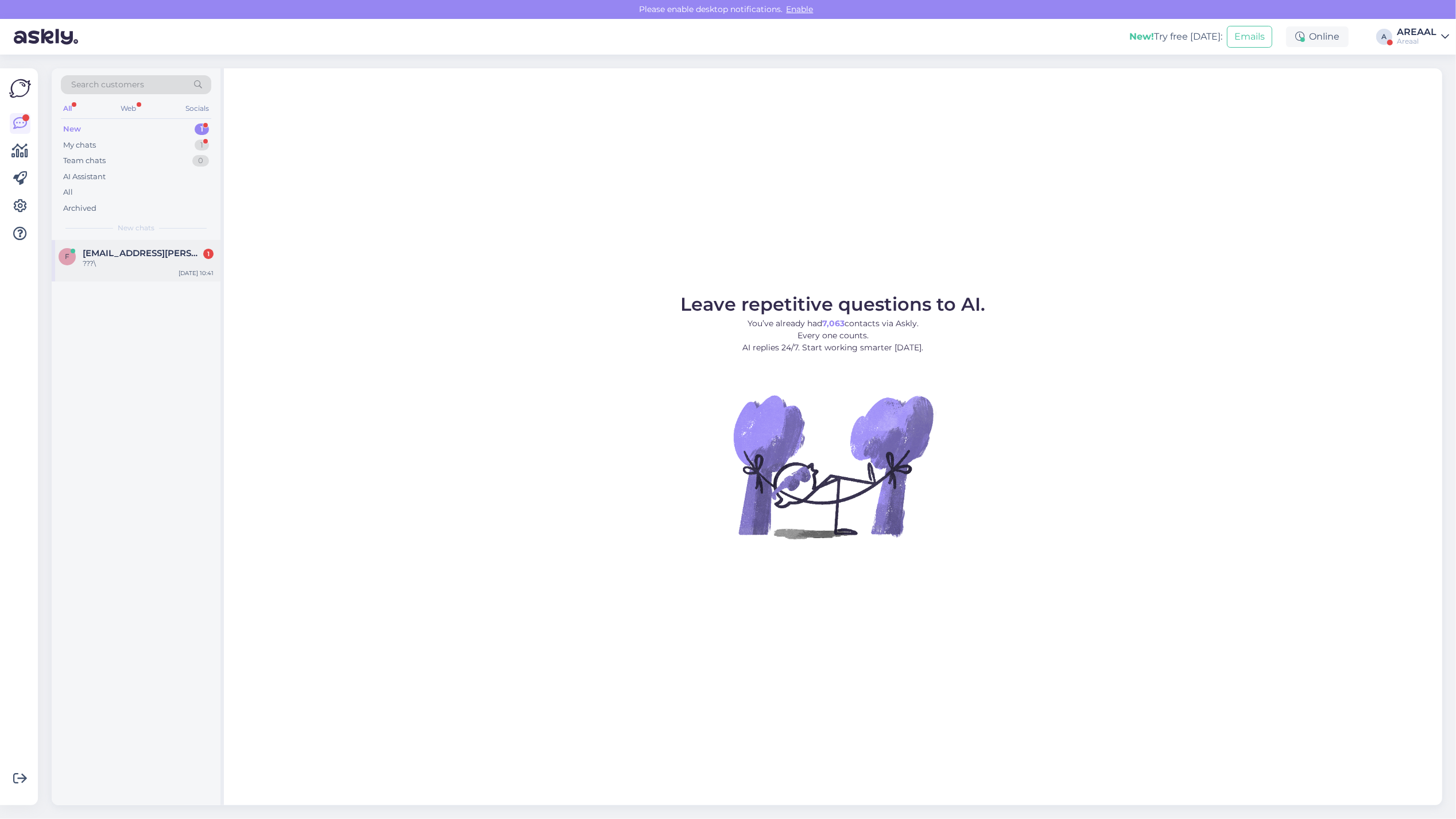
click at [188, 248] on span "[EMAIL_ADDRESS][PERSON_NAME][DOMAIN_NAME]" at bounding box center [142, 253] width 120 height 10
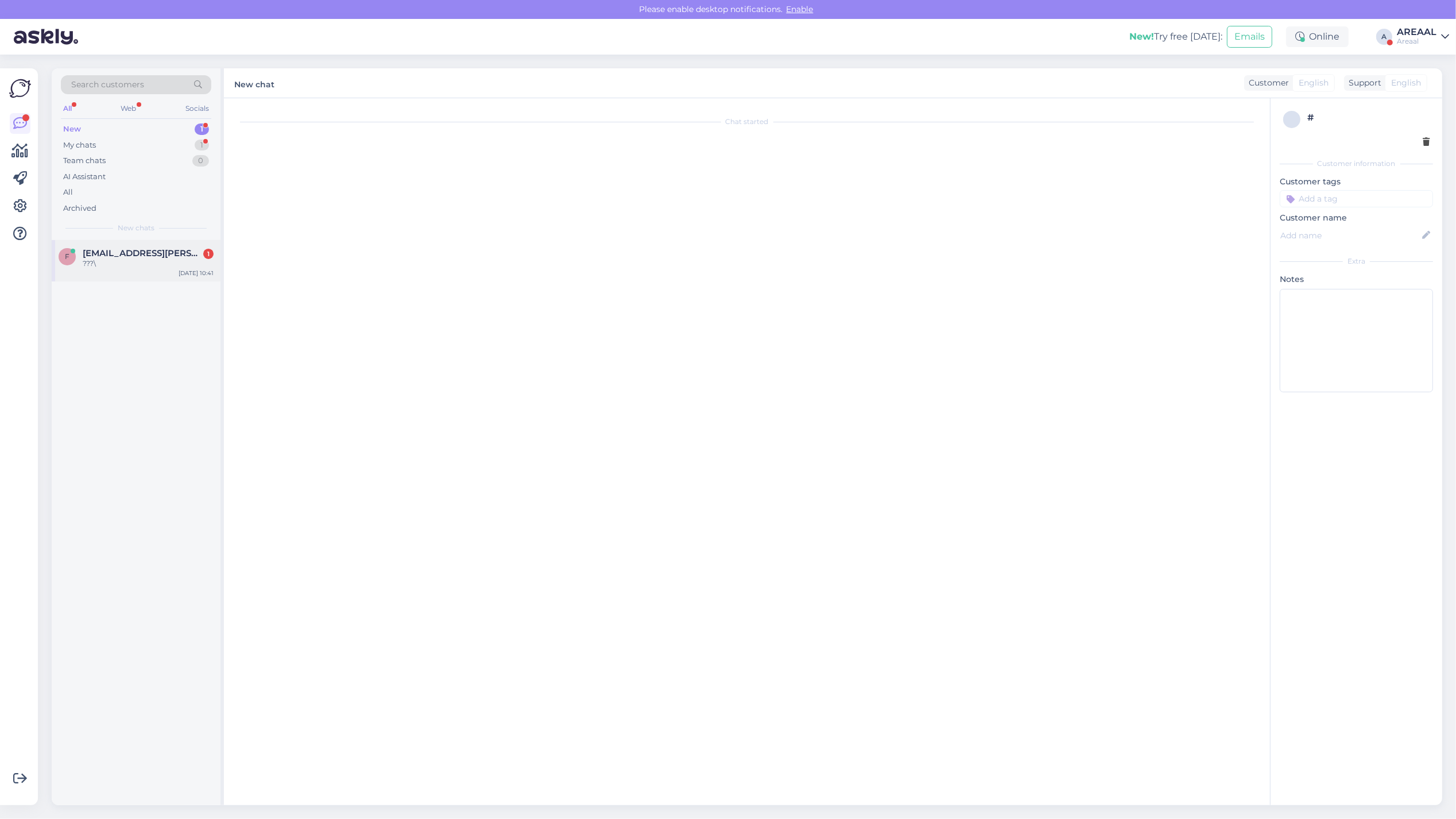
scroll to position [2175, 0]
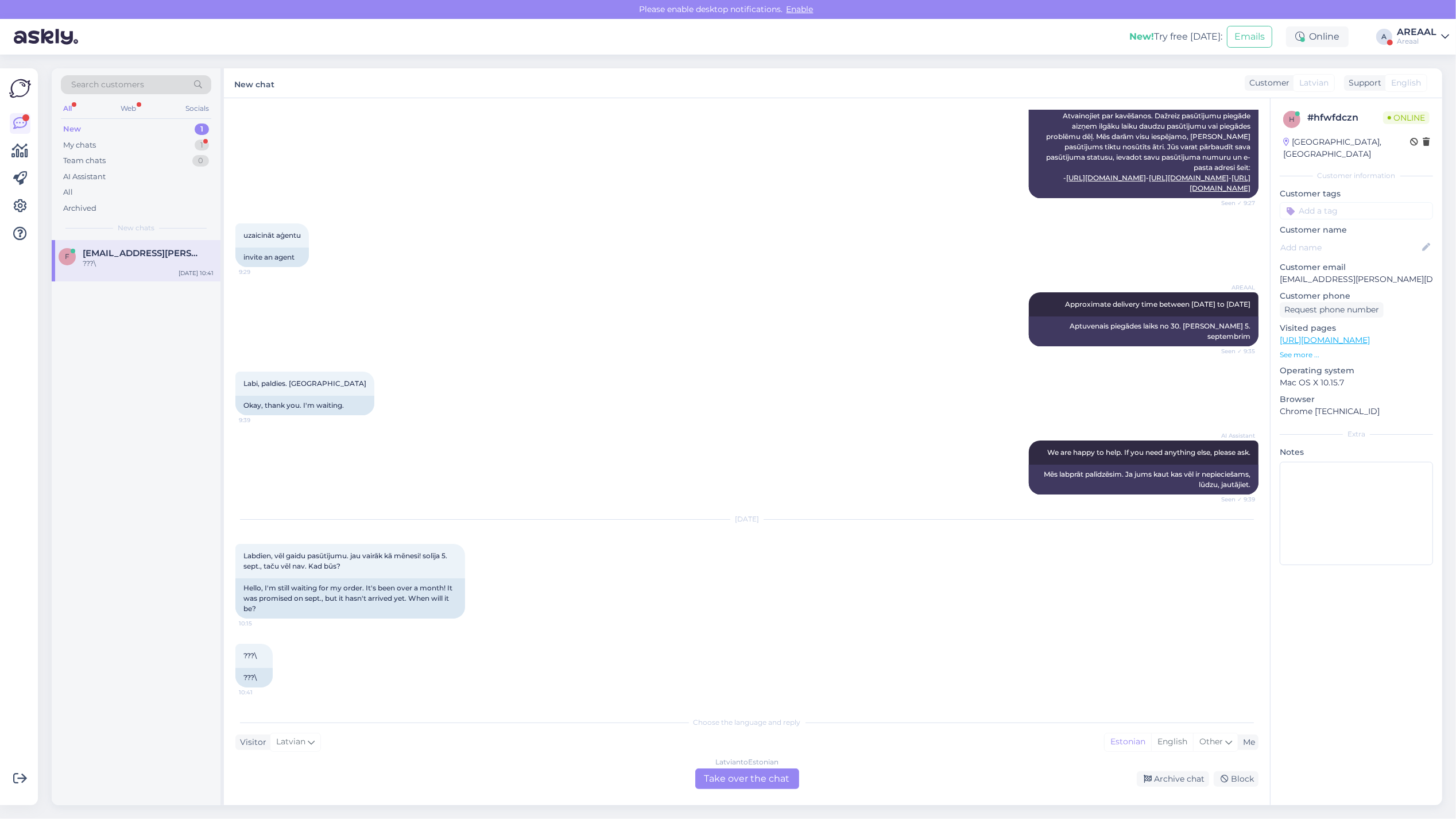
click at [191, 133] on div "New 1" at bounding box center [136, 129] width 150 height 16
click at [191, 142] on div "My chats 1" at bounding box center [136, 145] width 150 height 16
click at [161, 285] on div "j janussik05@gmail.com 1 Kui ma juba olen maksnud, siis mis on ootamisaeg? Sep …" at bounding box center [136, 265] width 169 height 51
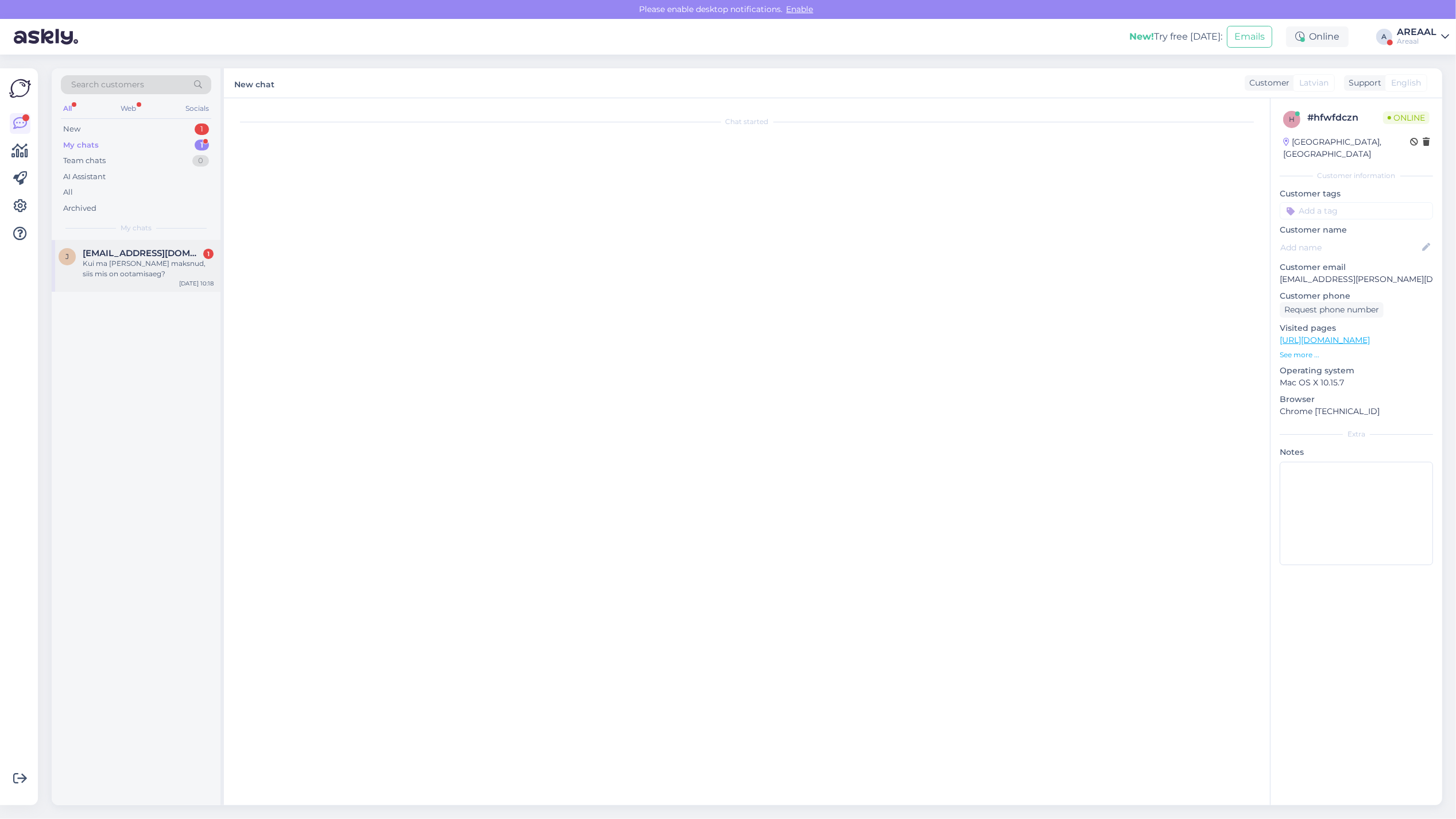
scroll to position [308, 0]
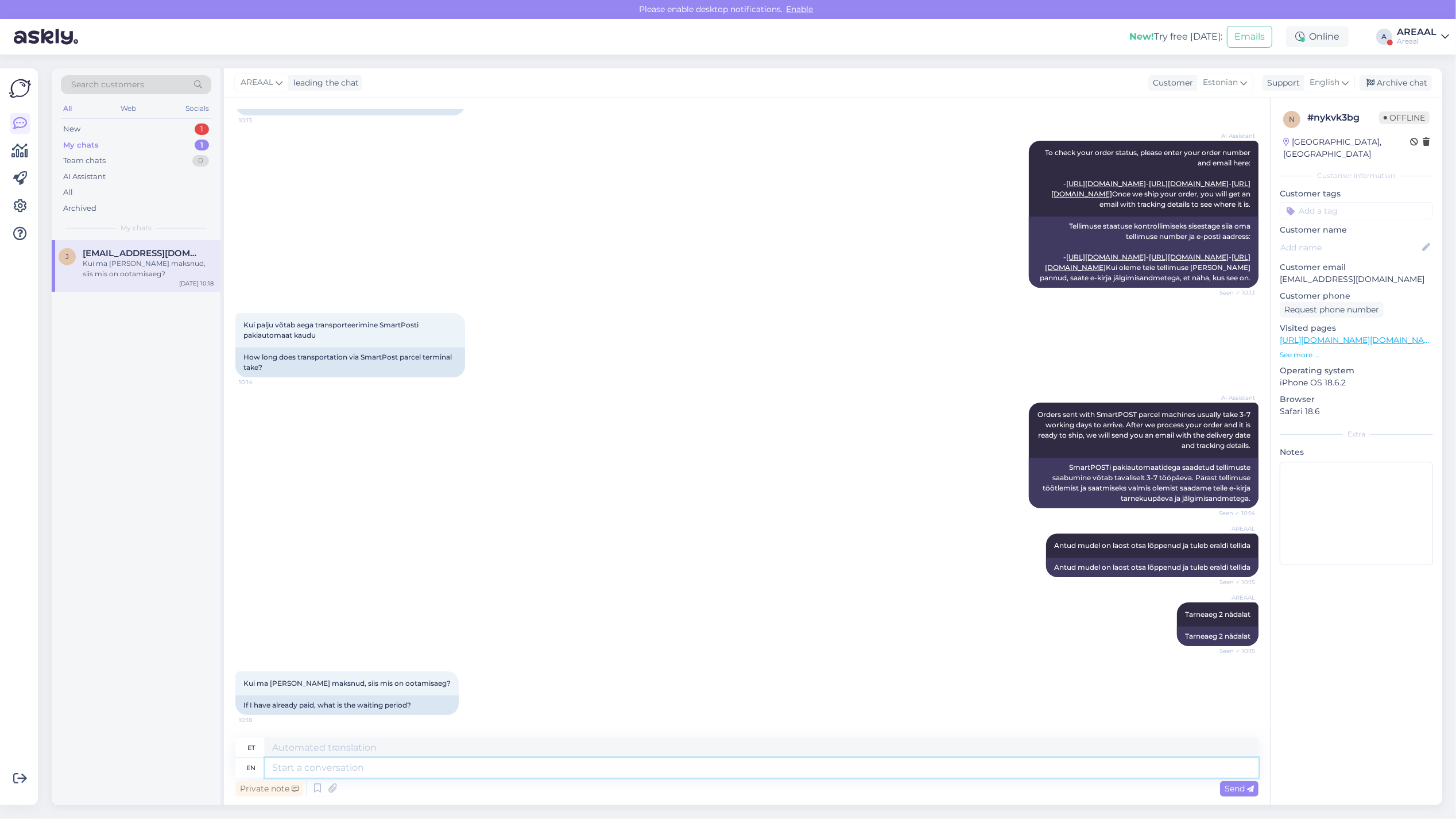
click at [429, 768] on textarea at bounding box center [762, 768] width 993 height 19
type textarea "Tarneaeg a"
type textarea "Tarneaeg"
type textarea "Tarneaeg antud to"
type textarea "Tarneaeg antud"
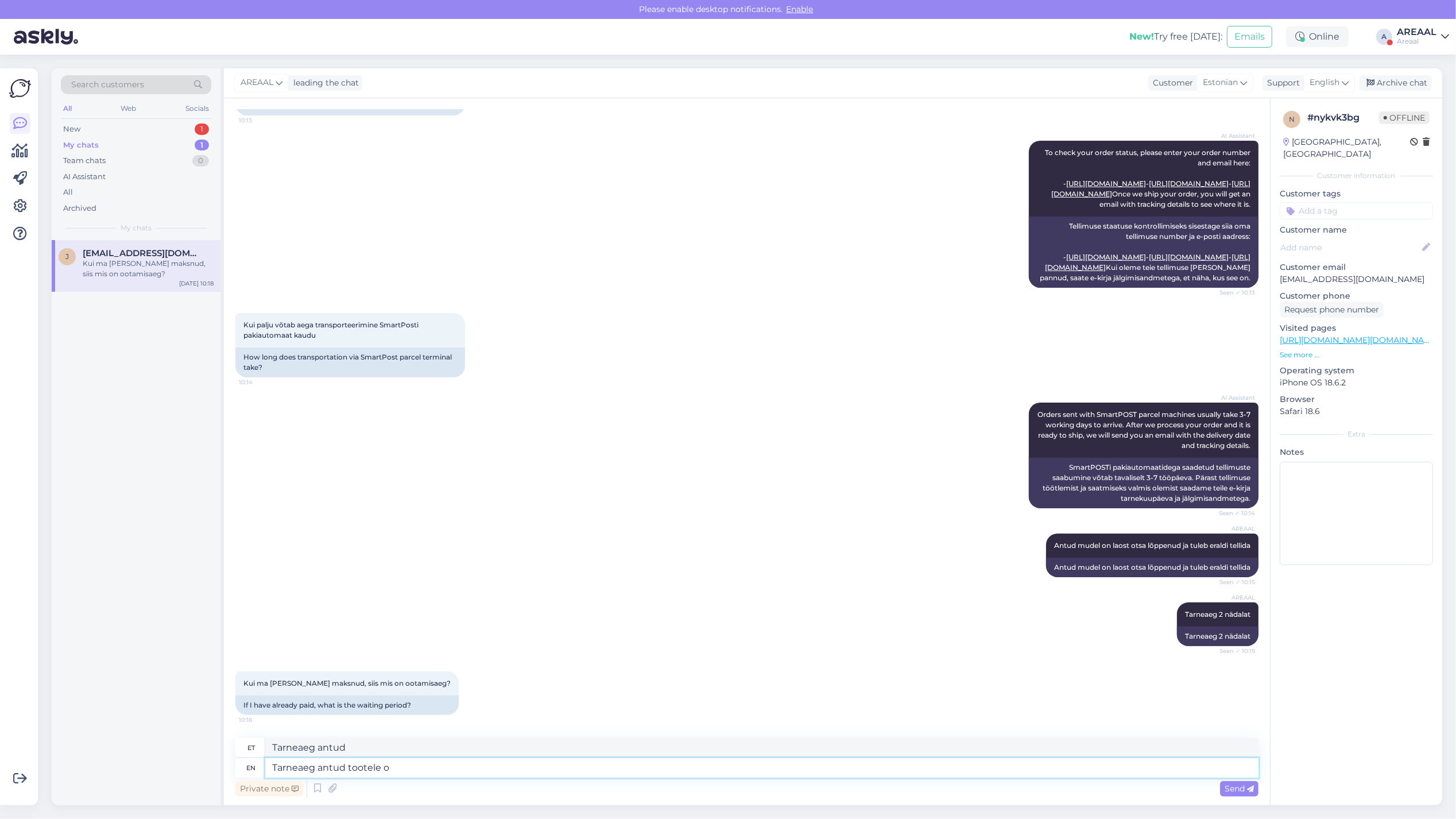
type textarea "Tarneaeg antud tootele on"
type textarea "Tarneaeg antud tootele"
type textarea "Tarneaeg antud tootele on 2"
type textarea "Tarneaeg antud tootele on"
type textarea "Tarneaeg antud tootele on 2 nädalat alates tellimuse vormistamisest"
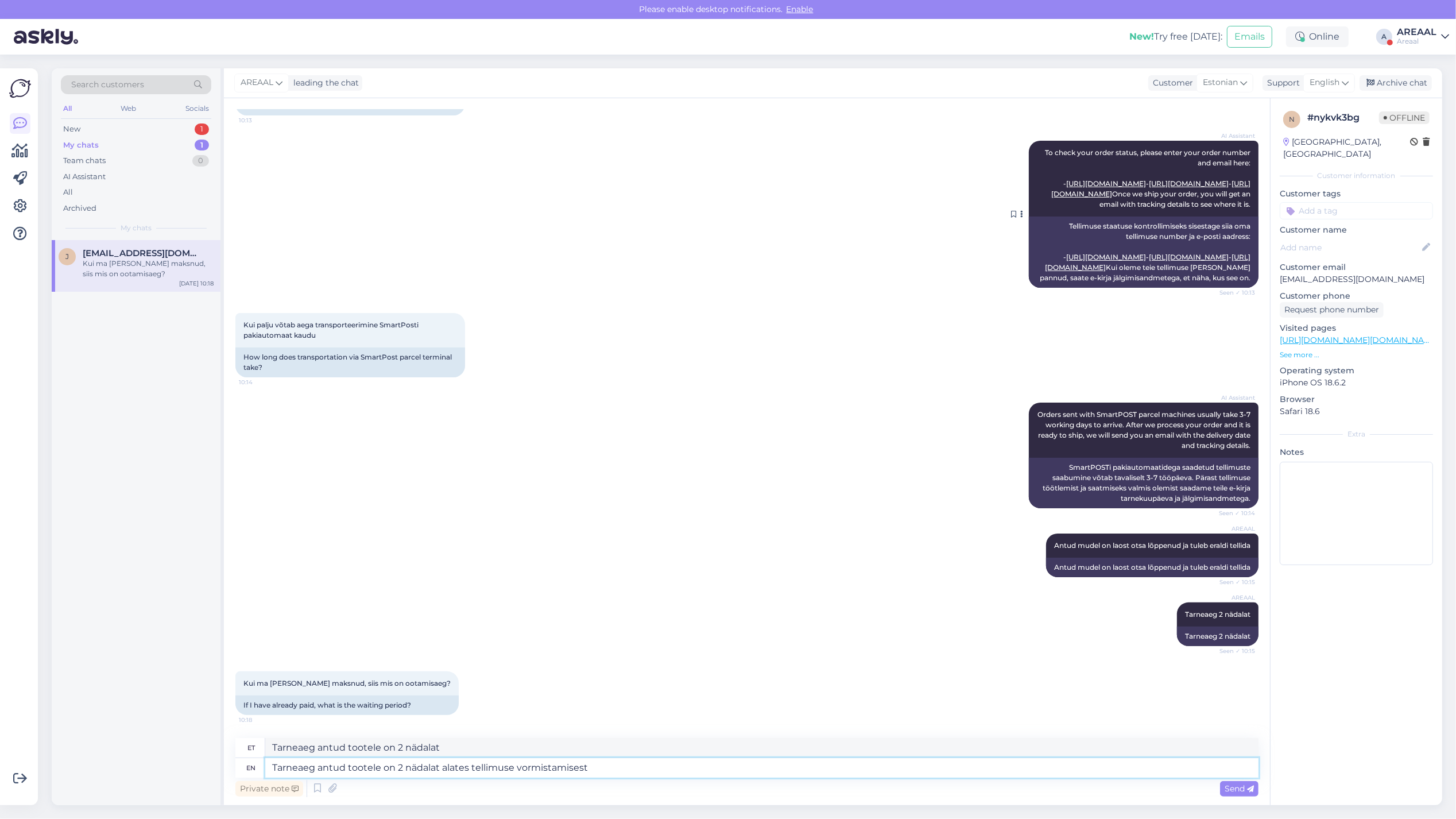
type textarea "Tarneaeg antud tootele 2. kohal"
click at [641, 765] on textarea "Tarneaeg antud tootele on 2 nädalat alates tellimuse vormistamisest" at bounding box center [762, 768] width 993 height 19
paste textarea "Tarneaeg antud tootele on 2 nädalat alates tellimuse vormistamisest"
type textarea "Tarneaeg antud tootele on 2 nädalat alates tellimuse vormistamisest"
click at [1309, 84] on div "English" at bounding box center [1328, 82] width 51 height 18
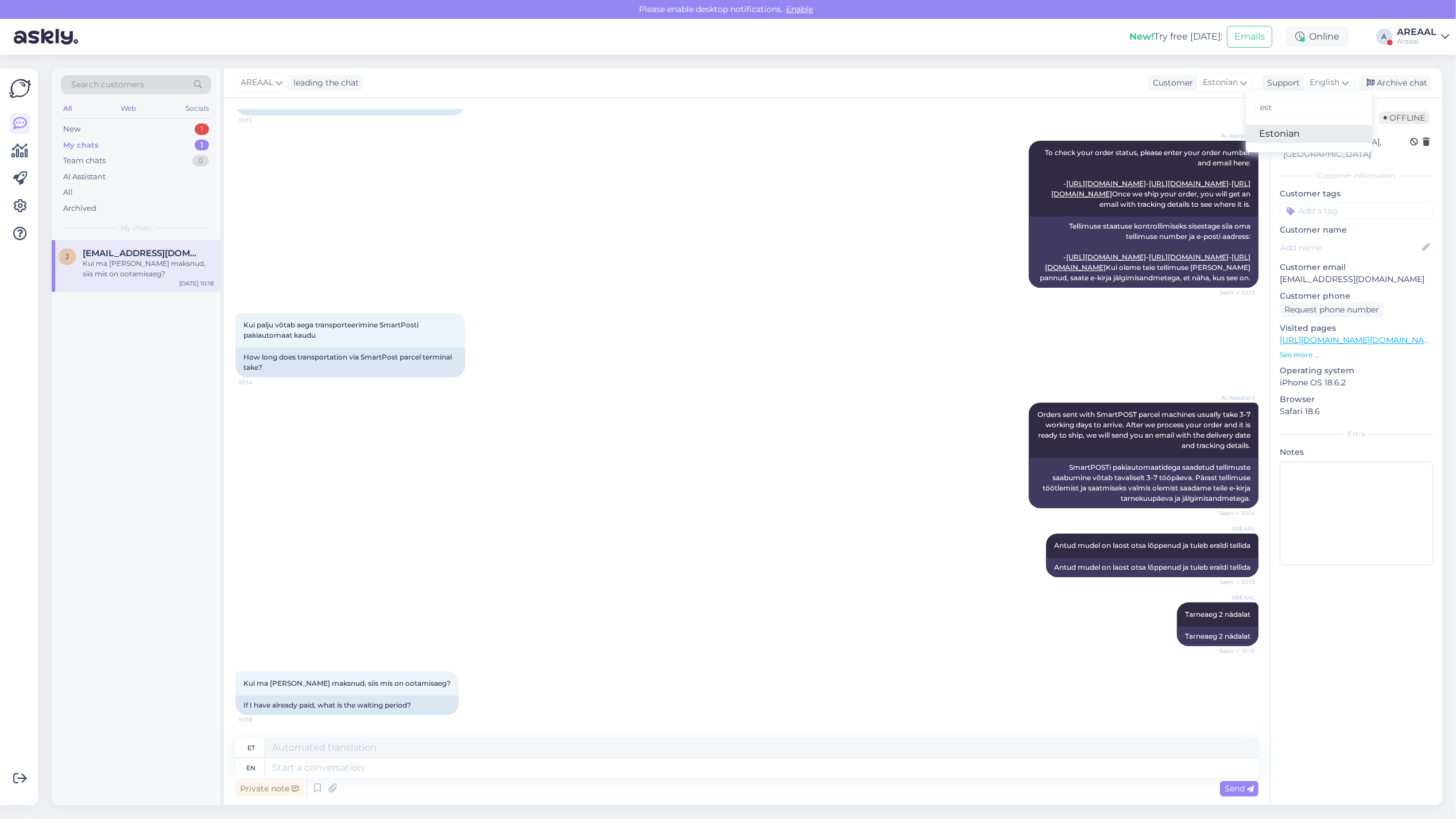
type input "est"
drag, startPoint x: 1294, startPoint y: 136, endPoint x: 1272, endPoint y: 165, distance: 36.4
click at [1294, 135] on link "Estonian" at bounding box center [1308, 133] width 126 height 18
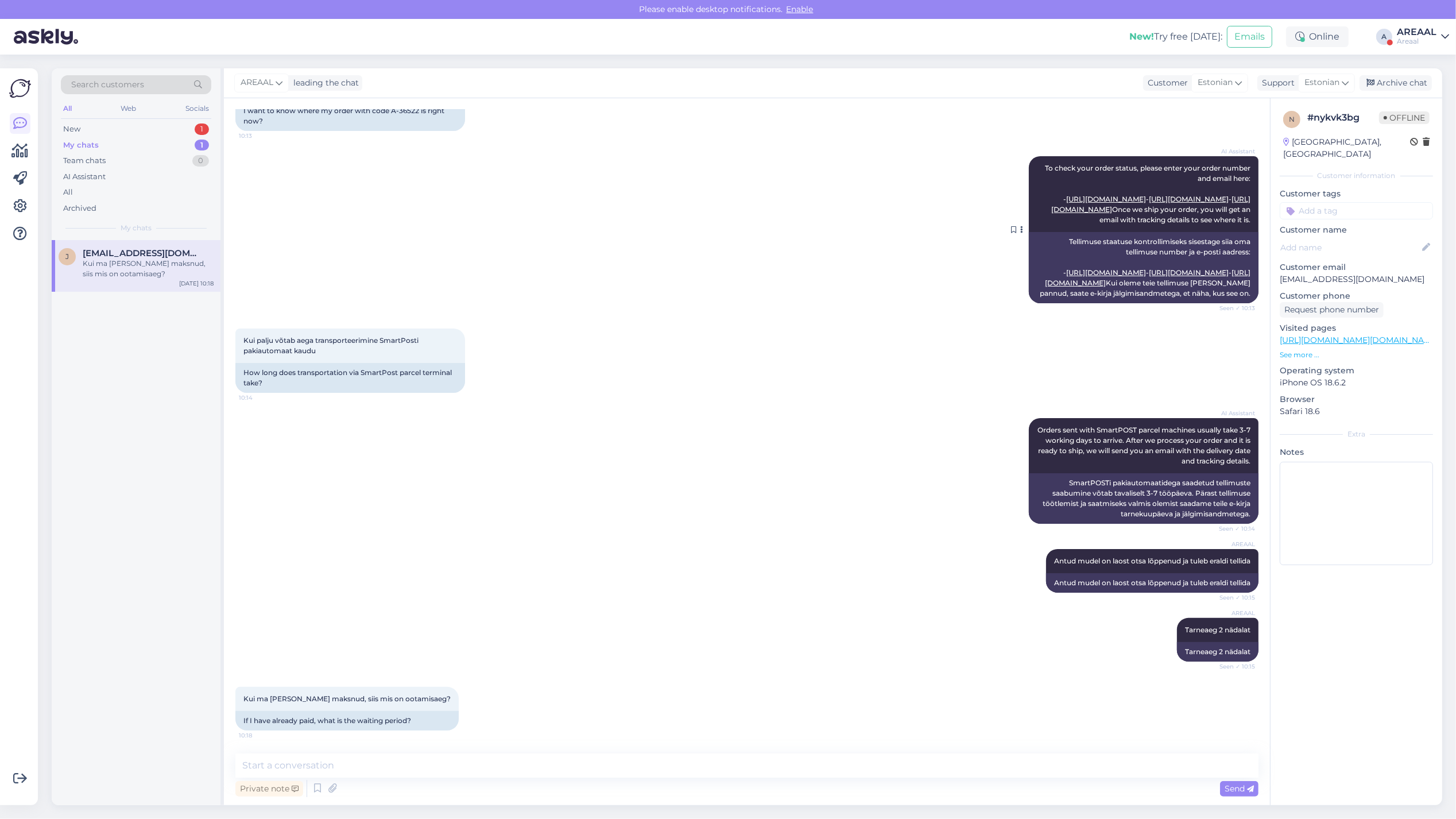
scroll to position [291, 0]
click at [521, 769] on textarea at bounding box center [746, 766] width 1023 height 24
paste textarea "Tarneaeg antud tootele on 2 nädalat alates tellimuse vormistamisest"
type textarea "Tarneaeg antud tootele on 2 nädalat alates tellimuse vormistamisest"
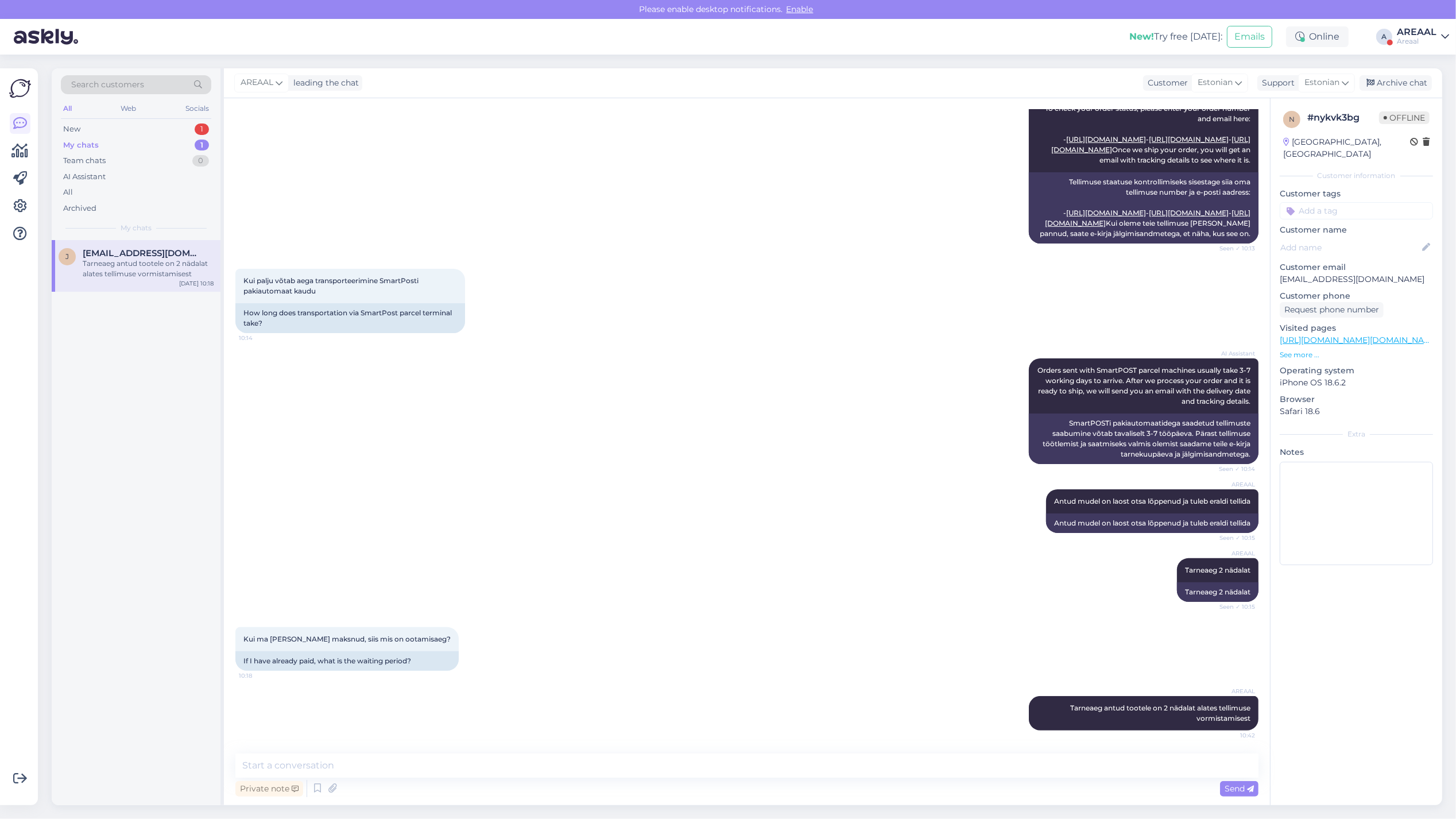
click at [1433, 29] on div "AREAAL" at bounding box center [1416, 32] width 39 height 9
click at [1425, 96] on button "Open" at bounding box center [1424, 88] width 32 height 18
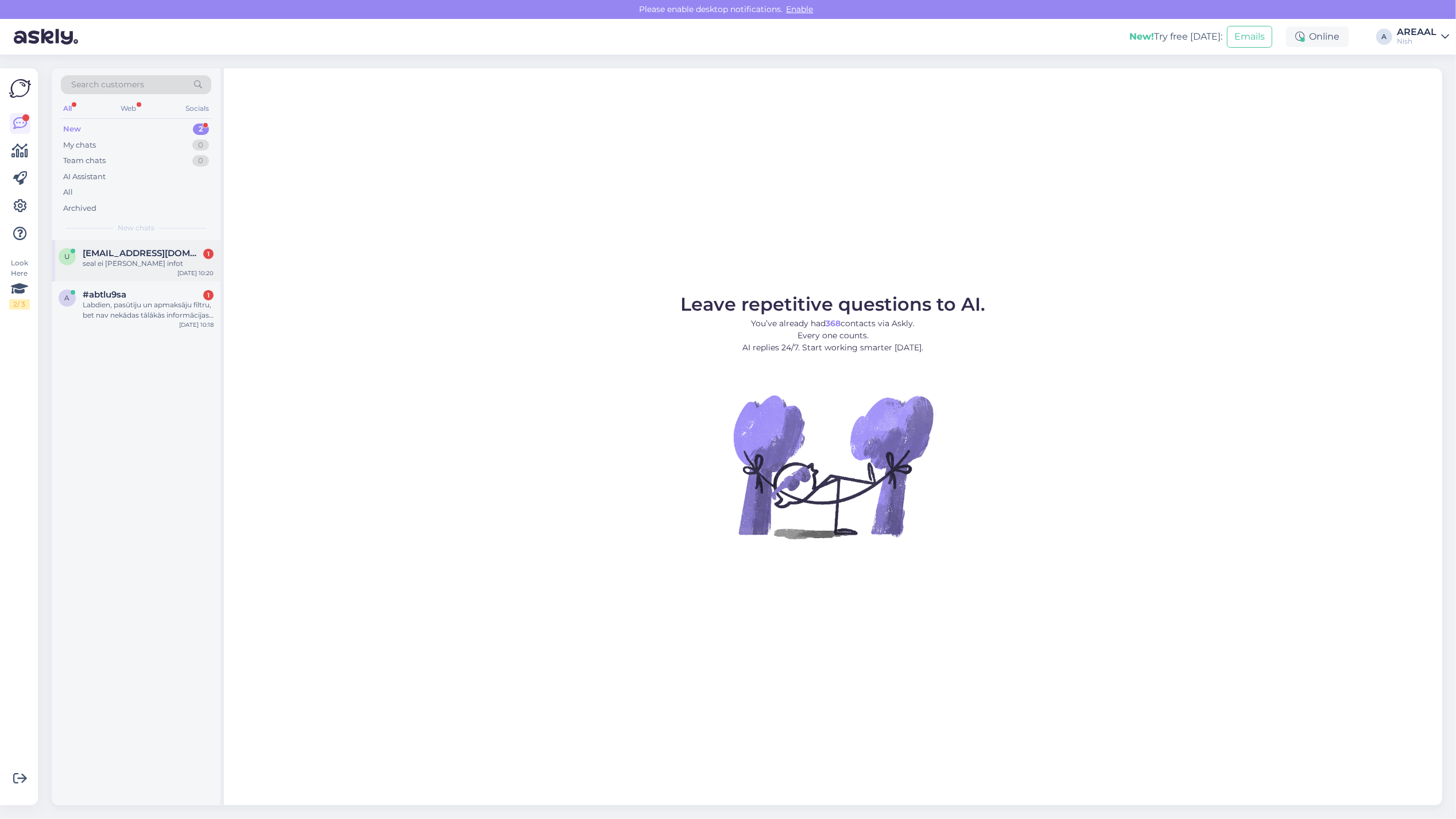
click at [152, 271] on div "u useaguitar@gmail.com 1 seal ei ole seda infot Sep 11 10:20" at bounding box center [136, 261] width 169 height 41
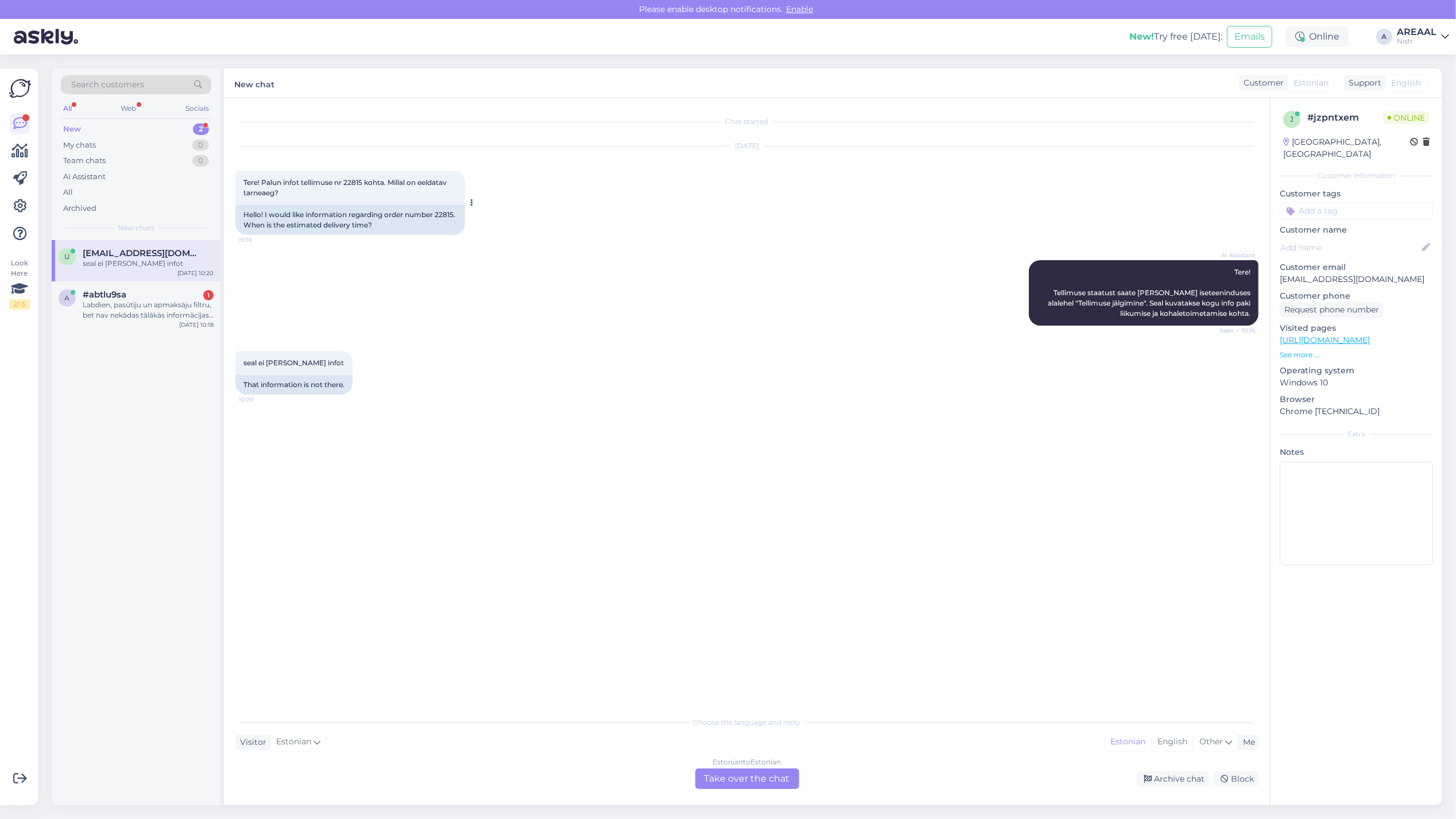
click at [356, 178] on span "Tere! Palun infot tellimuse nr 22815 kohta. Millal on eeldatav tarneaeg?" at bounding box center [345, 187] width 205 height 19
click at [356, 179] on span "Tere! Palun infot tellimuse nr 22815 kohta. Millal on eeldatav tarneaeg?" at bounding box center [345, 187] width 205 height 19
copy span "22815"
click at [112, 296] on span "#abtlu9sa" at bounding box center [104, 294] width 43 height 10
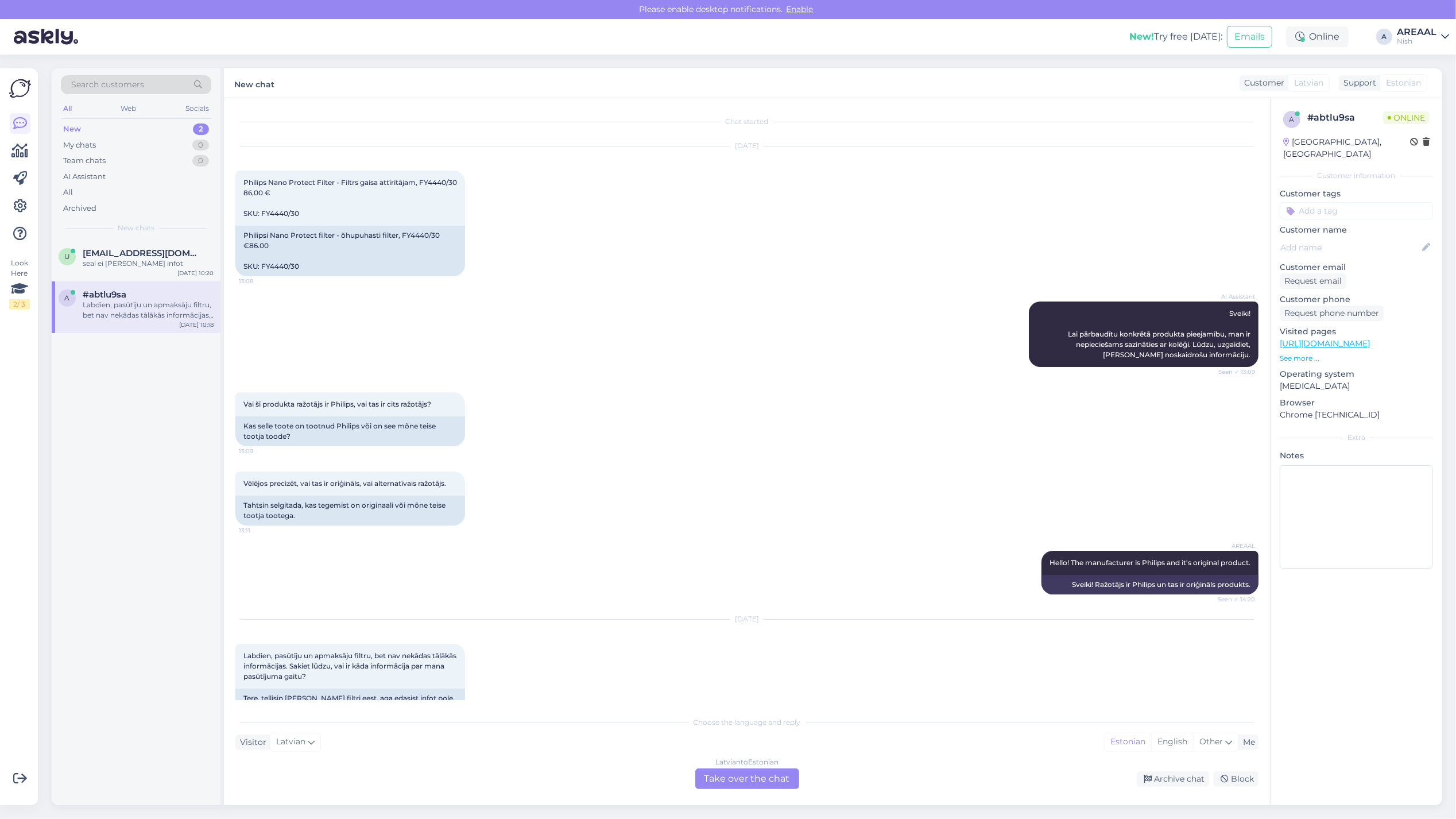
scroll to position [113, 0]
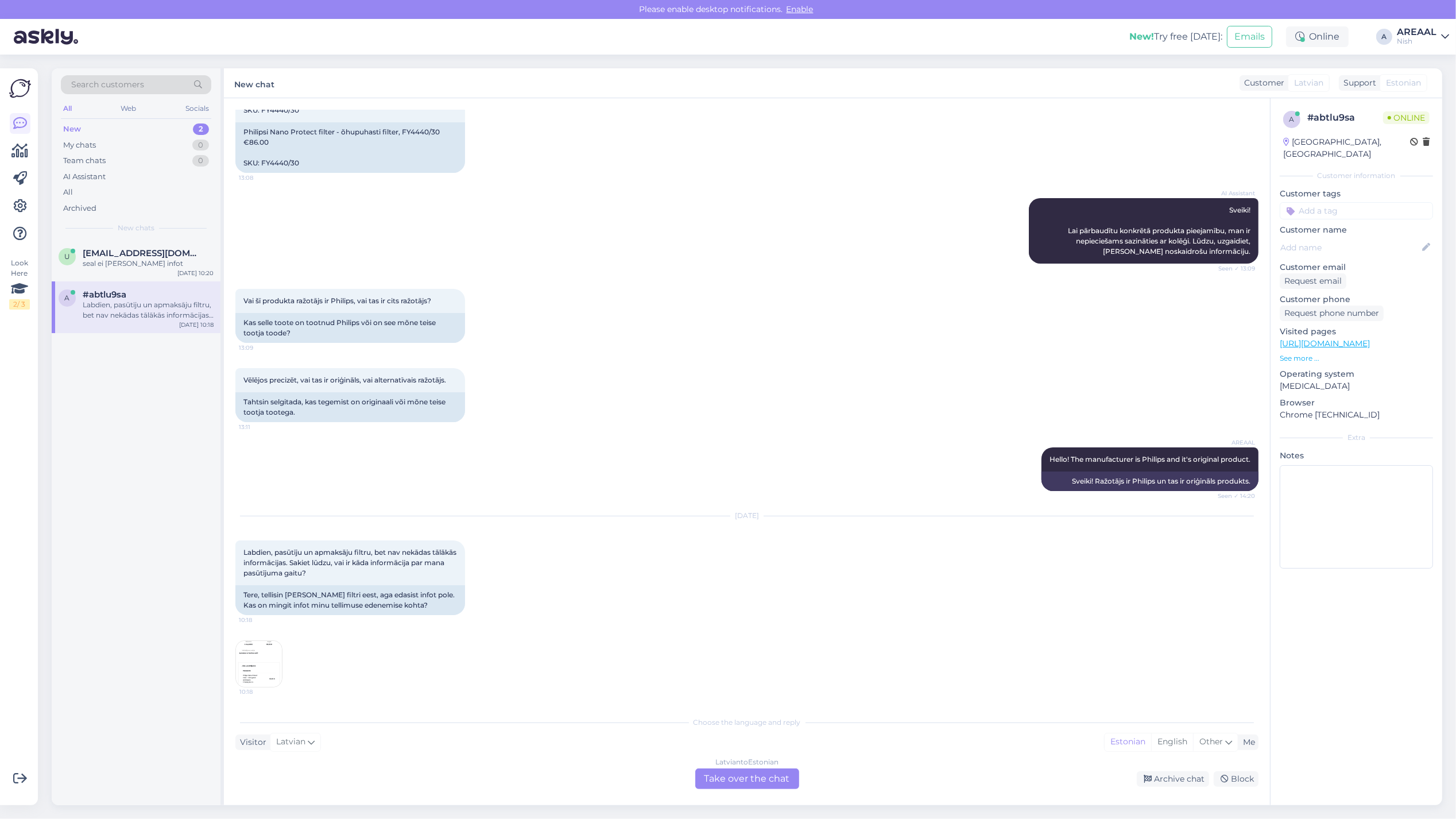
click at [279, 661] on img at bounding box center [259, 664] width 46 height 46
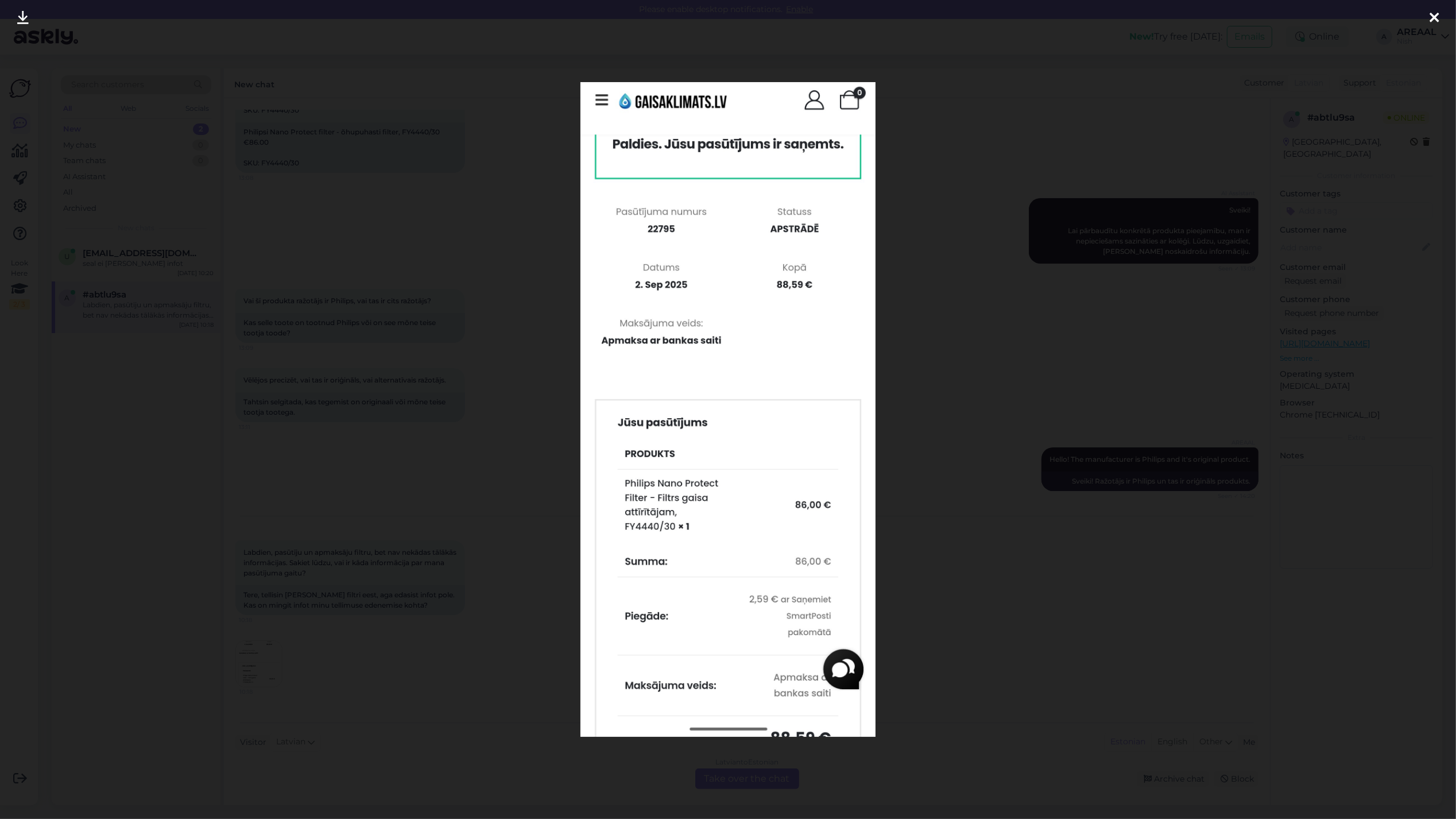
click at [434, 504] on div at bounding box center [728, 409] width 1456 height 819
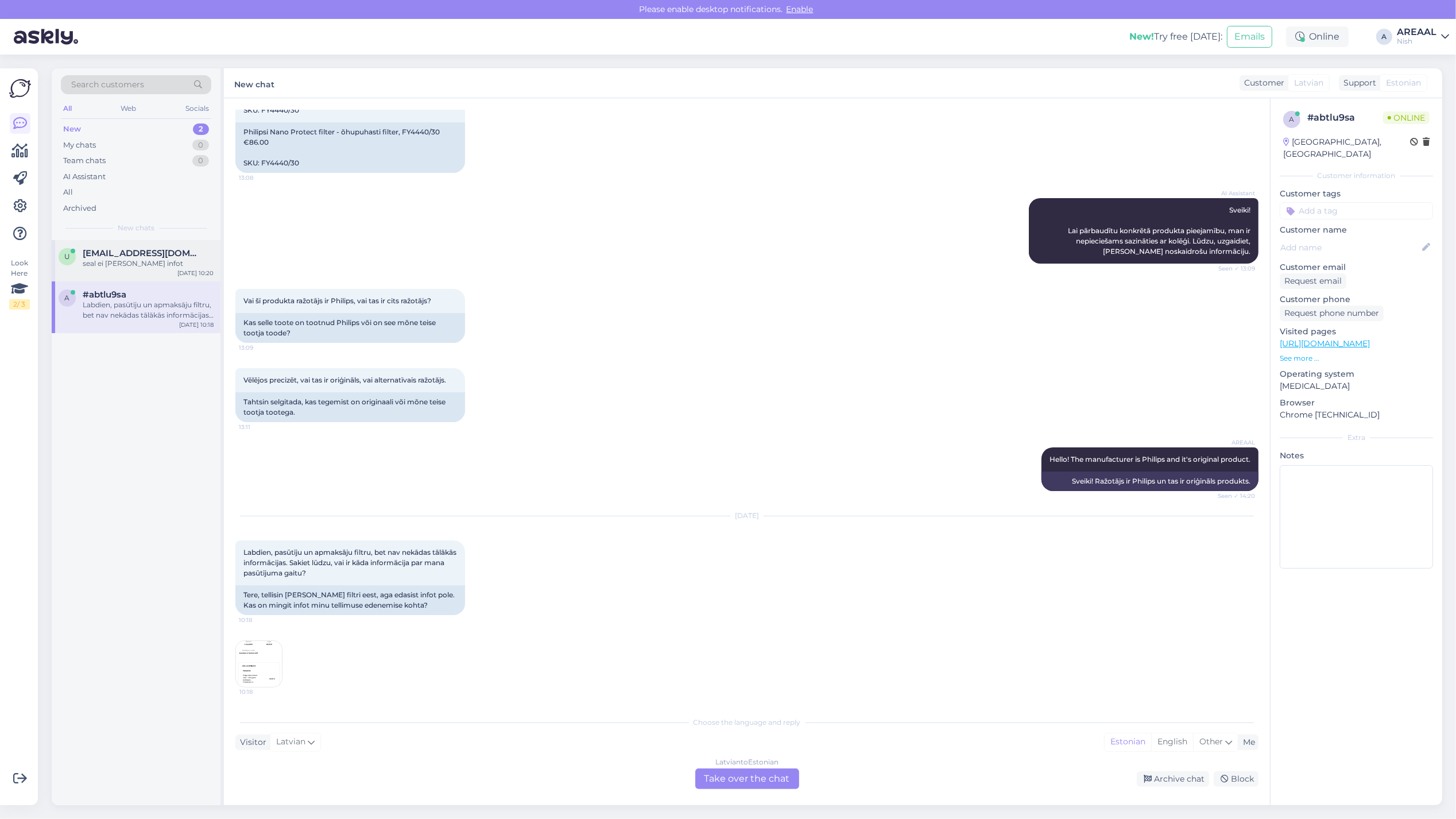
click at [141, 259] on div "seal ei ole seda infot" at bounding box center [148, 263] width 131 height 10
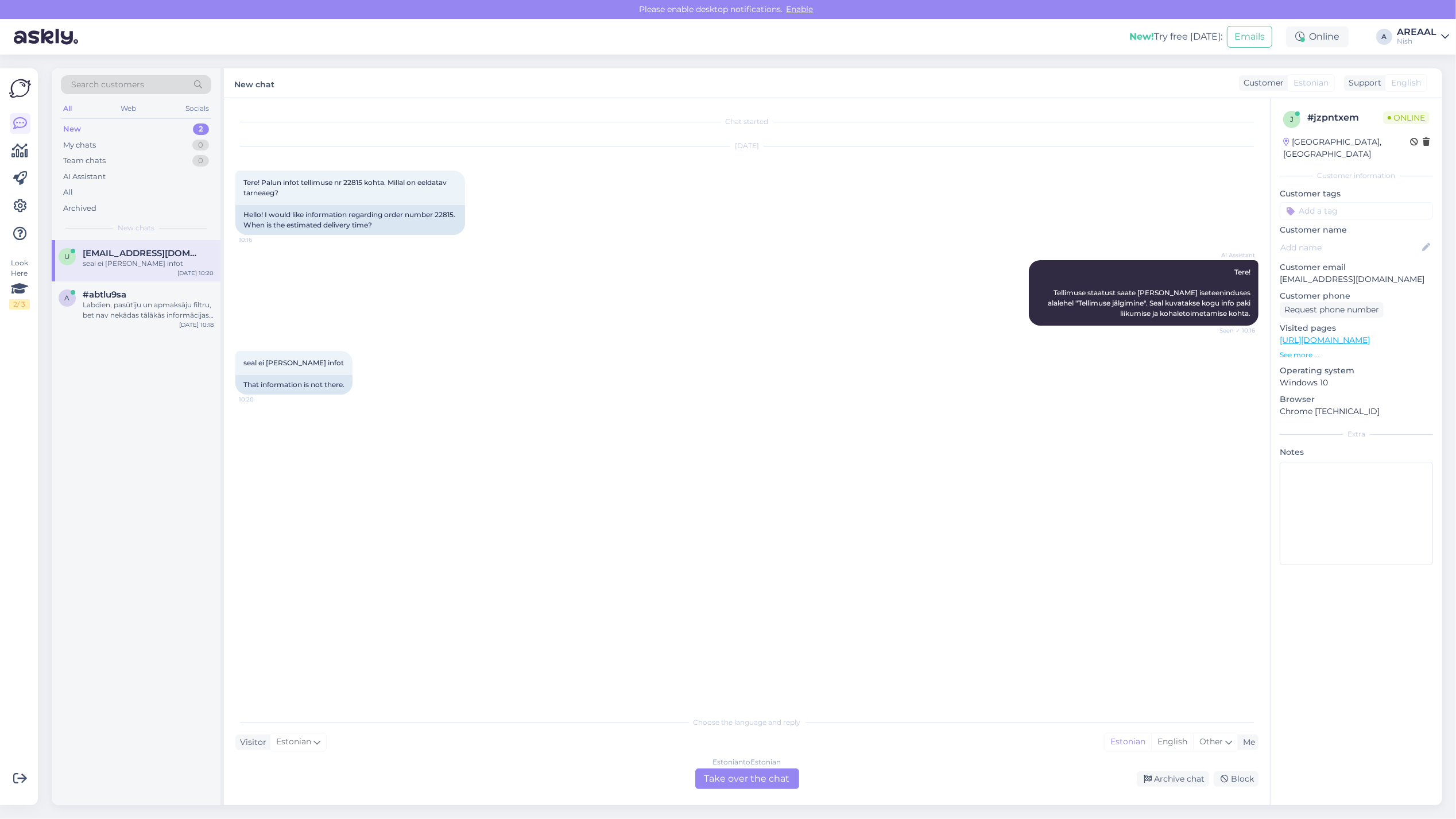
click at [742, 793] on div "Chat started Sep 11 2025 Tere! Palun infot tellimuse nr 22815 kohta. Millal on …" at bounding box center [746, 452] width 1046 height 707
click at [740, 781] on div "Estonian to Estonian Take over the chat" at bounding box center [747, 779] width 104 height 21
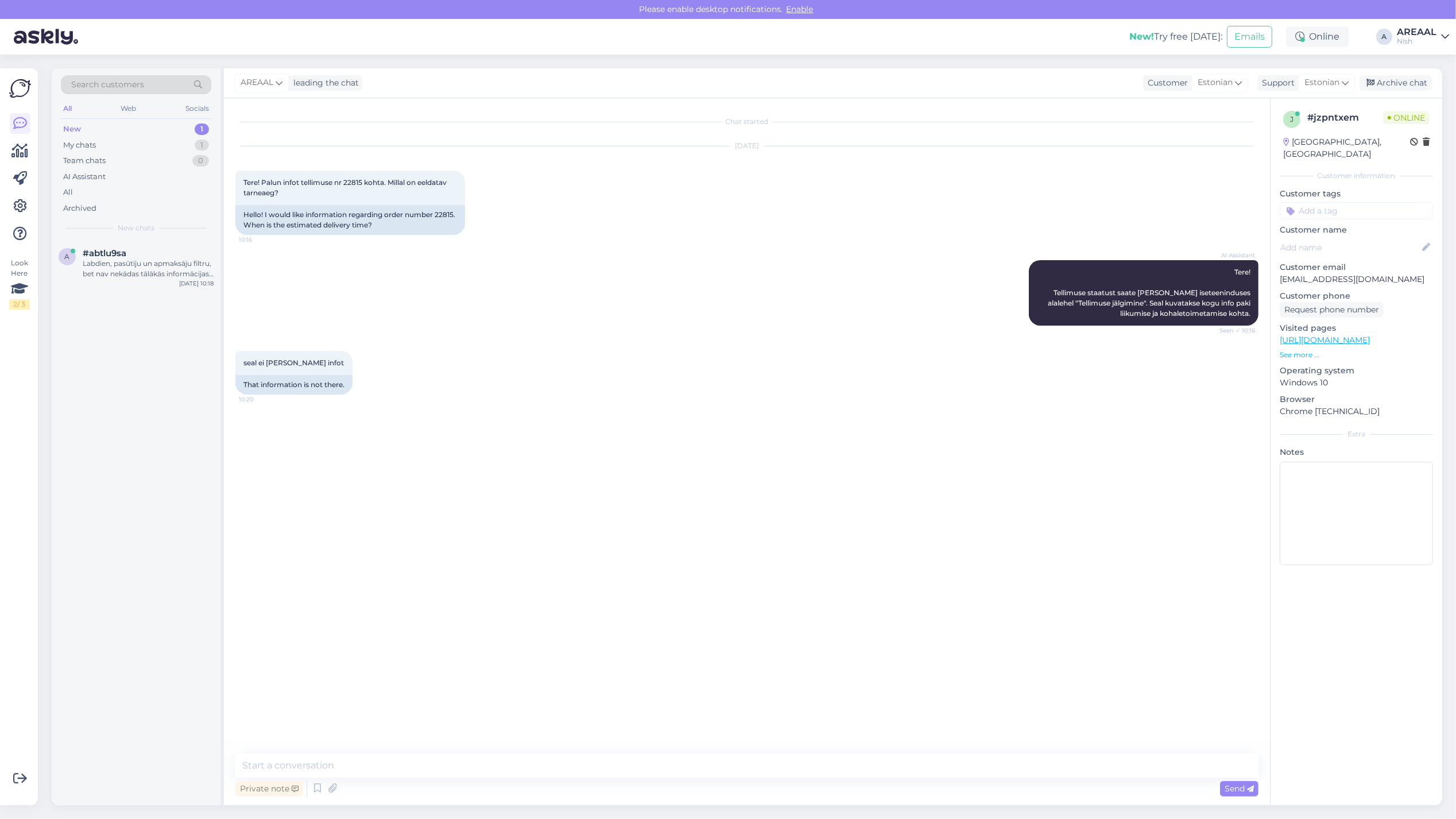
click at [736, 762] on textarea at bounding box center [746, 766] width 1023 height 24
click at [736, 764] on textarea at bounding box center [746, 766] width 1023 height 24
type textarea "Antud mudelile orienteeruv tarneaeg 2 nädalat alates tellimuse vormistamisest"
click at [577, 421] on div "AREAAL Antud mudelile orienteeruv tarneaeg 2 nädalat alates tellimuse vormistam…" at bounding box center [746, 437] width 1023 height 60
click at [142, 268] on div "Labdien, pasūtīju un apmaksāju filtru, bet nav nekādas tālākās informācijas. Sa…" at bounding box center [148, 269] width 131 height 21
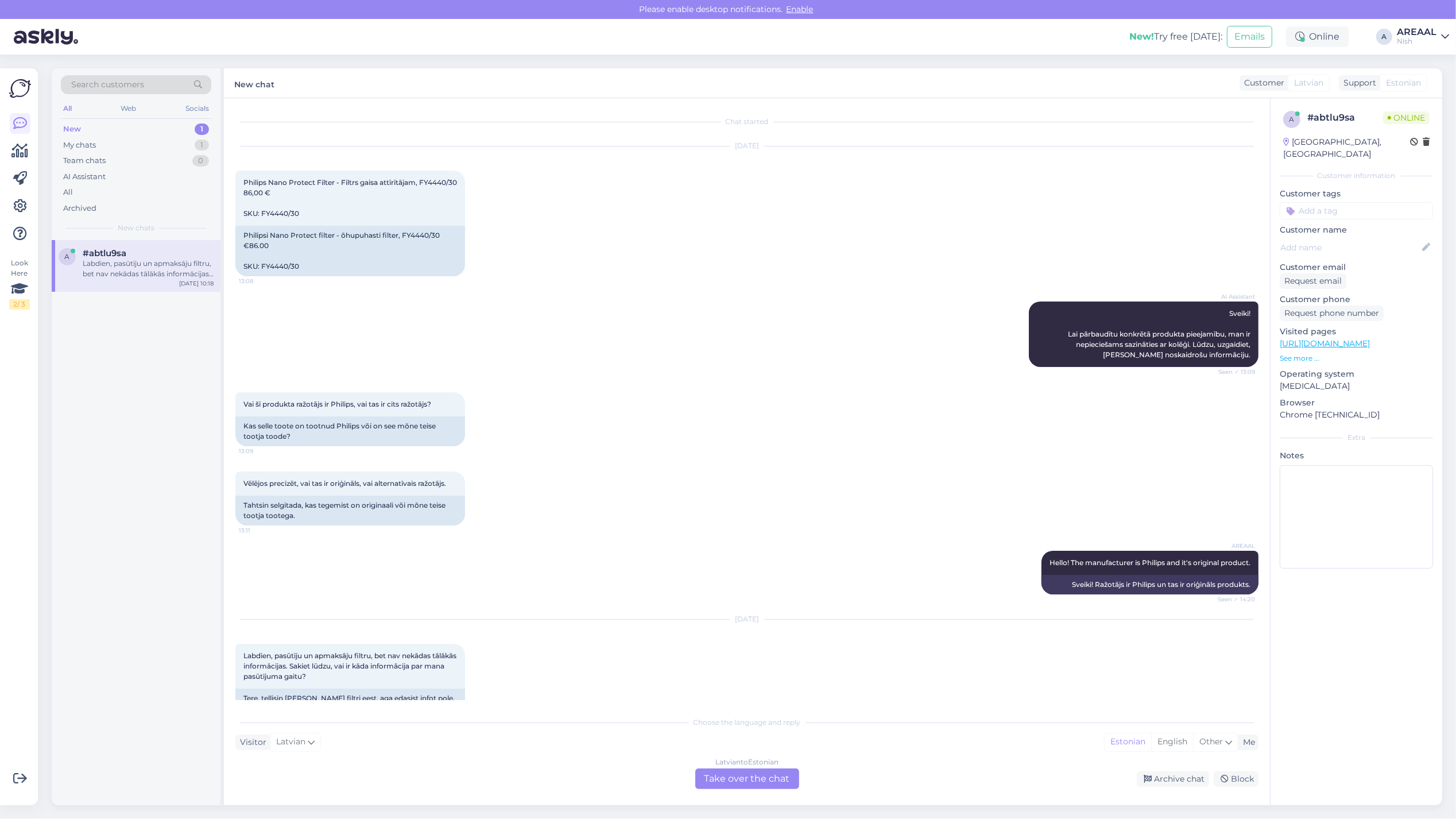
scroll to position [113, 0]
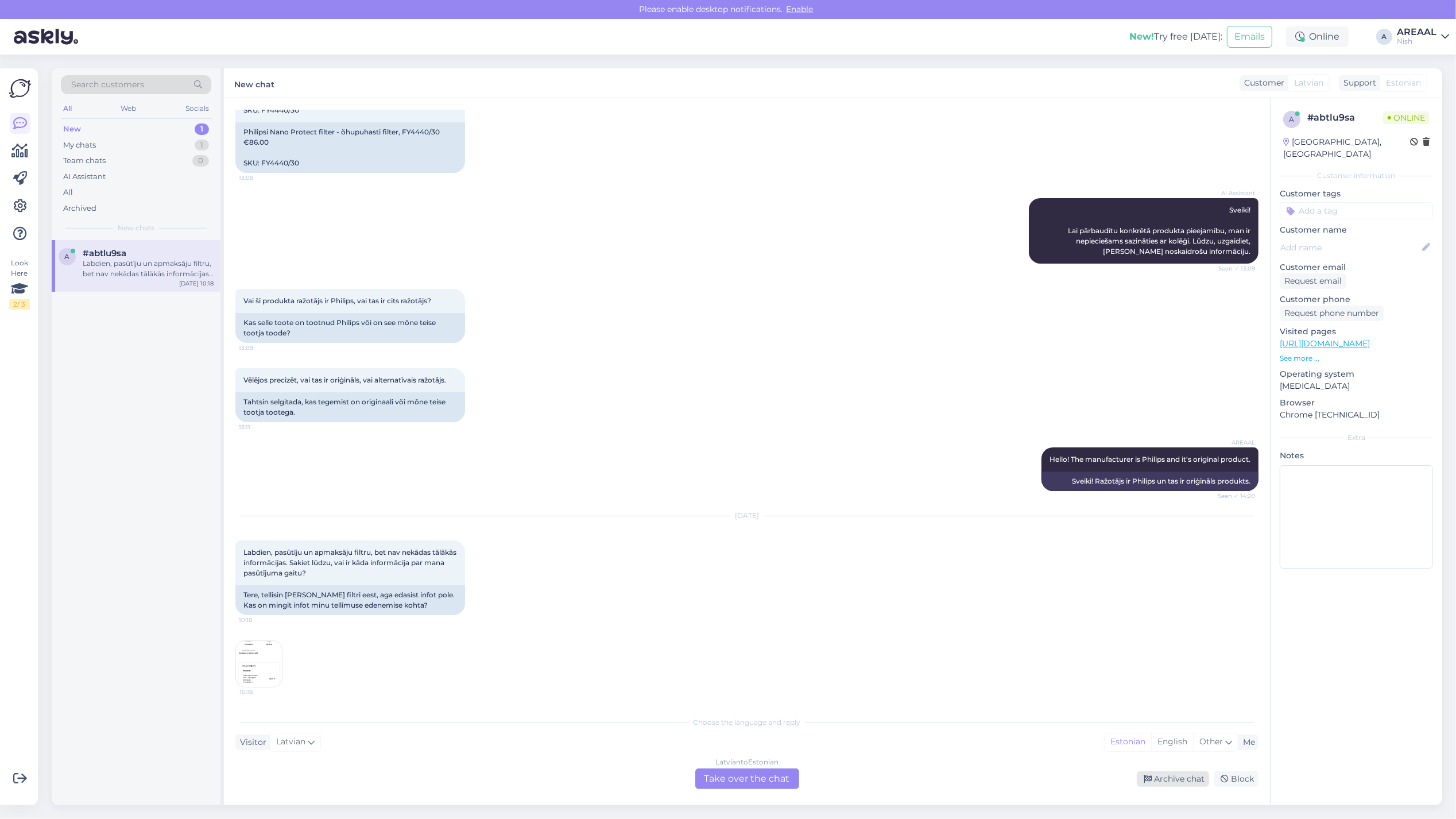
click at [1149, 778] on icon at bounding box center [1147, 780] width 8 height 8
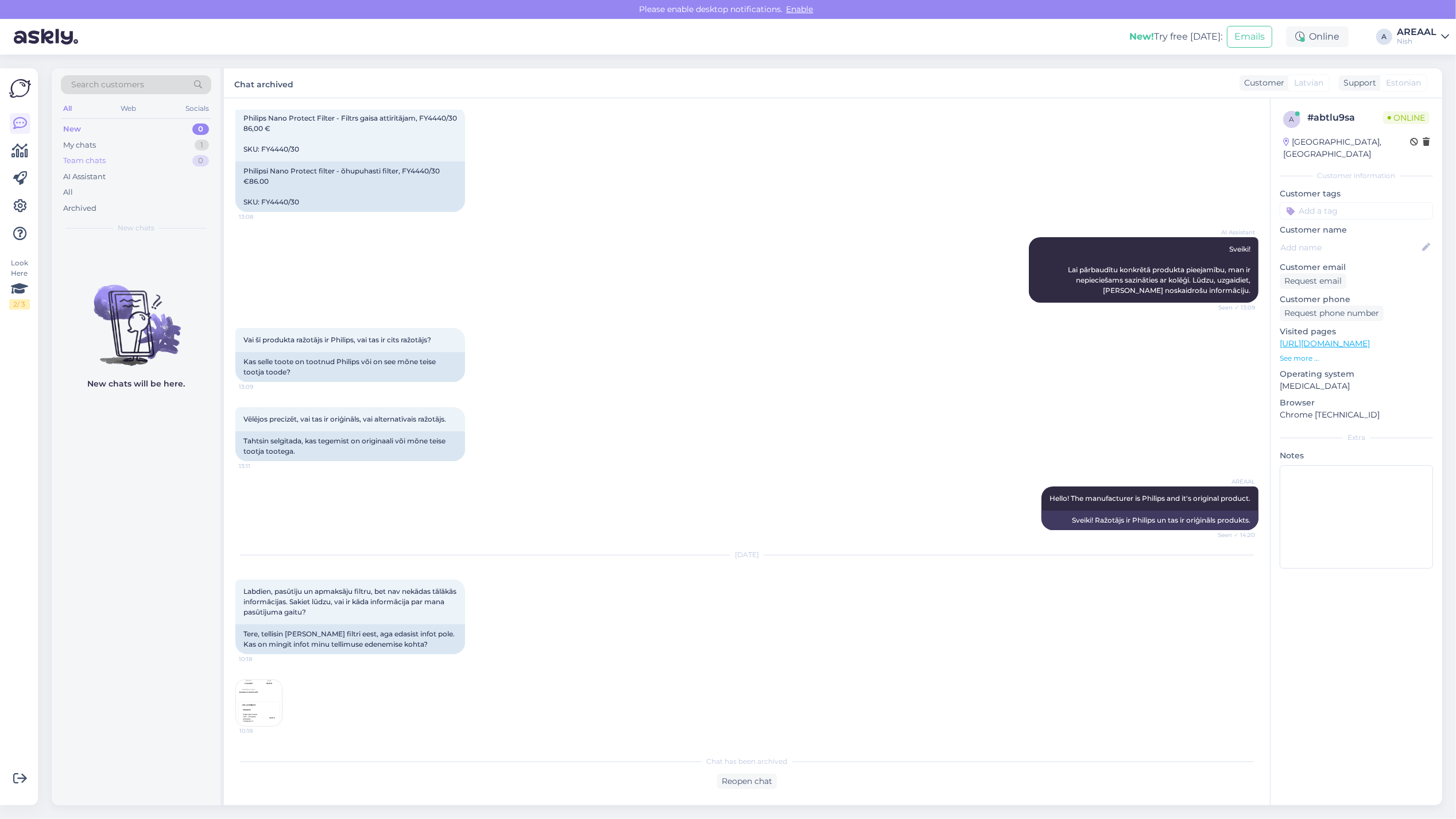
click at [181, 155] on div "Team chats 0" at bounding box center [136, 161] width 150 height 16
click at [179, 144] on div "My chats 1" at bounding box center [136, 145] width 150 height 16
click at [195, 264] on div "Antud mudelile orienteeruv tarneaeg 2 nädalat alates tellimuse vormistamisest" at bounding box center [148, 269] width 131 height 21
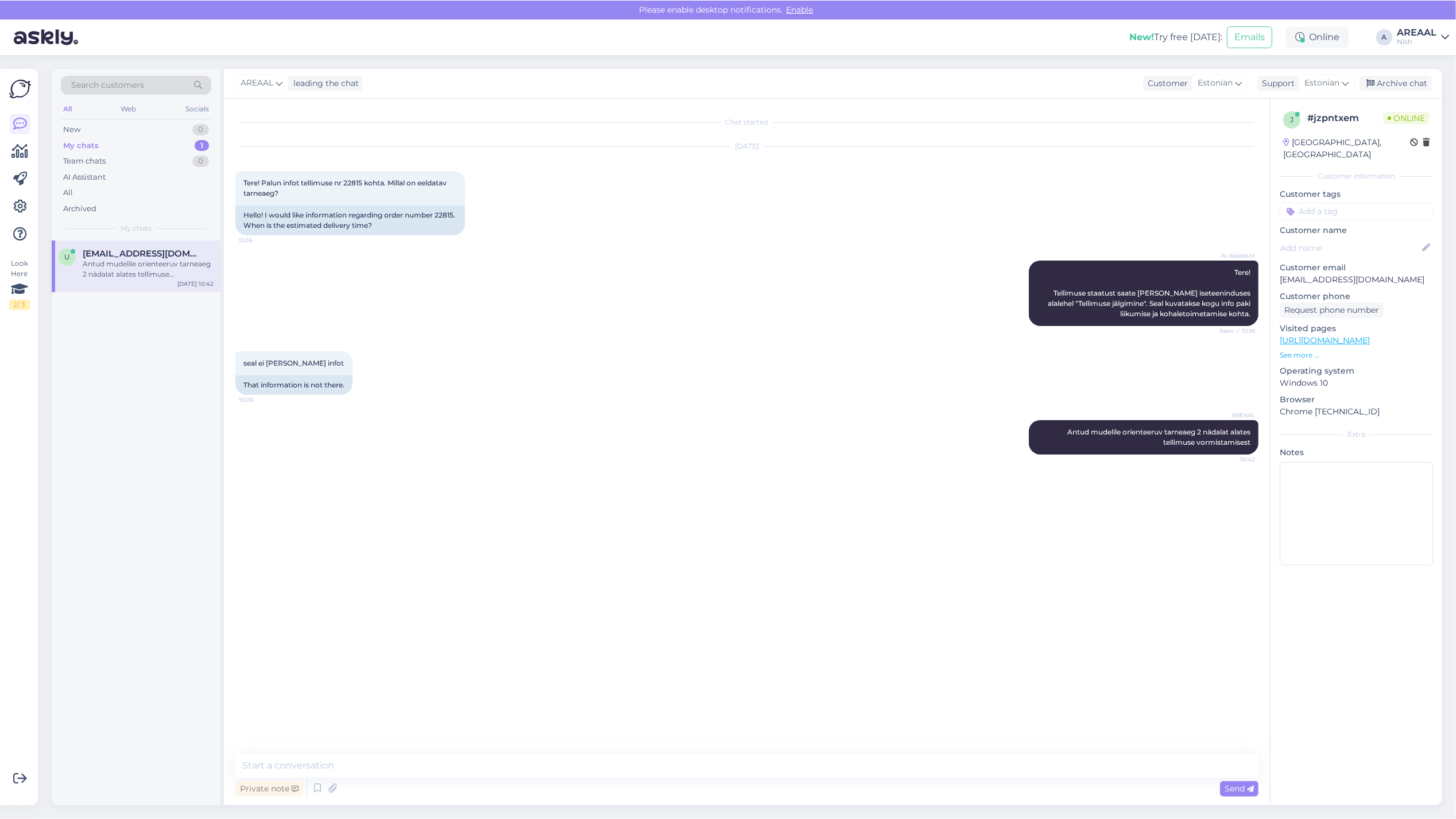
scroll to position [0, 0]
click at [1413, 80] on div "Archive chat" at bounding box center [1395, 83] width 72 height 15
click at [1413, 42] on div "Nish" at bounding box center [1416, 41] width 39 height 9
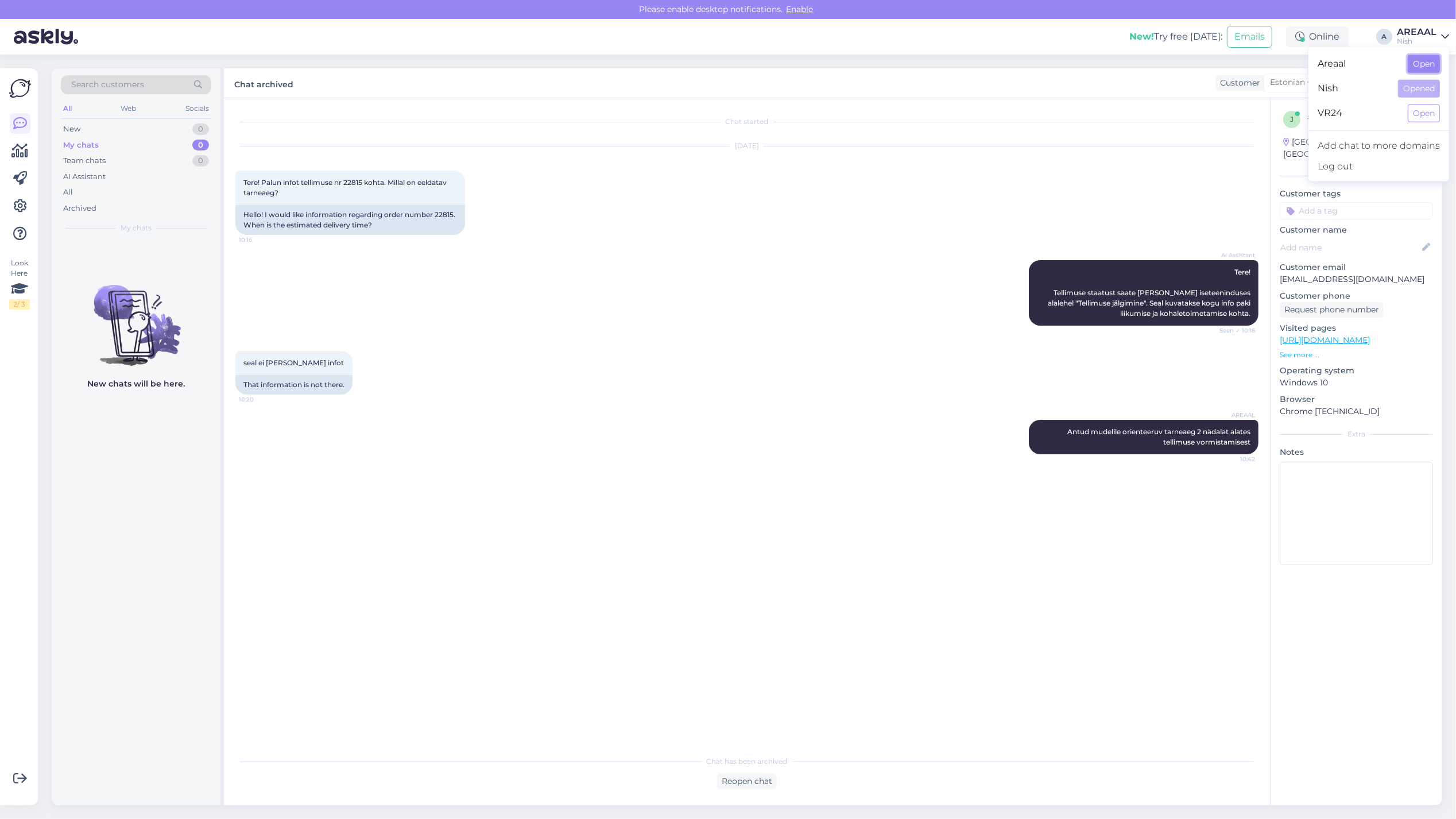
click at [1418, 67] on button "Open" at bounding box center [1424, 64] width 32 height 18
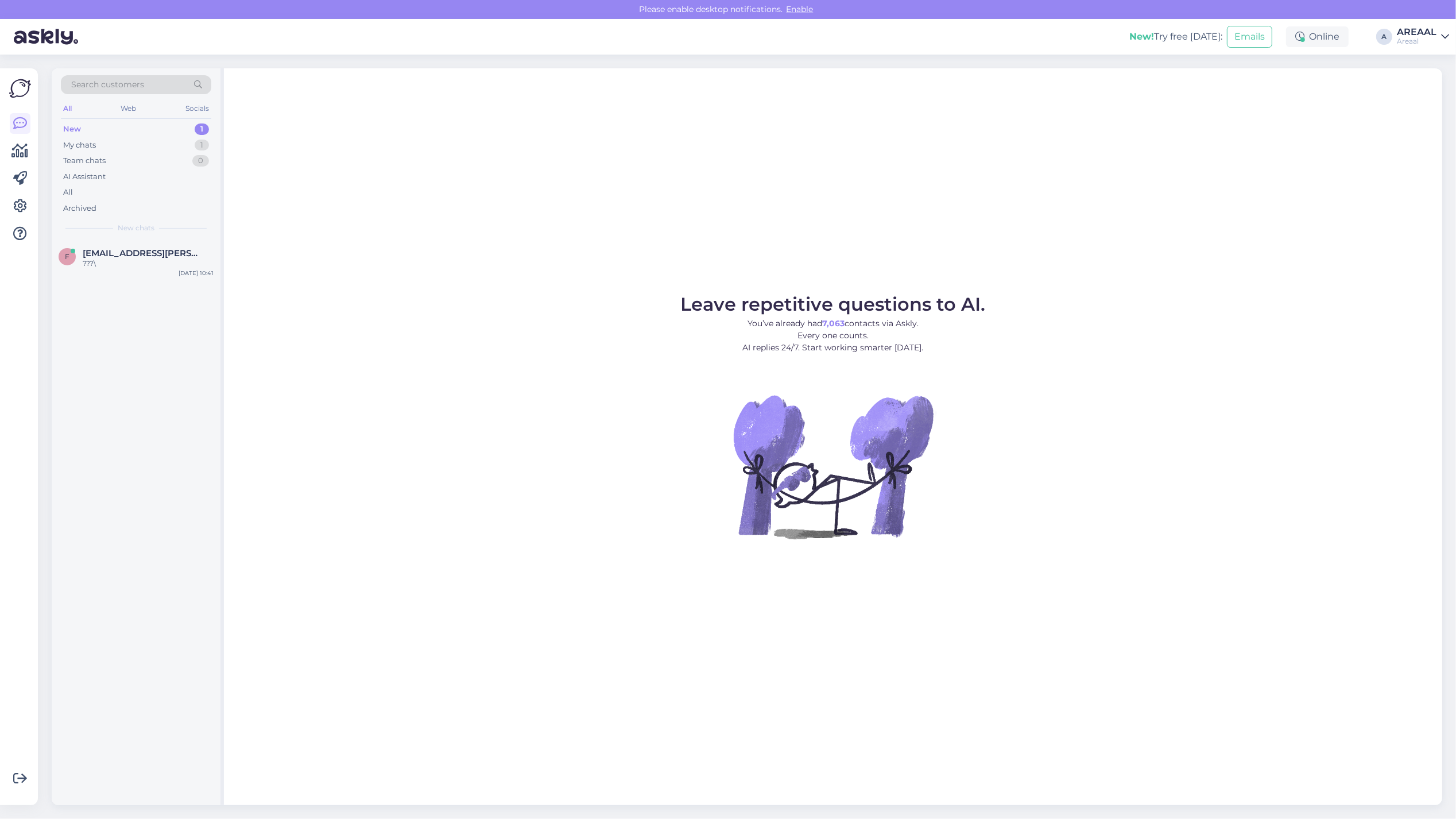
click at [383, 332] on figure "Leave repetitive questions to AI. You’ve already had 7,063 contacts via Askly. …" at bounding box center [833, 433] width 1197 height 275
click at [172, 255] on span "fedorenko.zane@gmail.com" at bounding box center [142, 253] width 120 height 10
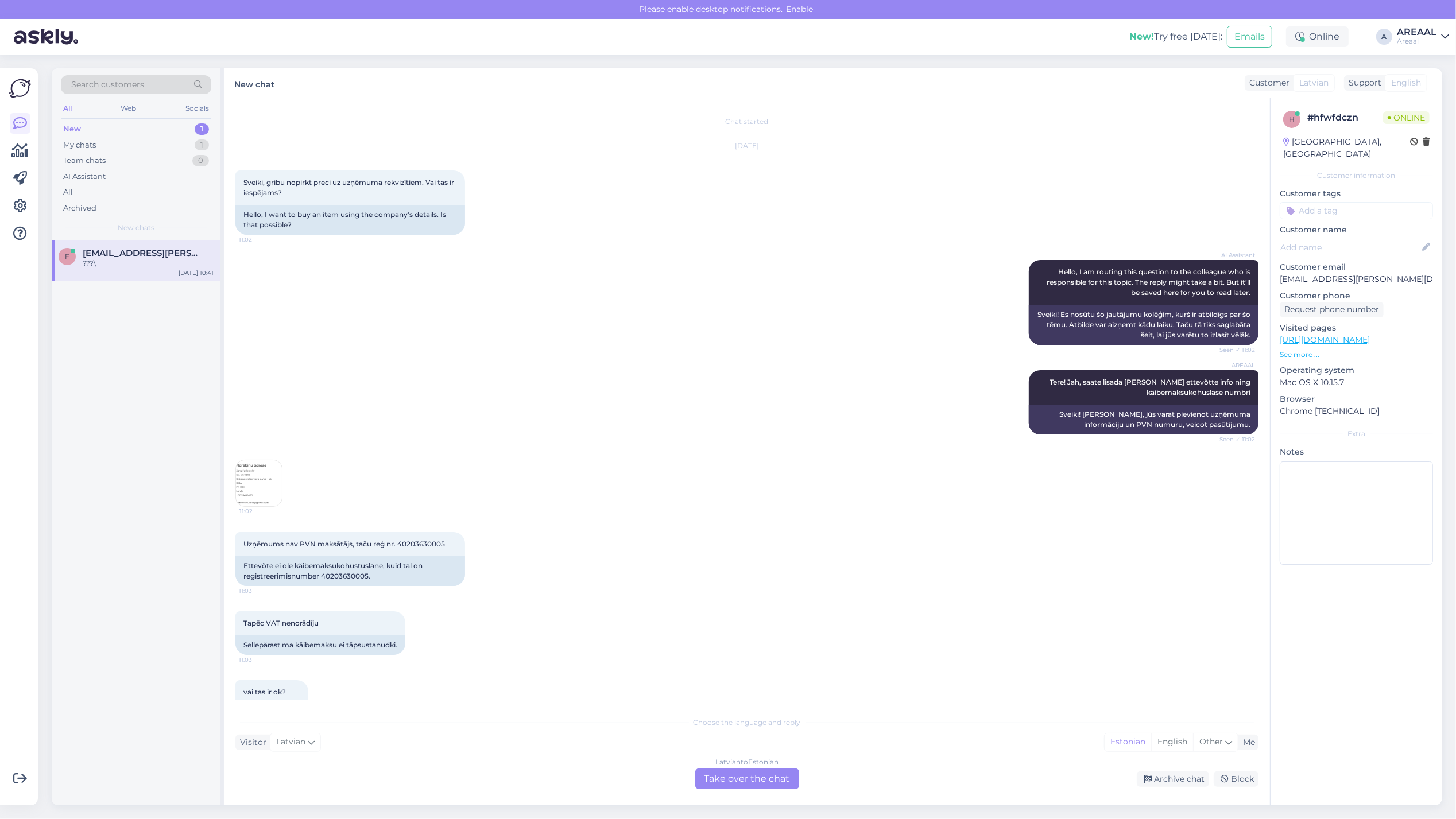
scroll to position [2172, 0]
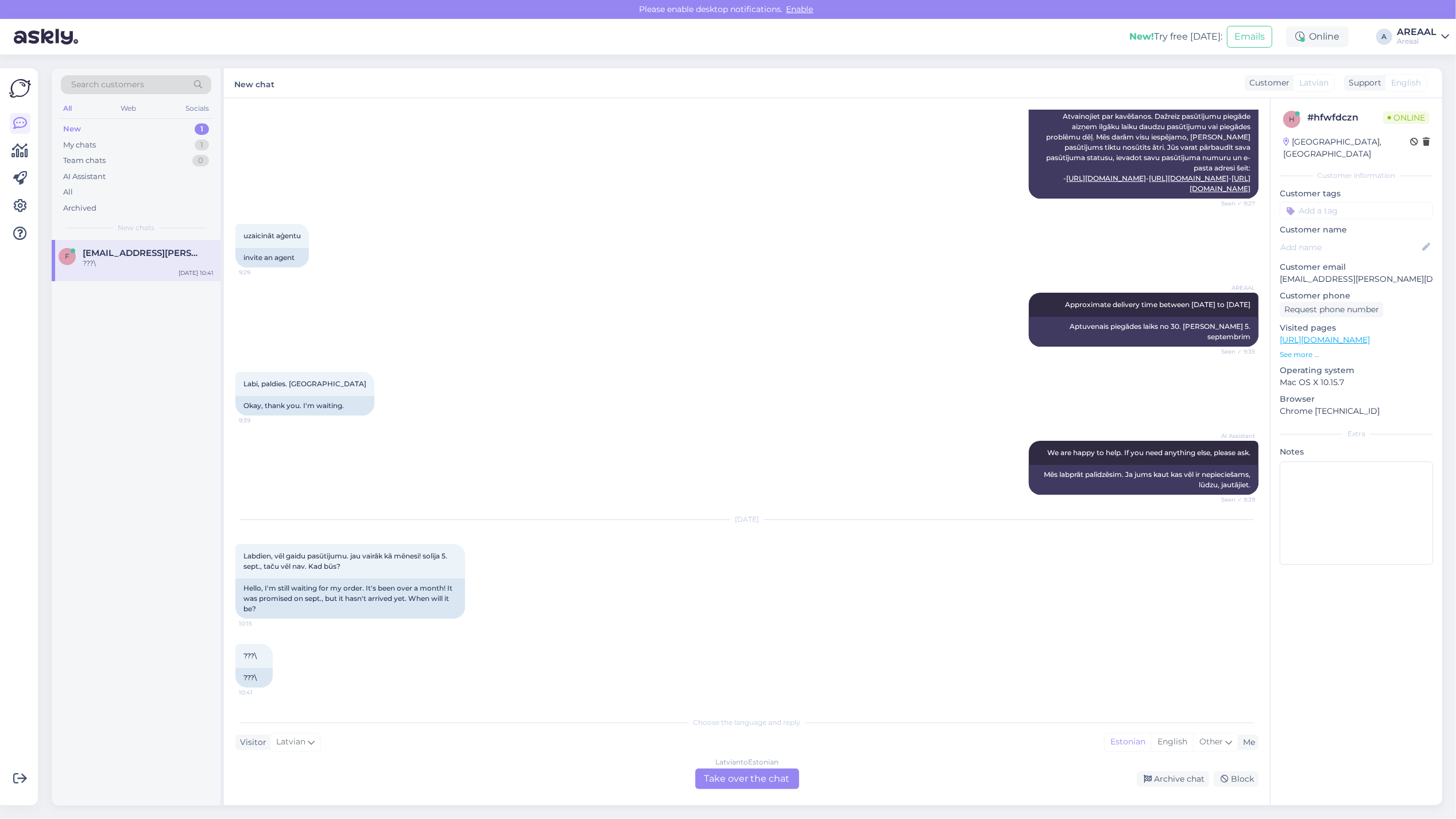
click at [748, 782] on div "Latvian to Estonian Take over the chat" at bounding box center [747, 778] width 104 height 21
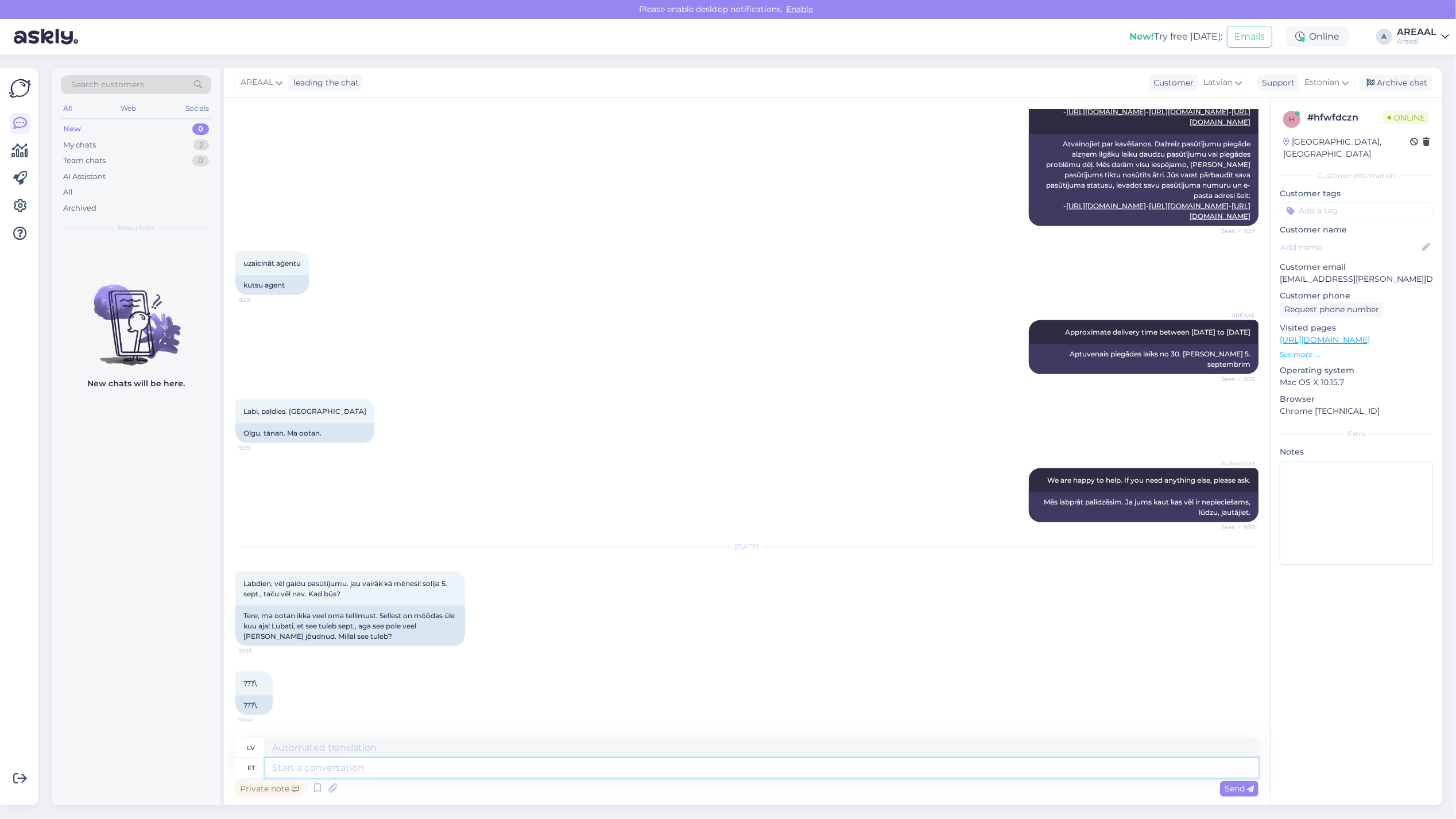
click at [740, 764] on textarea at bounding box center [762, 768] width 993 height 19
type textarea "Tere! Pal"
type textarea "Sveiki!"
type textarea "Tere! Palun sa"
type textarea "Sveiki! Lūdzu"
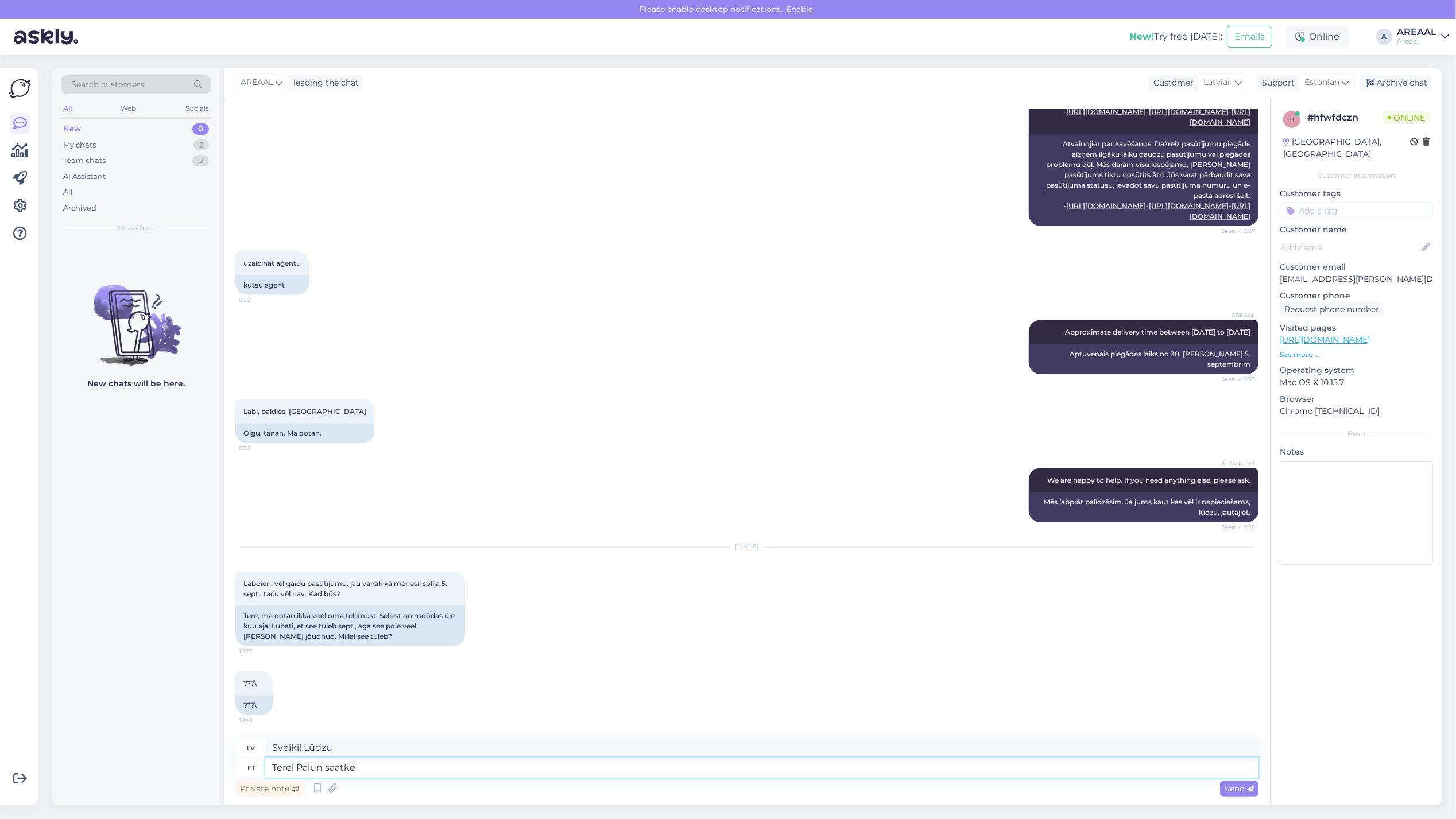
type textarea "Tere! Palun saatke k"
type textarea "Sveiki! Lūdzu, atsūtiet"
type textarea "Tere! Palun saatke kiri inf"
type textarea "Sveiki! Lūdzu, atsūtiet ziņu."
type textarea "Tere! Palun saatke kiri info@areaal.lv kui s"
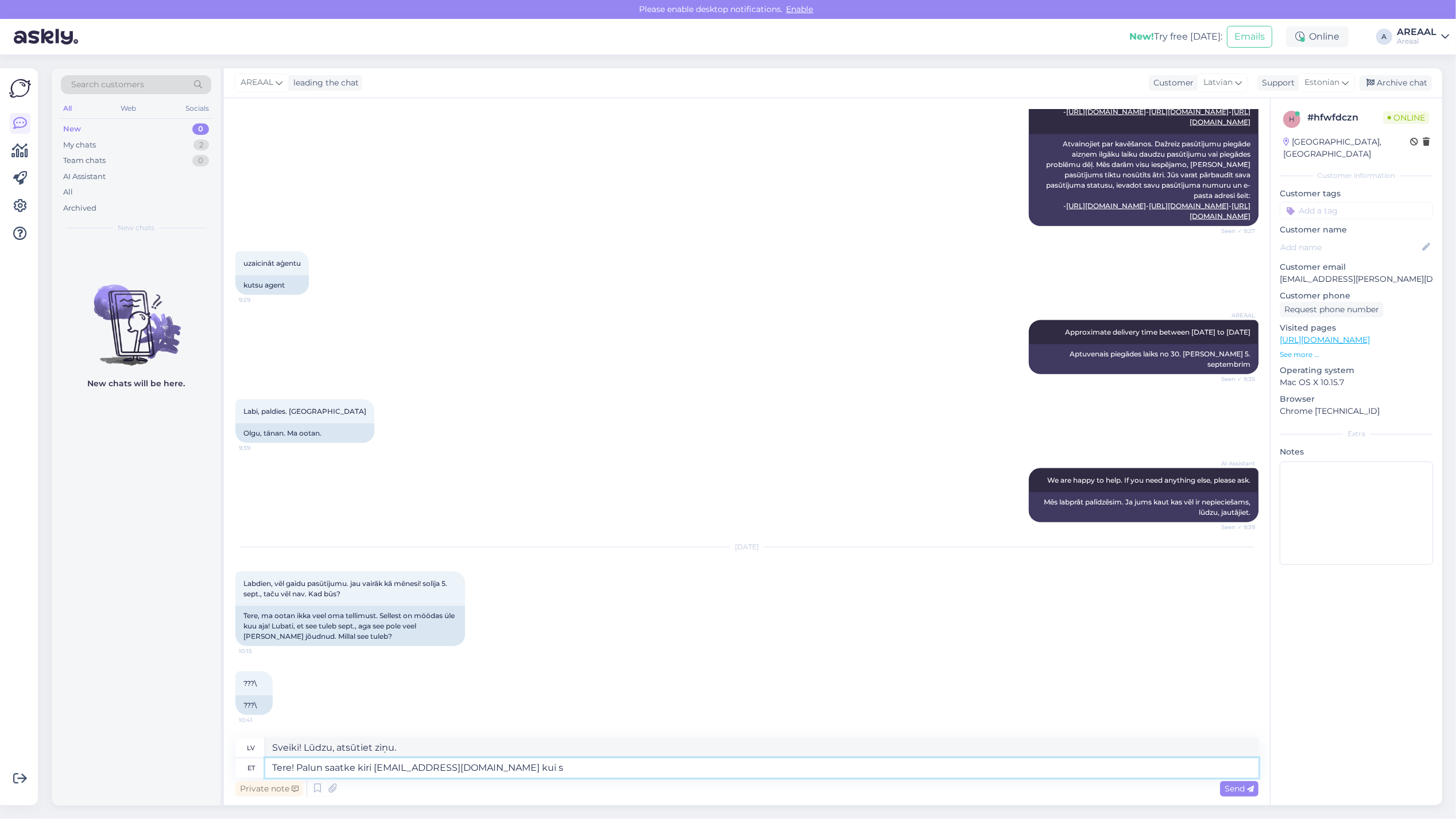
type textarea "Sveiki! Lūdzu, rakstiet uz info@areaal.lv"
type textarea "Tere! Palun saatke kiri info@areaal.lv kui soov"
type textarea "Sveiki! Lūdzu, rakstiet uz info@areaal.lv ja"
type textarea "Tere! Palun saatke kiri info@areaal.lv kui soovite tarn"
type textarea "Sveiki! Lūdzu, rakstiet info@areaal.lv ja vēlaties"
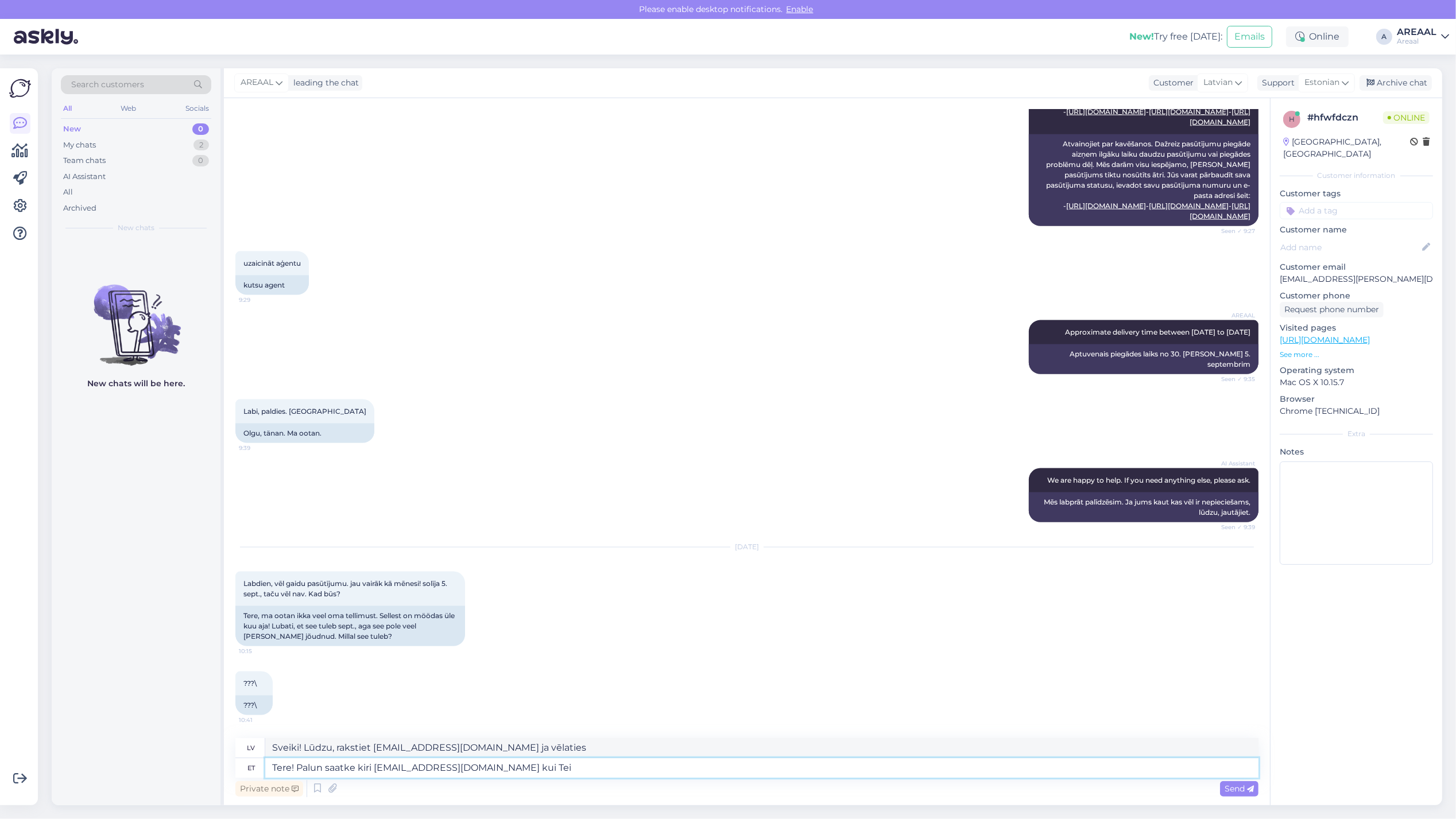
type textarea "Tere! Palun saatke kiri info@areaal.lv kui Teil"
type textarea "Sveiki! Lūdzu, rakstiet uz info@areaal.lv ja"
type textarea "Tere! Palun saatke kiri info@areaal.lv kui Teil on t"
type textarea "Sveiki! Lūdzu, rakstiet uz info@areaal.lv , ja jums ir"
type textarea "Tere! Palun saatke kiri info@areaal.lv kui Teil on tel"
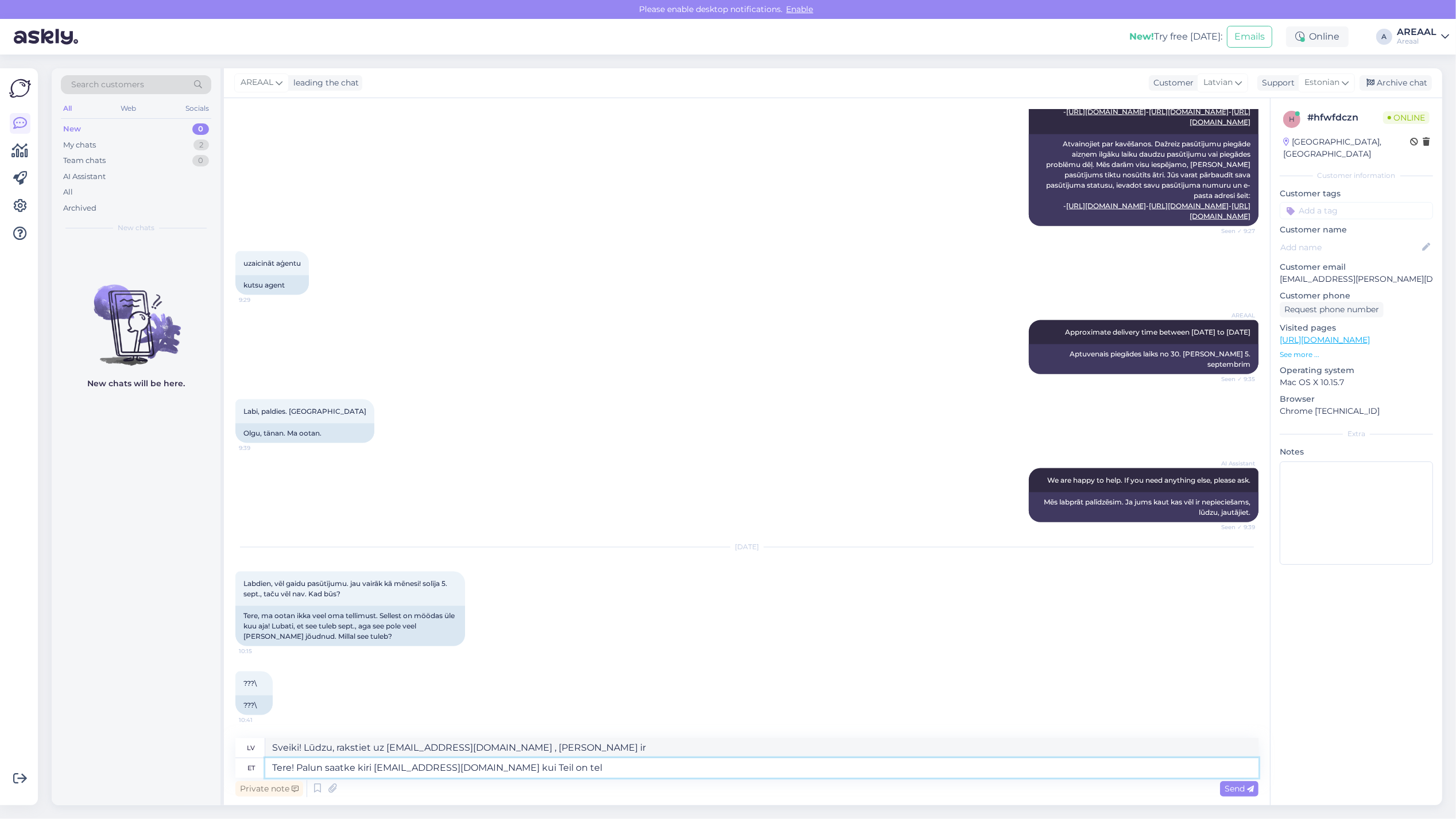
type textarea "Sveiki! Lūdzu, rakstiet info@areaal.lv ja jums ir"
type textarea "Tere! Palun saatke kiri info@areaal.lv kui Teil on tarneaja kohta k"
type textarea "Sveiki! Lūdzu, rakstiet uz info@areaal.lv , ja jums ir zināms piegādes laiks."
type textarea "Tere! Palun saatke kiri info@areaal.lv kui Teil on tarneaja kohta küsi"
type textarea "Sveiki! Ja jums ir kādi jautājumi par piegādes laiku, lūdzu, rakstiet info@area…"
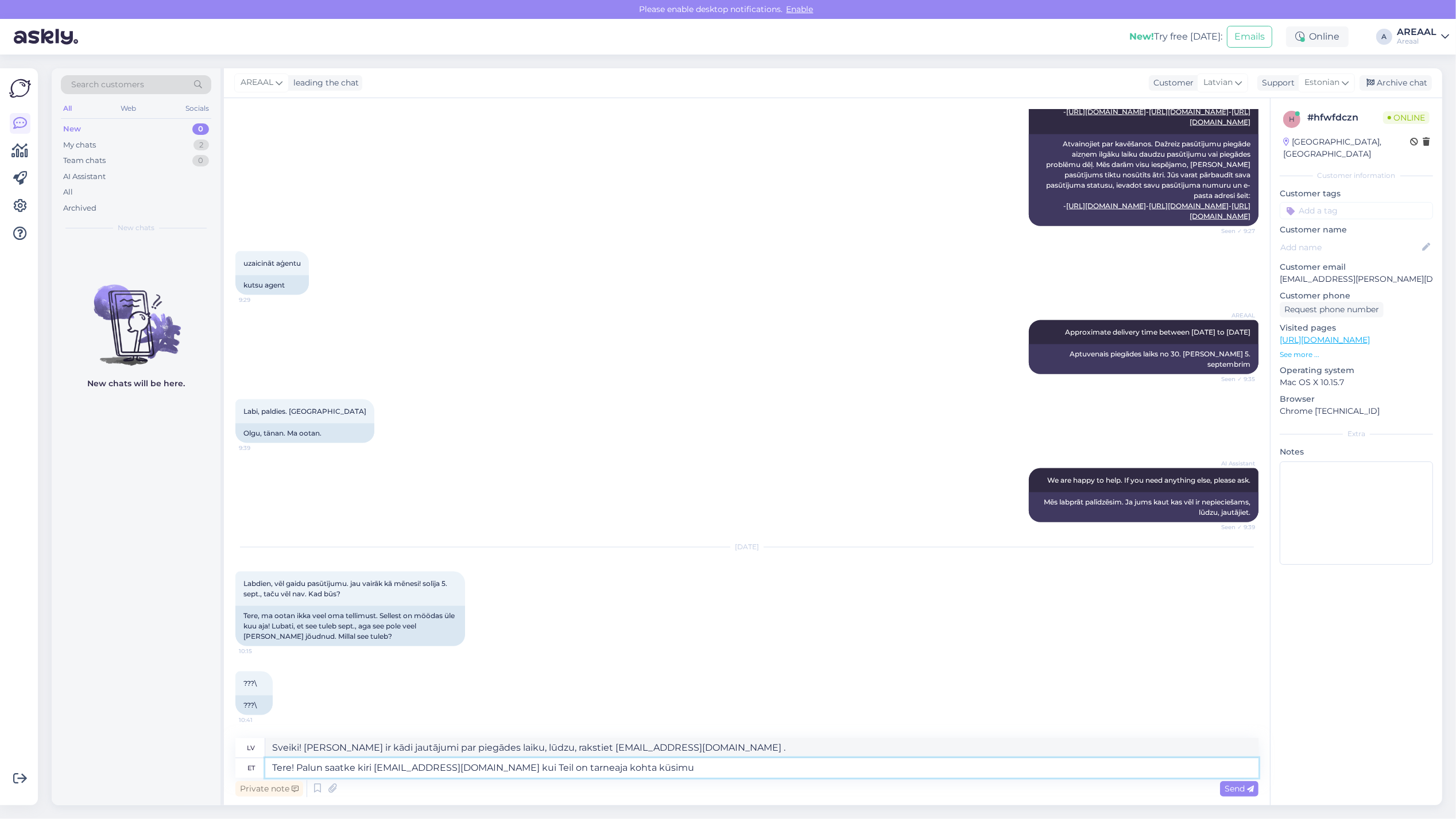
type textarea "Tere! Palun saatke kiri info@areaal.lv kui Teil on tarneaja kohta küsimus"
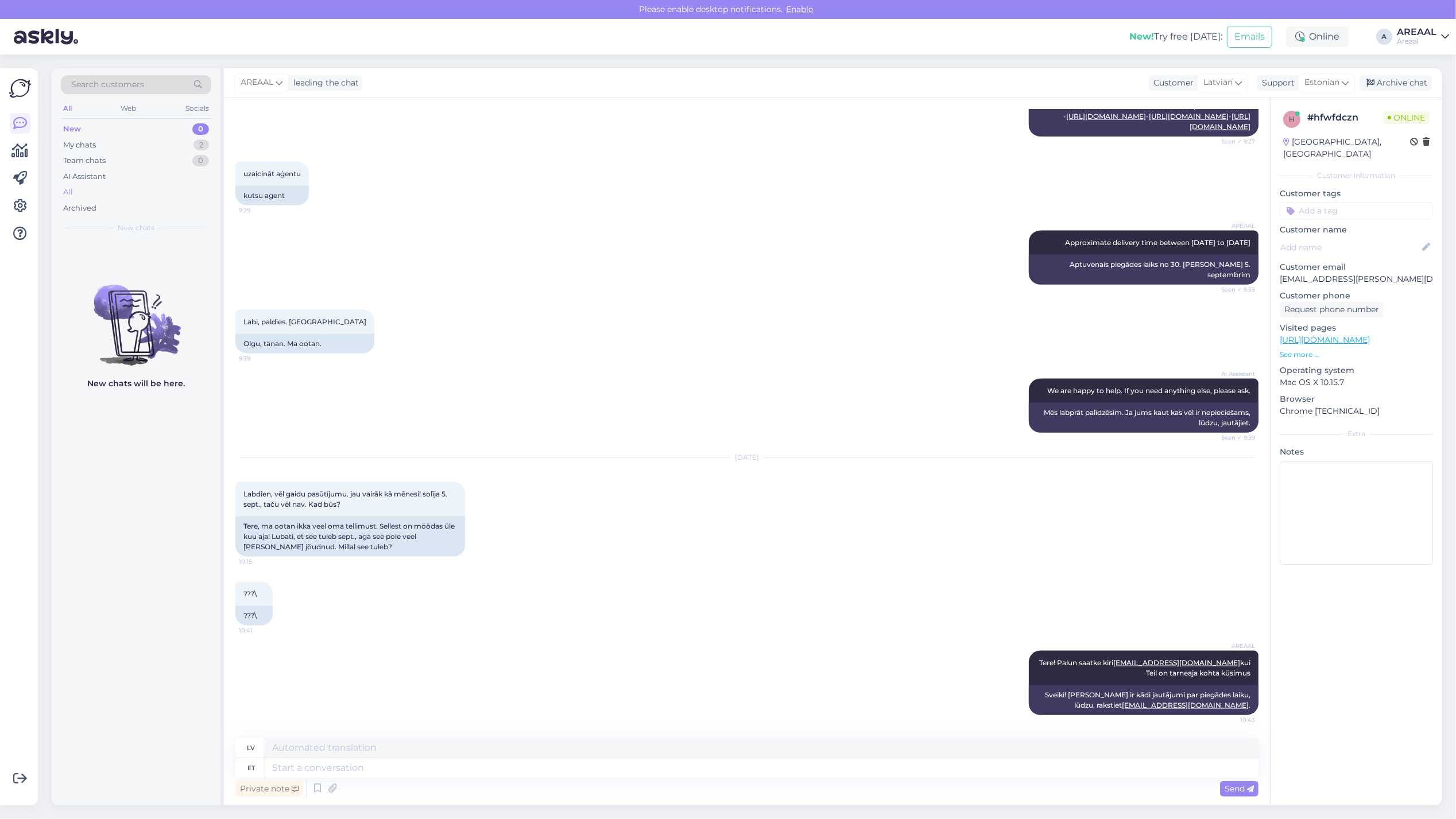
click at [136, 188] on div "All" at bounding box center [136, 192] width 150 height 16
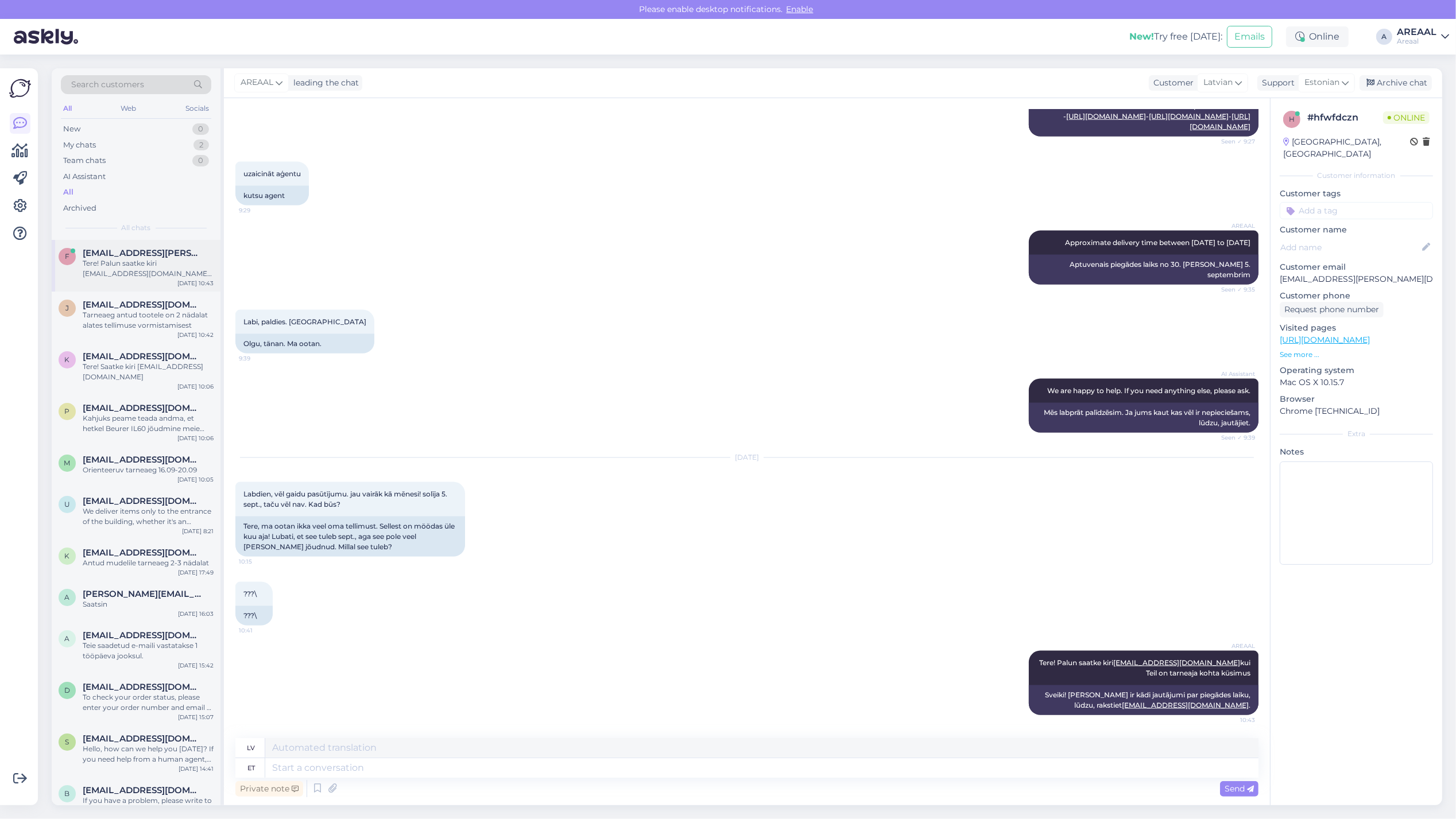
click at [149, 273] on div "Tere! Palun saatke kiri info@areaal.lv kui Teil on tarneaja kohta küsimus" at bounding box center [148, 269] width 131 height 21
click at [148, 299] on span "janussik05@gmail.com" at bounding box center [142, 304] width 120 height 10
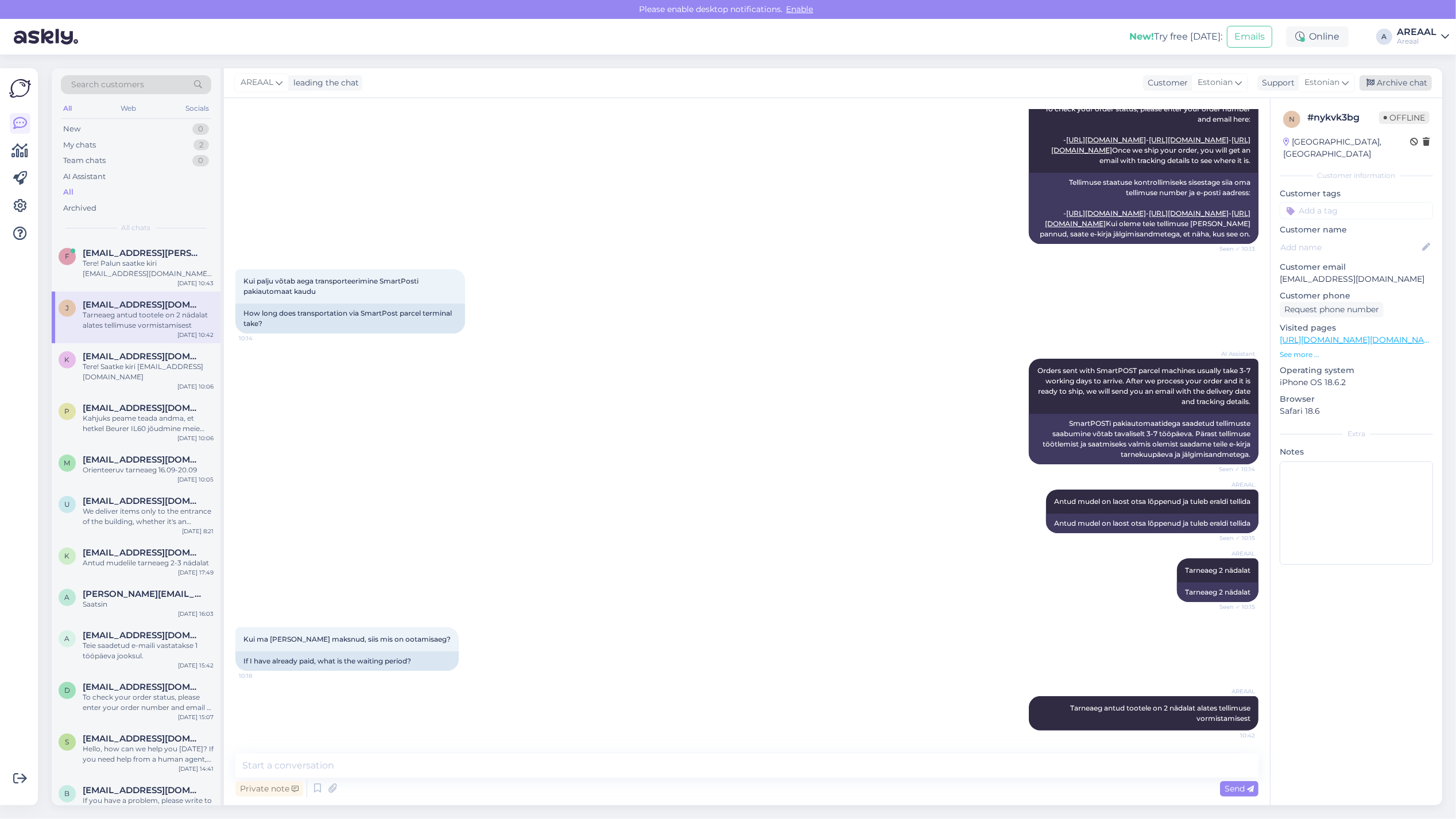
click at [1401, 75] on div "Archive chat" at bounding box center [1395, 83] width 72 height 15
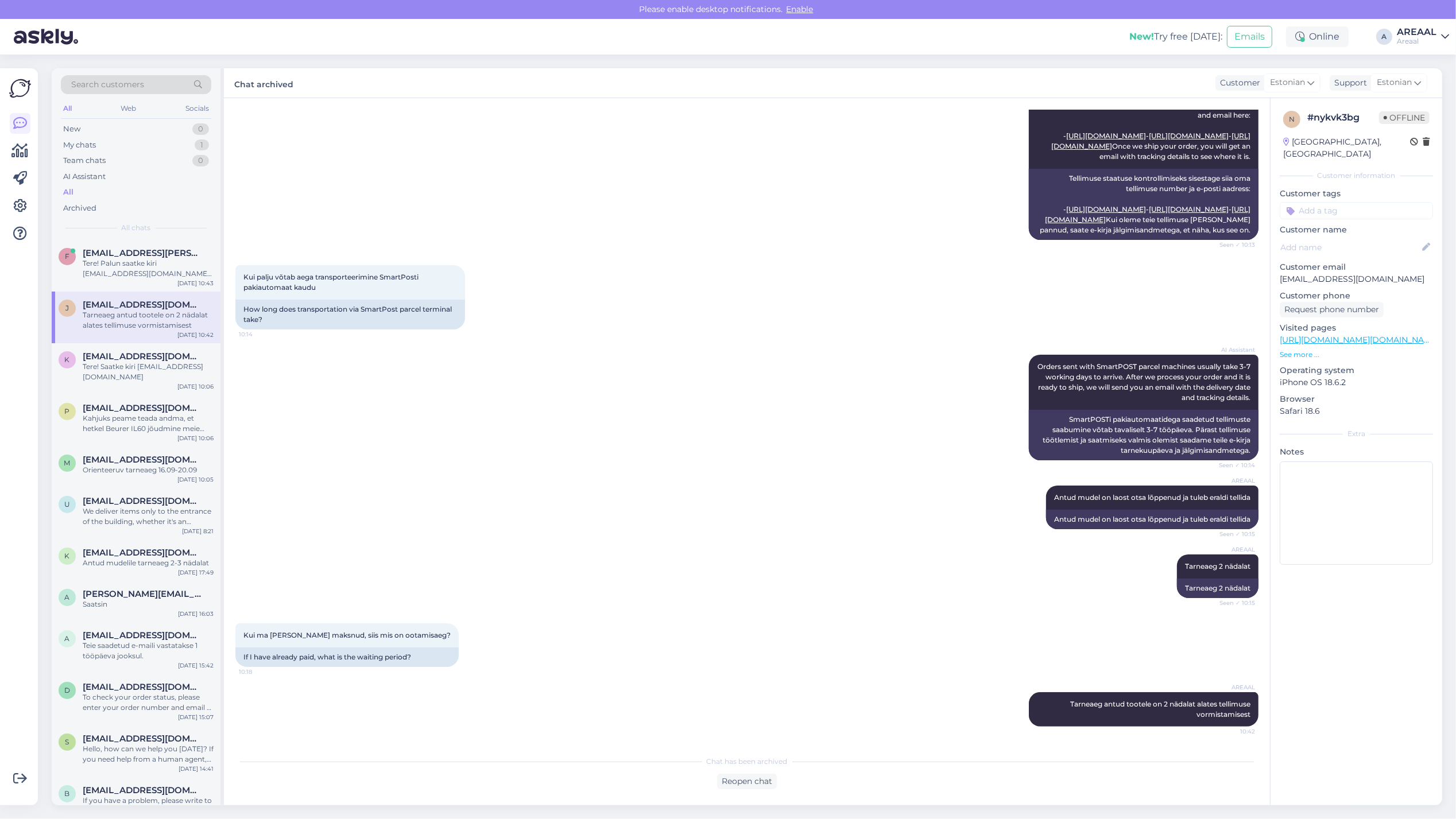
click at [155, 339] on div "j janussik05@gmail.com Tarneaeg antud tootele on 2 nädalat alates tellimuse vor…" at bounding box center [136, 317] width 169 height 51
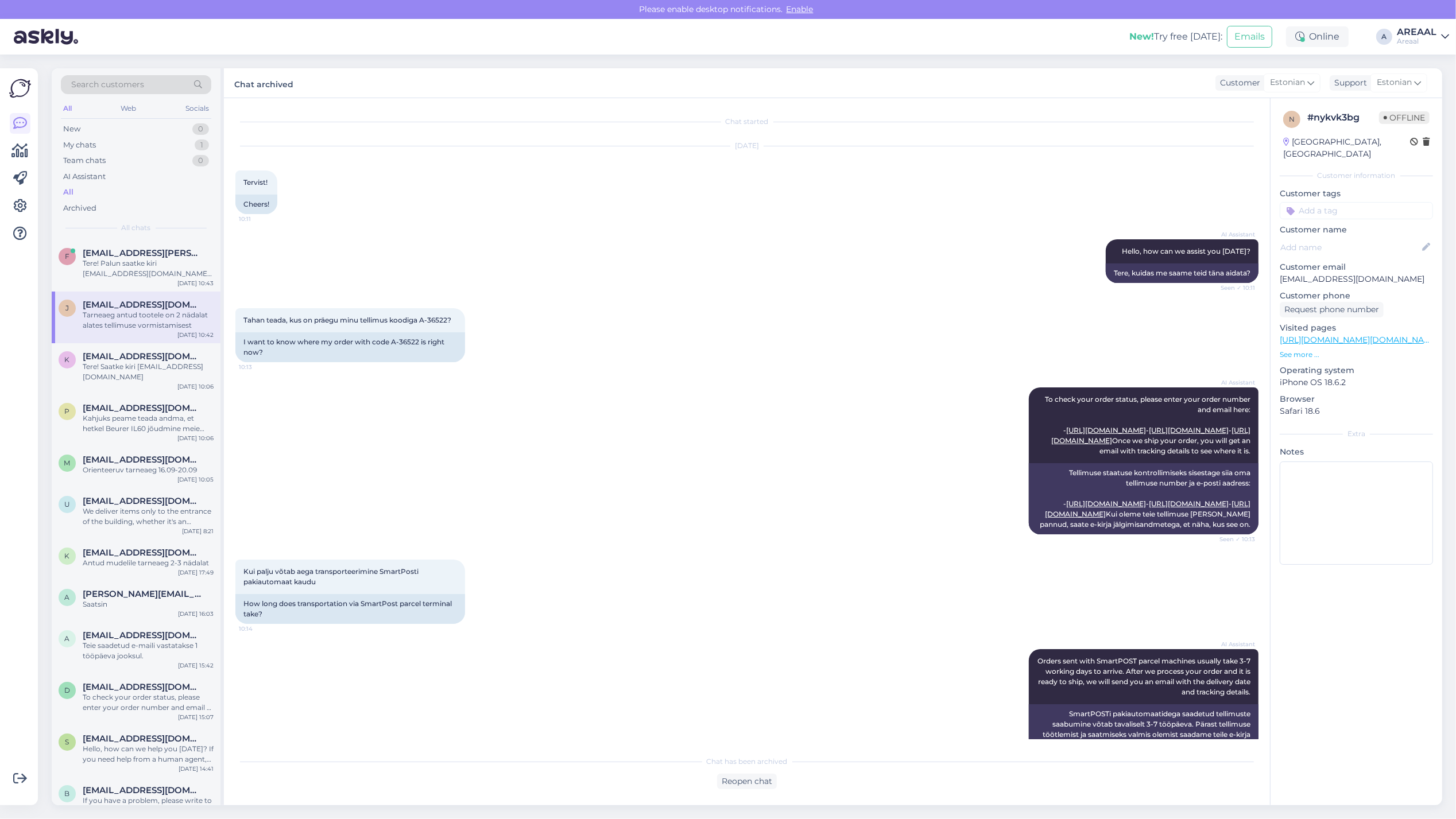
click at [403, 290] on div "AI Assistant Hello, how can we assist you today? Seen ✓ 10:11 Tere, kuidas me s…" at bounding box center [746, 261] width 1023 height 69
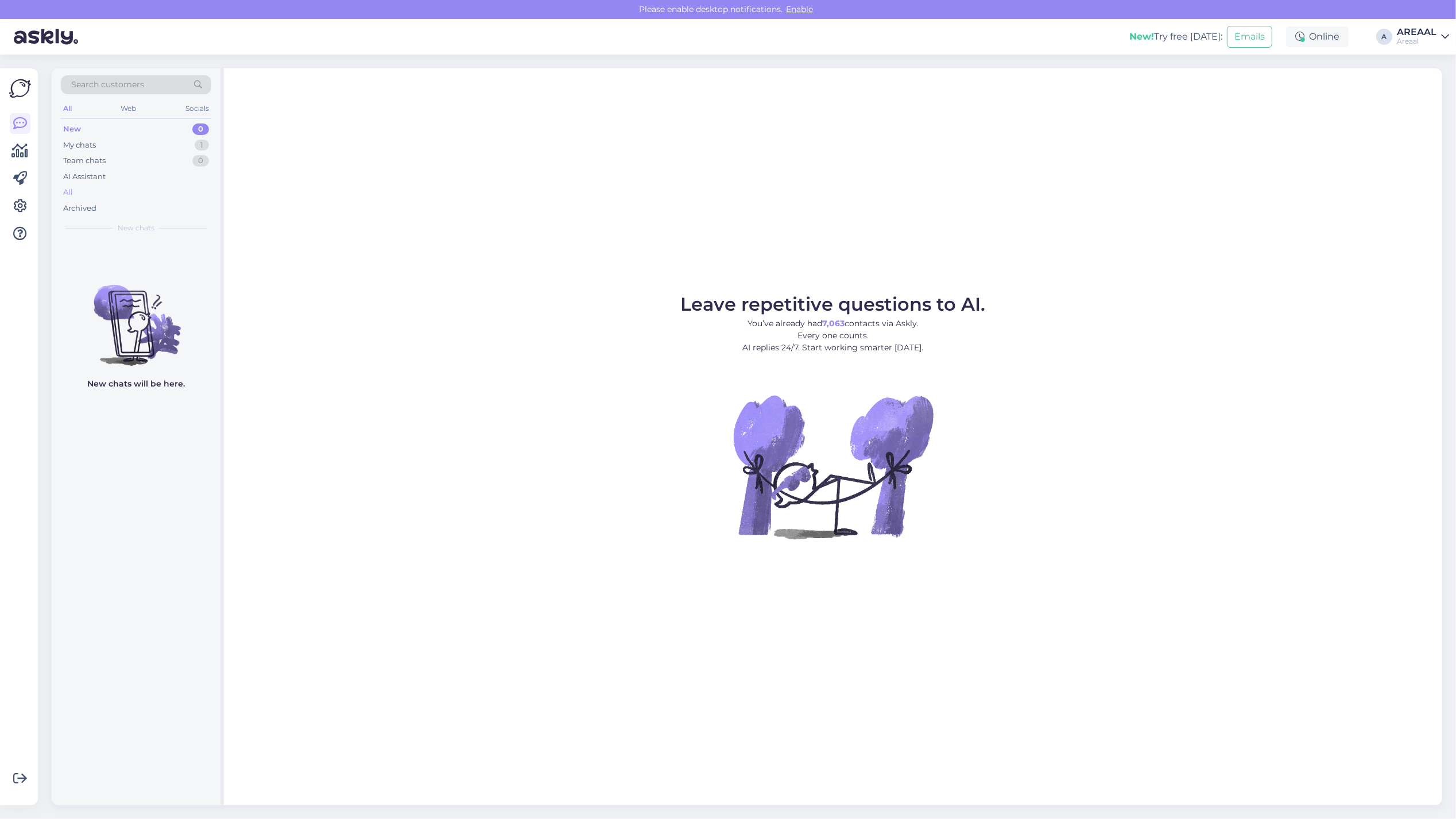
click at [93, 194] on div "All" at bounding box center [136, 193] width 150 height 16
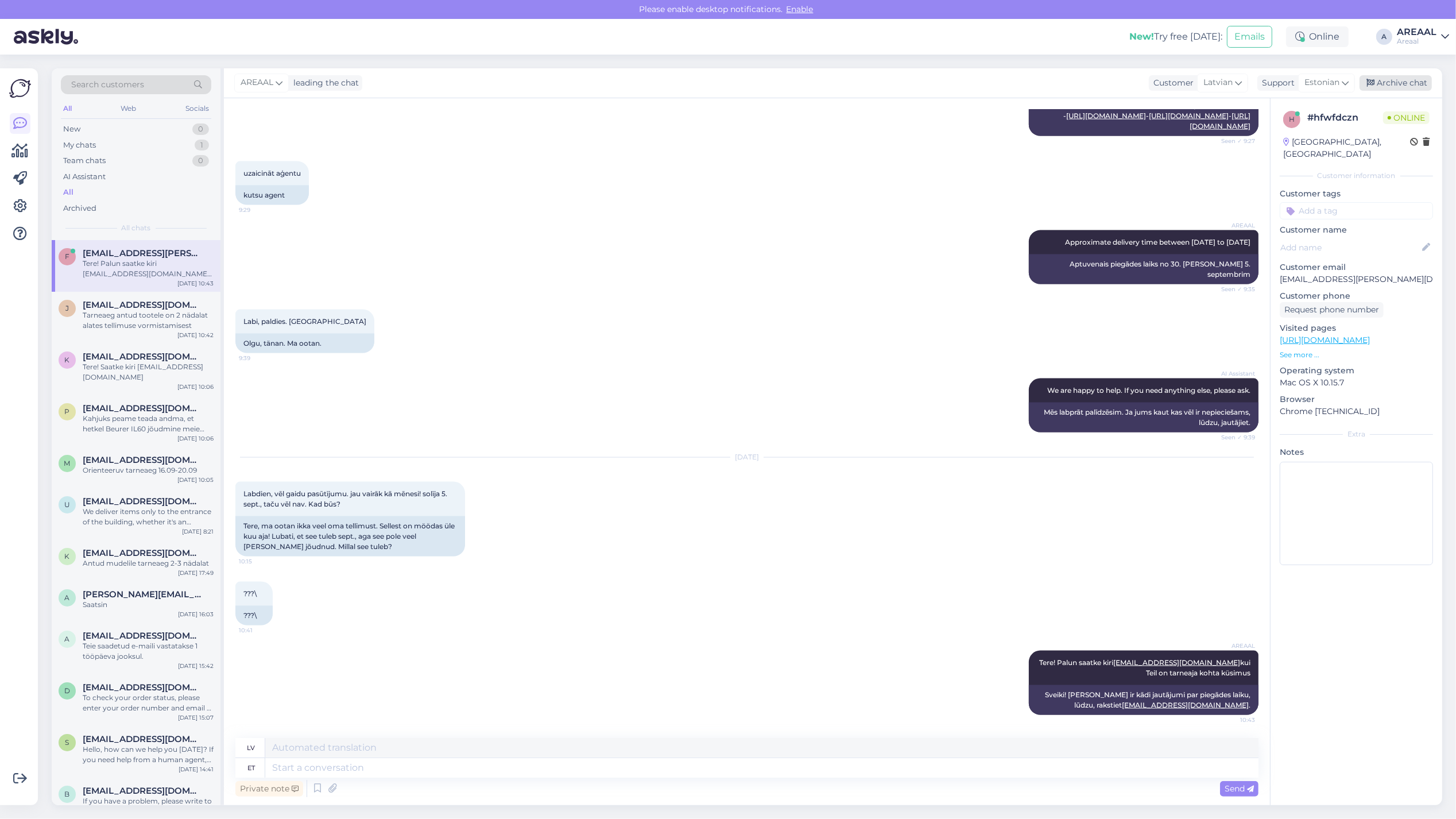
click at [1389, 79] on div "Archive chat" at bounding box center [1395, 83] width 72 height 15
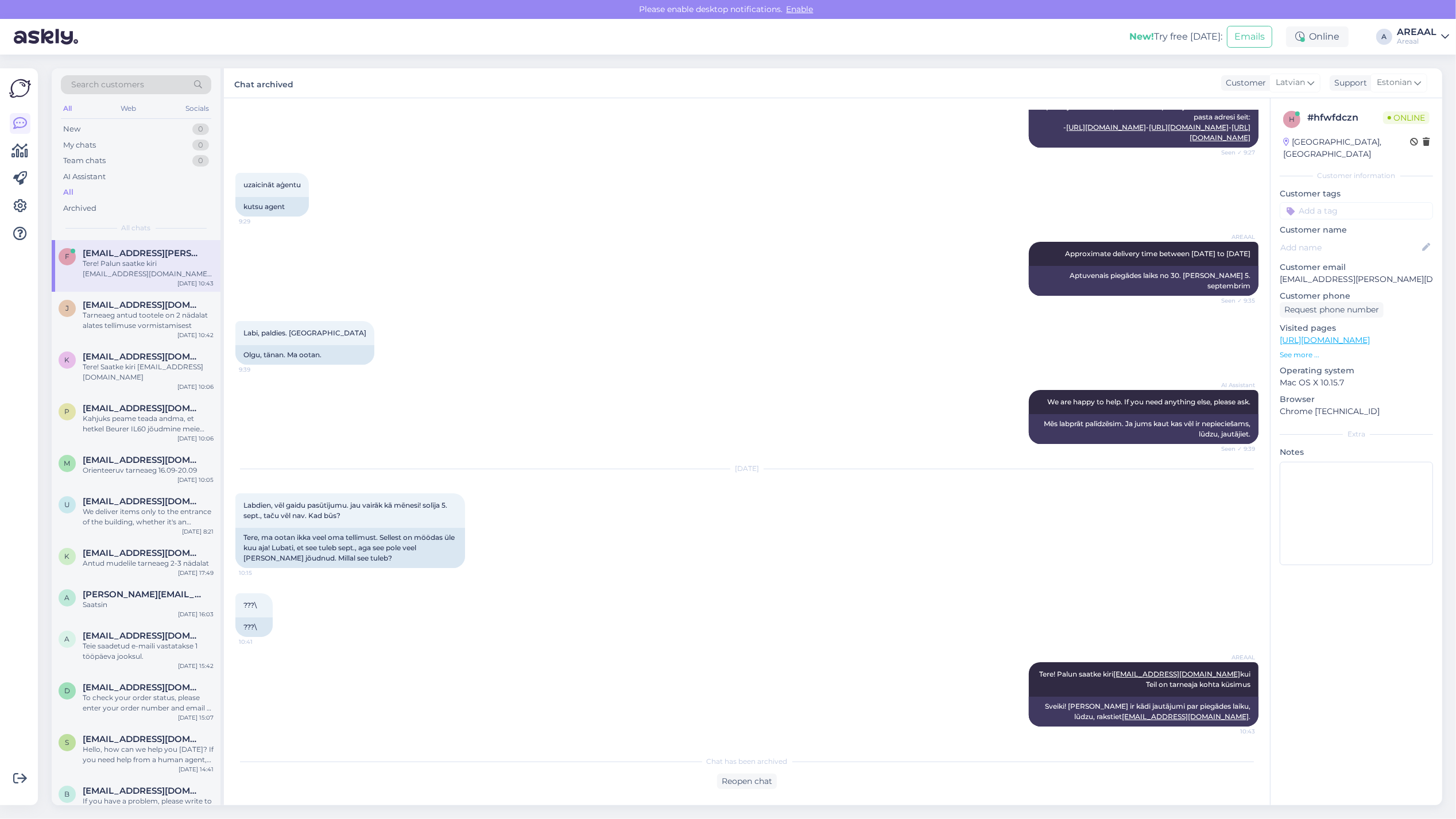
click at [1423, 37] on div "Areaal" at bounding box center [1416, 41] width 39 height 9
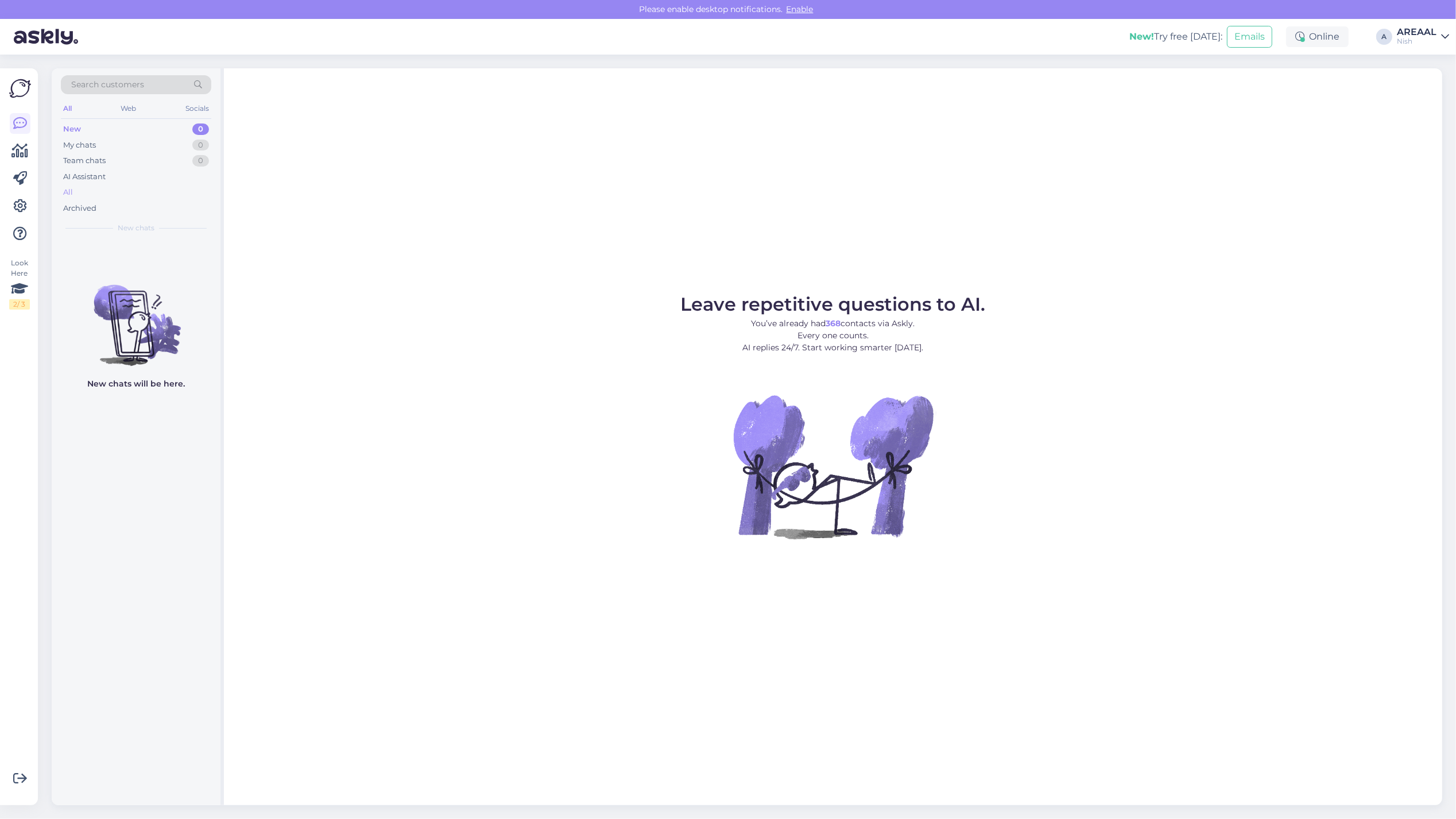
click at [150, 186] on div "All" at bounding box center [136, 193] width 150 height 16
click at [151, 197] on div "All" at bounding box center [136, 193] width 150 height 16
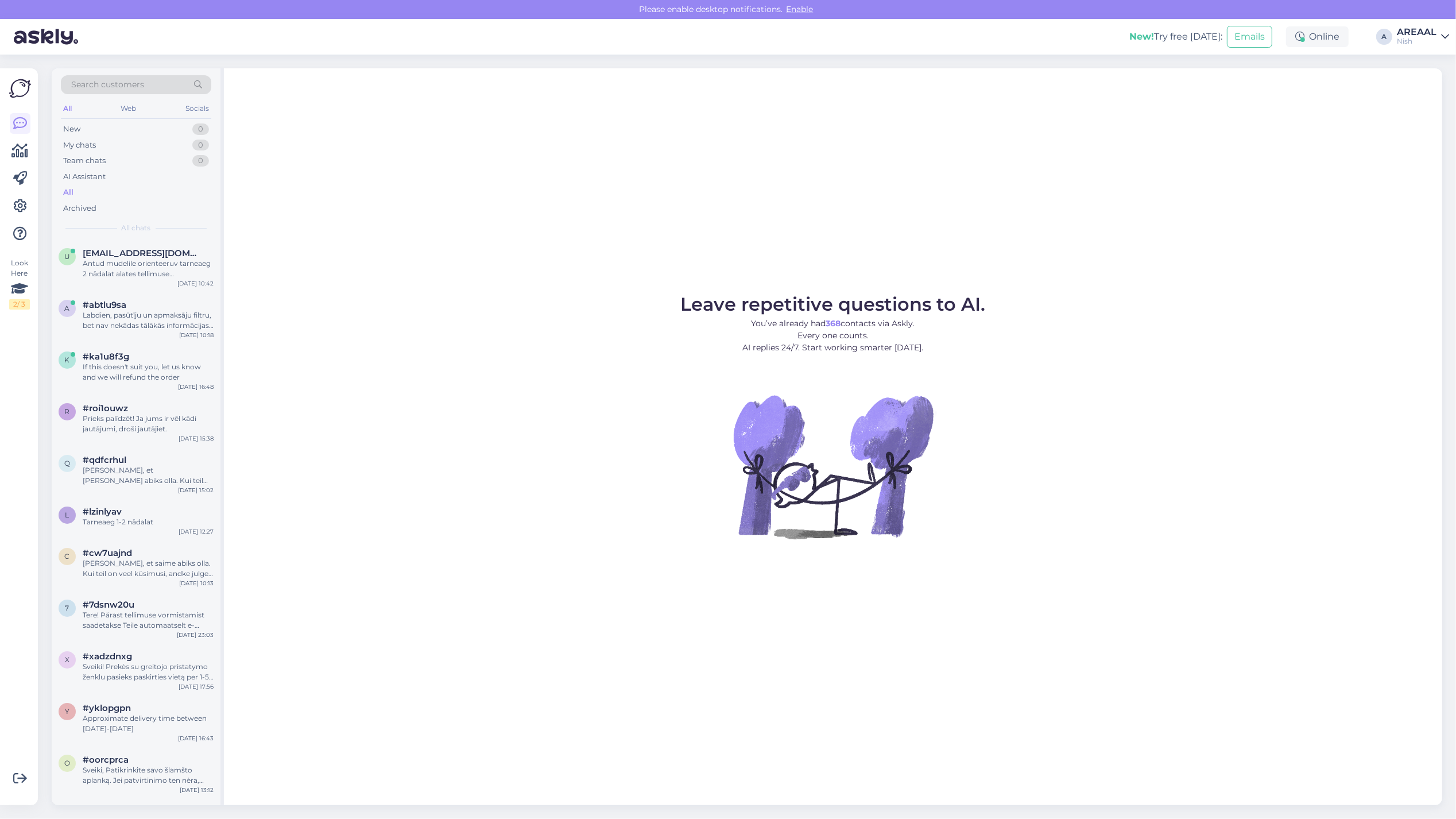
click at [1439, 32] on link "AREAAL Nish" at bounding box center [1423, 36] width 52 height 18
click at [1439, 57] on button "Open" at bounding box center [1424, 64] width 32 height 18
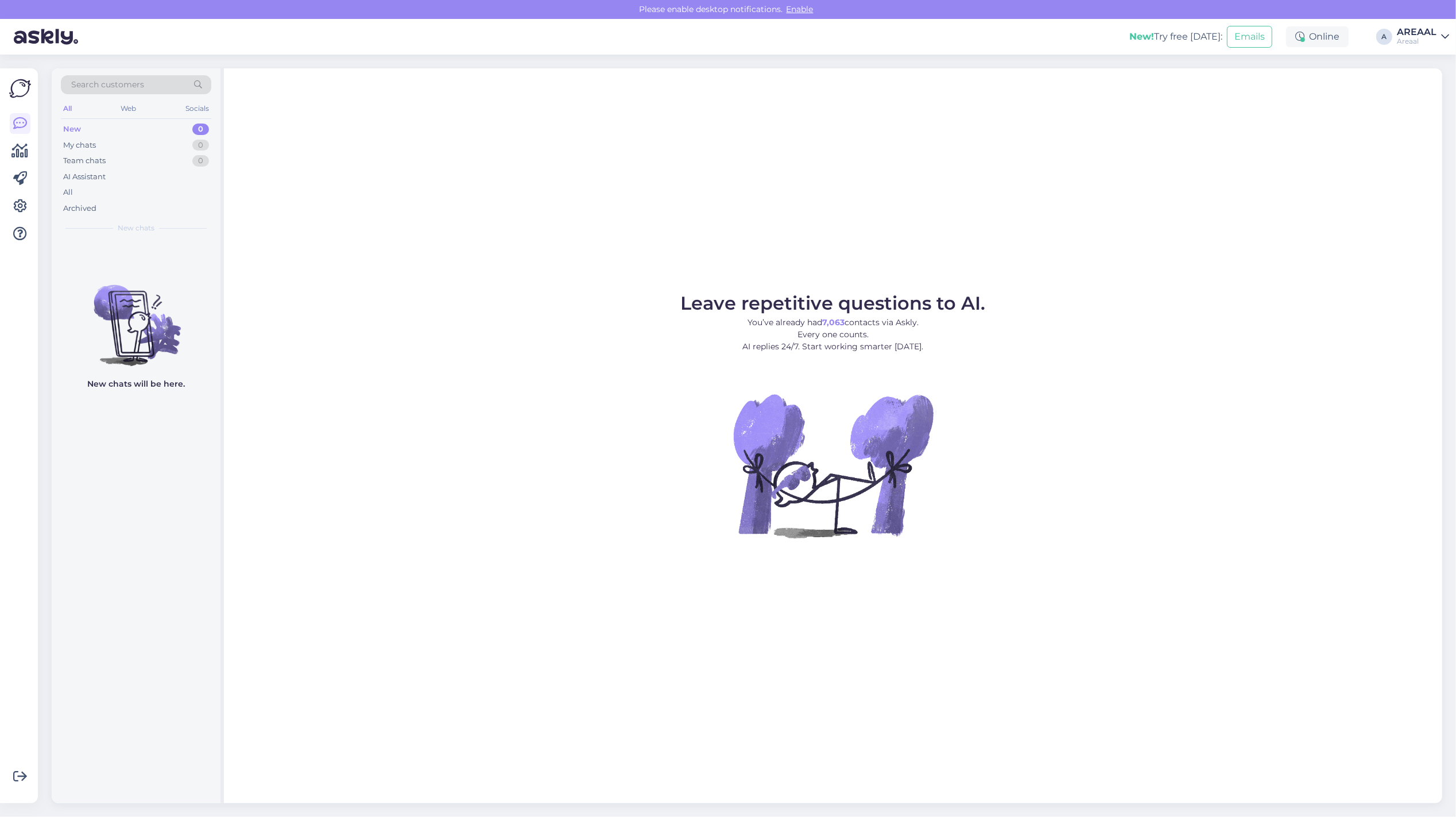
click at [1430, 42] on div "Areaal" at bounding box center [1416, 41] width 39 height 9
click at [1425, 84] on button "Open" at bounding box center [1424, 88] width 32 height 18
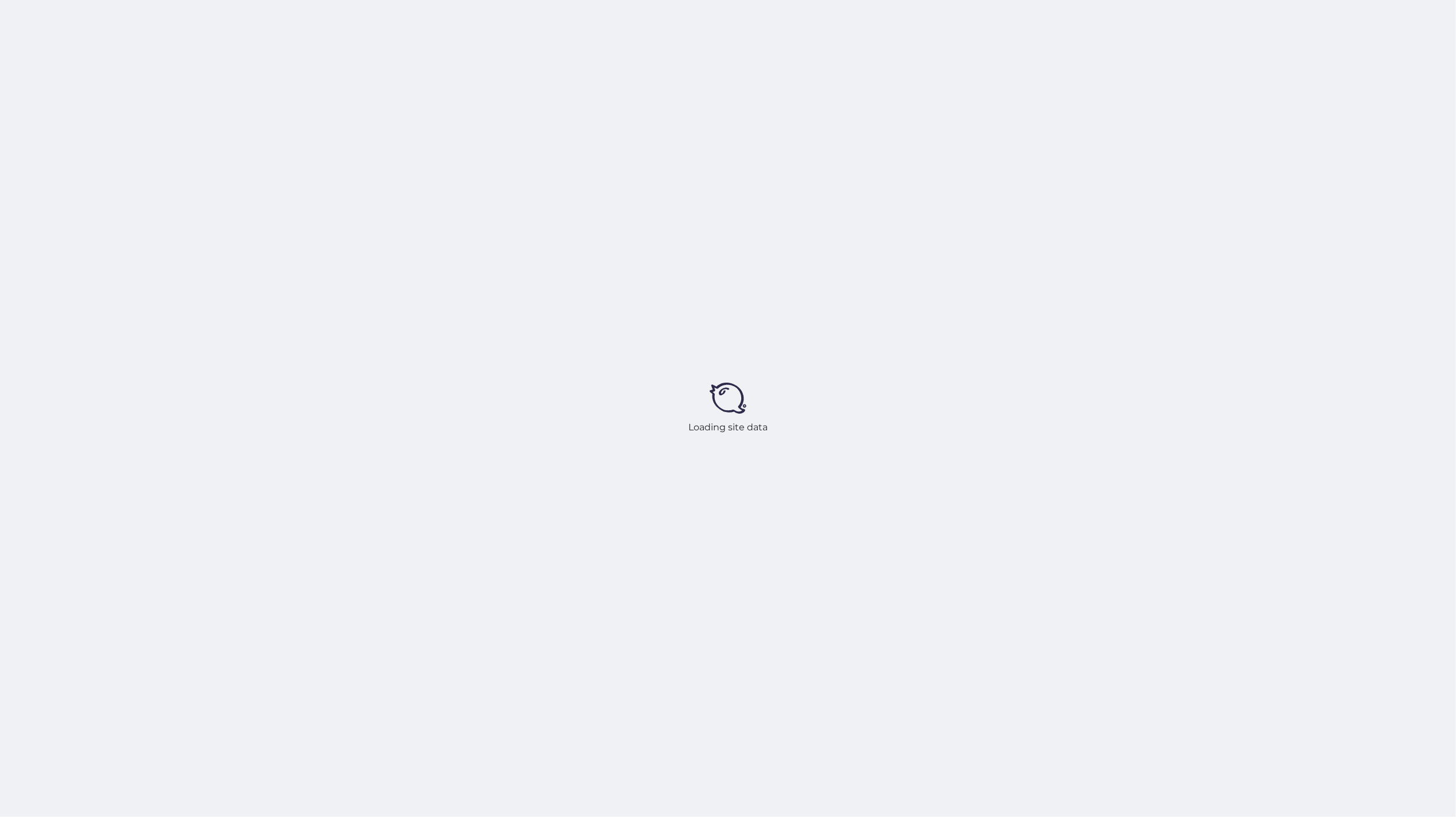
click at [1201, 197] on div "Loading site data" at bounding box center [728, 409] width 1456 height 817
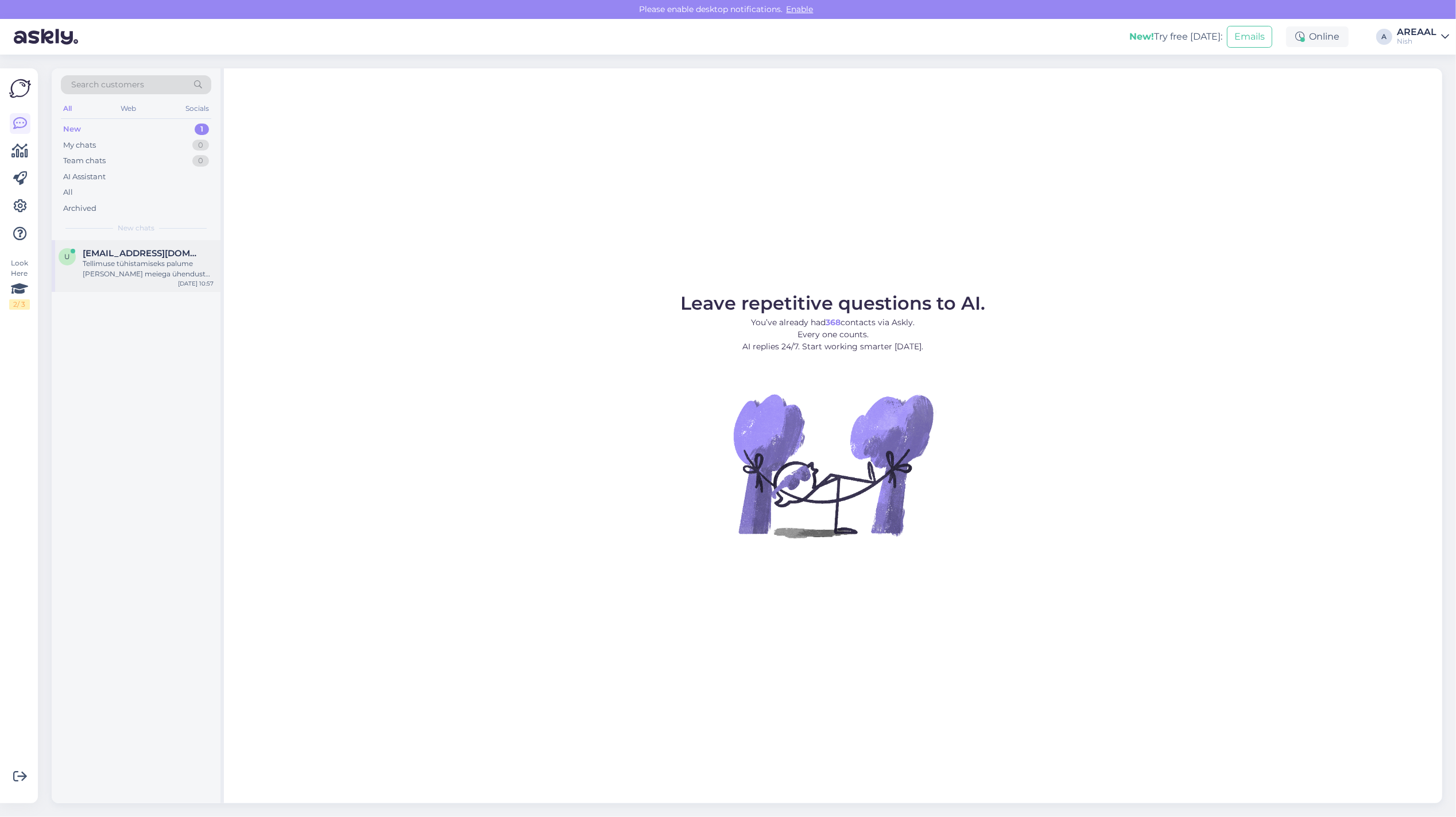
click at [195, 259] on div "Tellimuse tühistamiseks palume [PERSON_NAME] meiega ühendust e-posti [PERSON_NA…" at bounding box center [148, 269] width 131 height 21
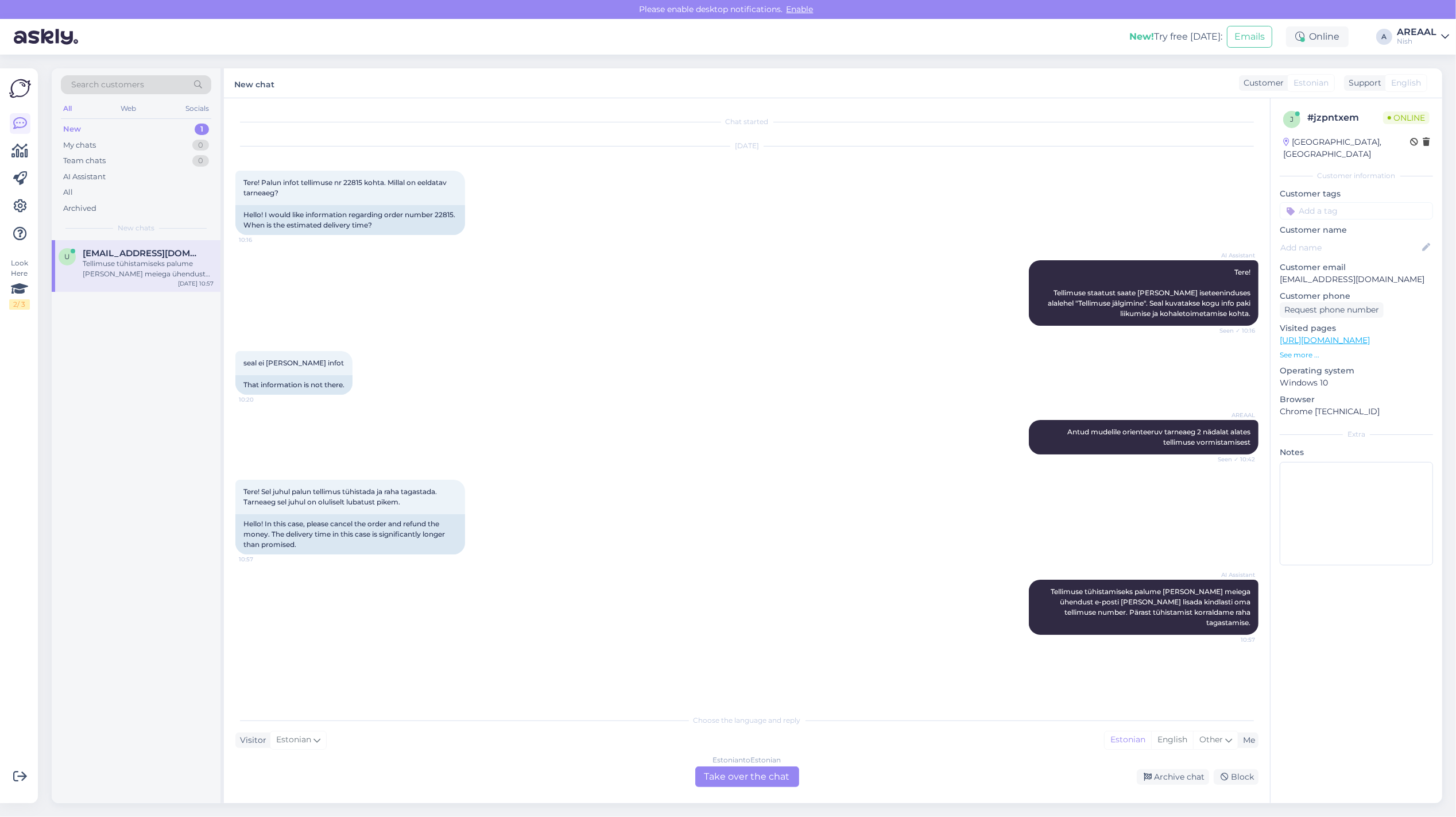
click at [741, 283] on div "AI Assistant Tere! Tellimuse staatust saate [PERSON_NAME] iseteeninduses alaleh…" at bounding box center [746, 293] width 1023 height 91
click at [745, 773] on div "Estonian to Estonian Take over the chat" at bounding box center [747, 776] width 104 height 21
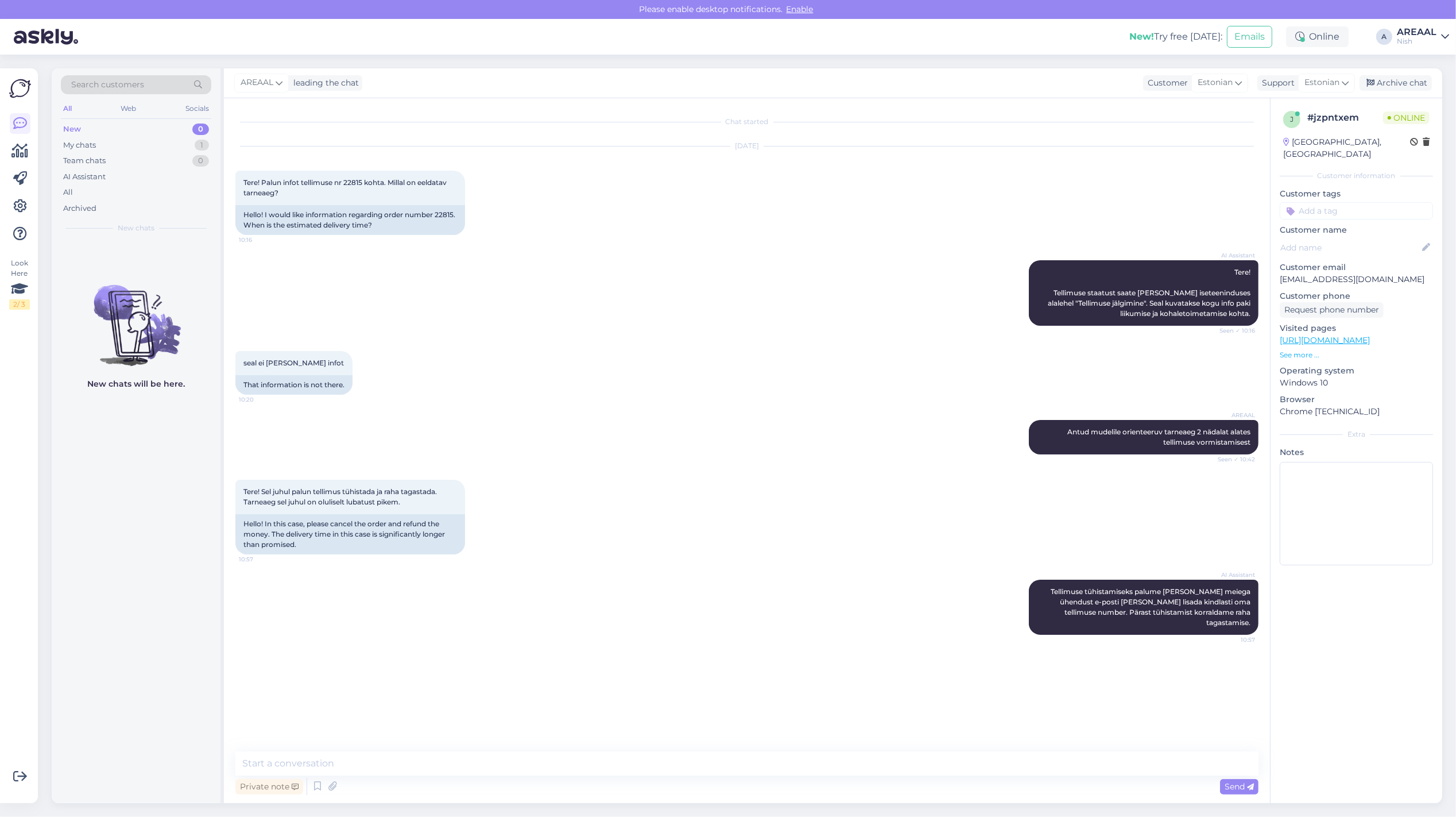
click at [747, 776] on div "Private note Send" at bounding box center [746, 786] width 1023 height 22
click at [740, 770] on textarea at bounding box center [746, 764] width 1023 height 24
click at [997, 772] on textarea at bounding box center [746, 764] width 1023 height 24
type textarea "o"
drag, startPoint x: 1046, startPoint y: 777, endPoint x: 1048, endPoint y: 772, distance: 5.4
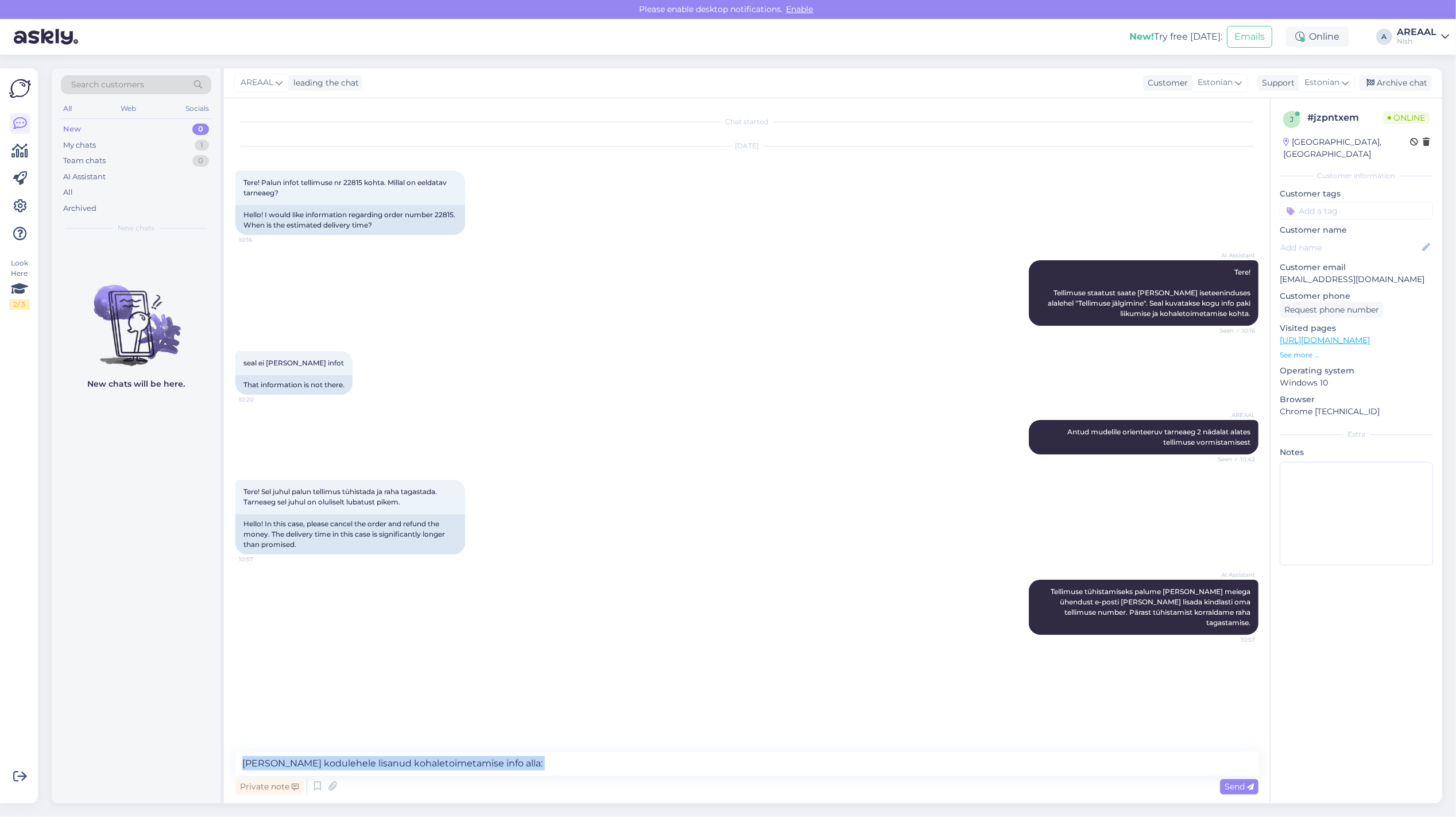
click at [1048, 772] on div "Oleme kodulehele lisanud kohaletoimetamise info alla: Private note Send" at bounding box center [746, 774] width 1023 height 46
click at [1050, 768] on textarea "Oleme kodulehele lisanud kohaletoimetamise info alla:" at bounding box center [746, 764] width 1023 height 24
click at [1050, 765] on textarea "Oleme kodulehele lisanud kohaletoimetamise info alla:" at bounding box center [746, 764] width 1023 height 24
paste textarea "Tarneajad on esialgsed ning selguvad pärast tellimuse vormistamist ja tasumise …"
type textarea "Oleme kodulehele lisanud kohaletoimetamise info alla: Tarneajad on esialgsed ni…"
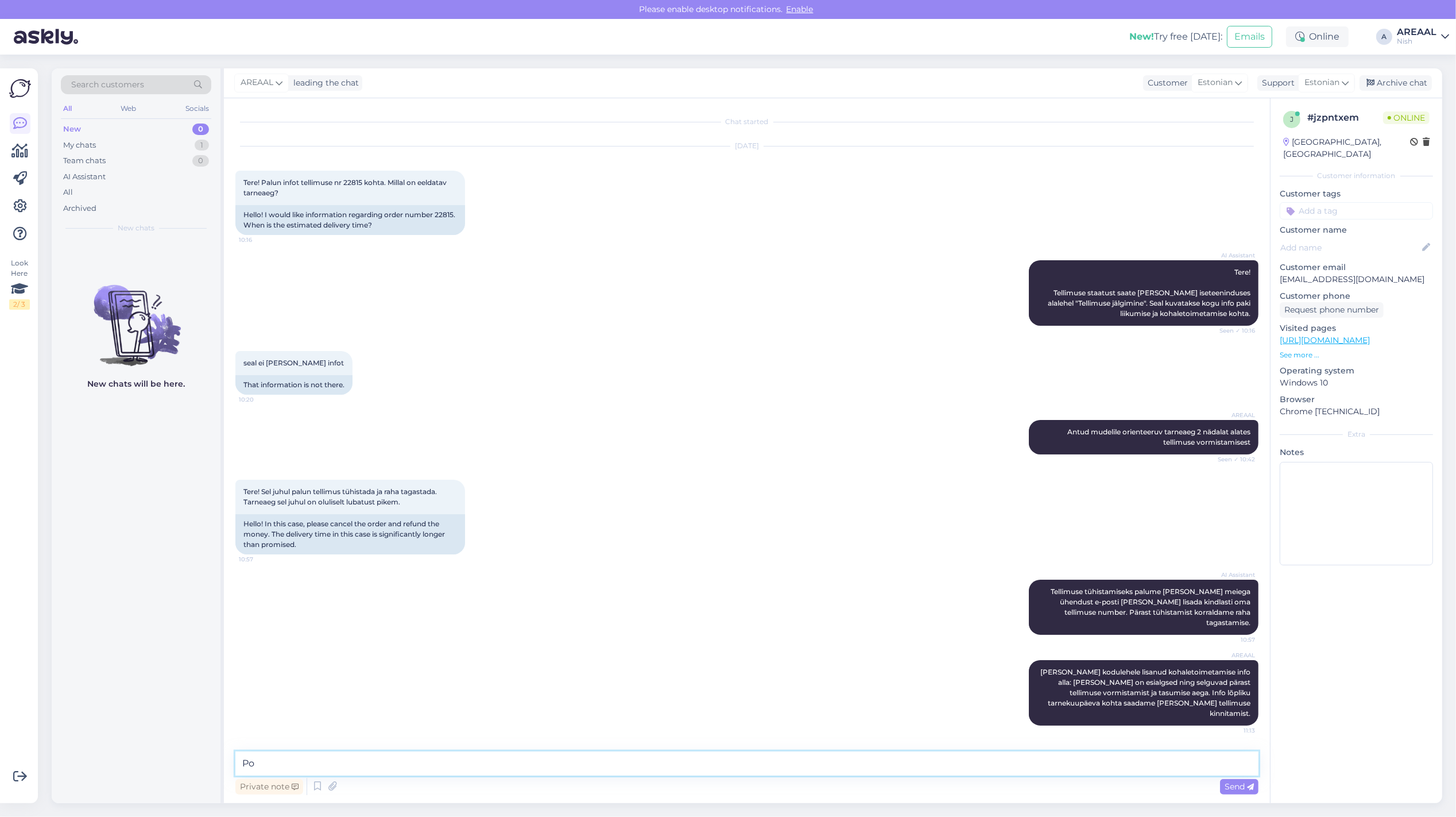
type textarea "P"
click at [492, 512] on div "Tere! Sel juhul palun tellimus tühistada ja raha tagastada. Tarneaeg sel juhul …" at bounding box center [746, 516] width 1023 height 100
click at [501, 480] on div "Tere! Sel juhul palun tellimus tühistada ja raha tagastada. Tarneaeg sel juhul …" at bounding box center [746, 516] width 1023 height 100
click at [800, 299] on div "AI Assistant Tere! Tellimuse staatust saate jälgida iseteeninduses alalehel "Te…" at bounding box center [746, 293] width 1023 height 91
click at [1405, 80] on div "Archive chat" at bounding box center [1395, 83] width 72 height 15
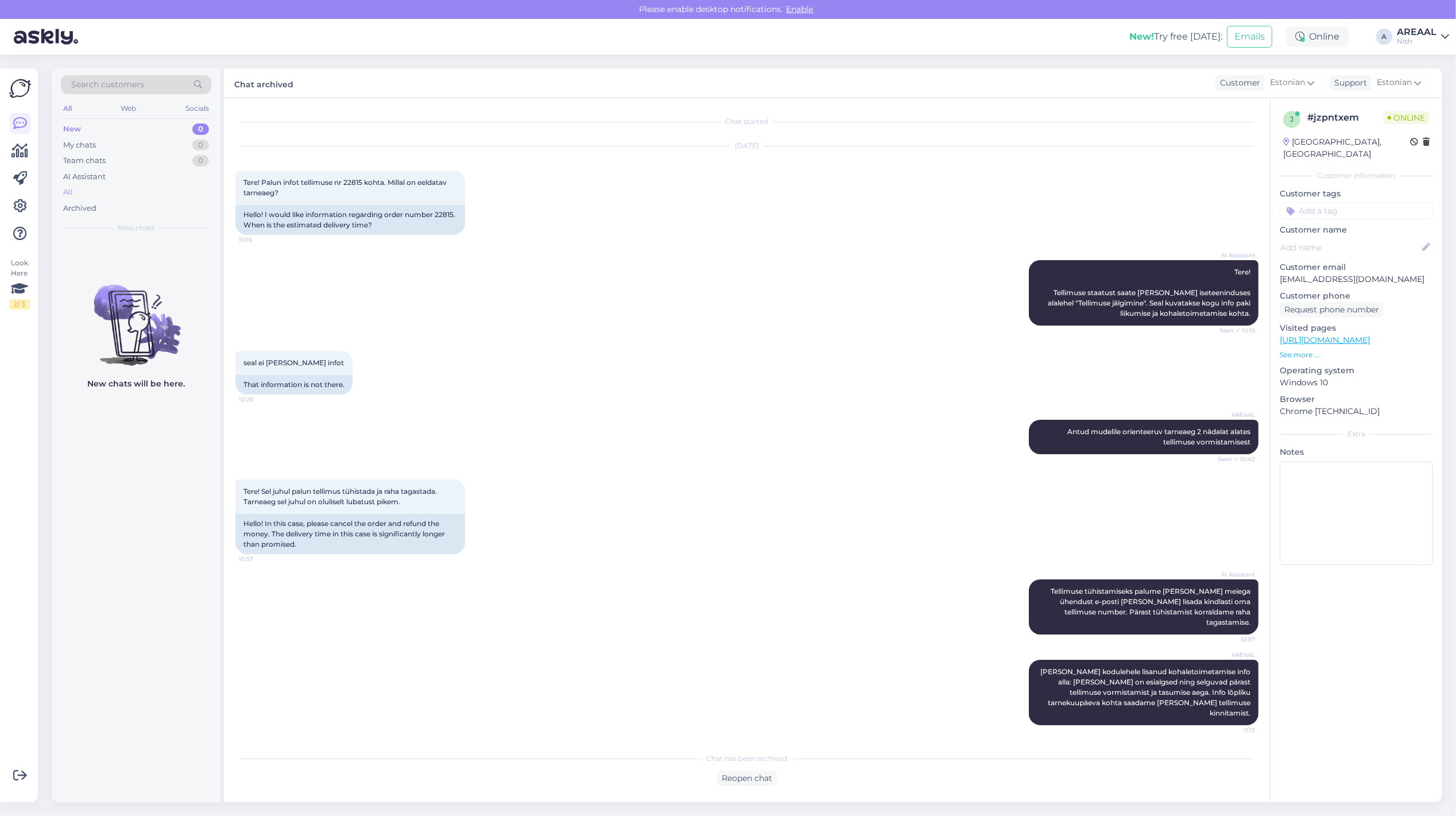
click at [142, 193] on div "All" at bounding box center [136, 192] width 150 height 16
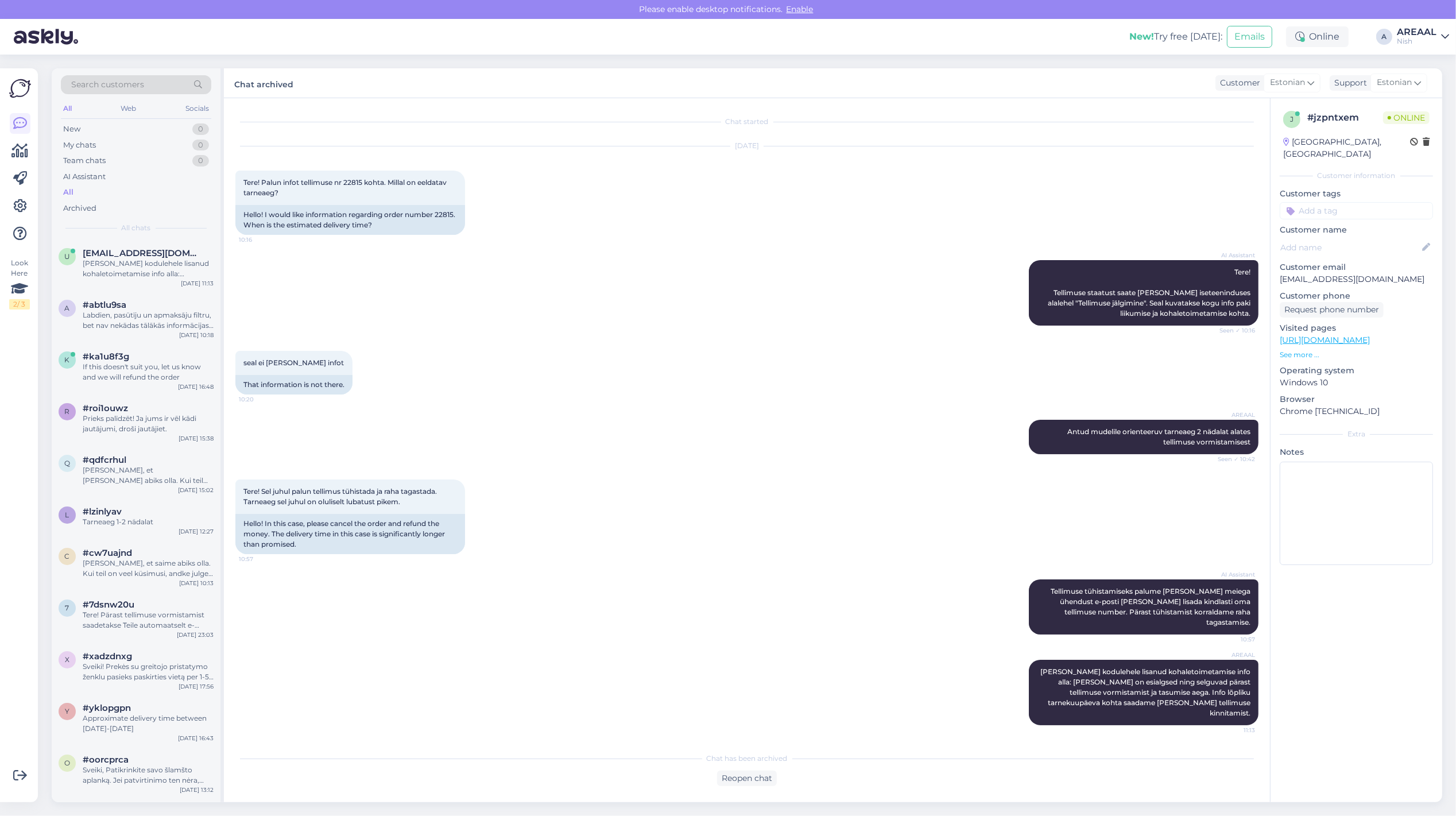
click at [1435, 35] on div "AREAAL" at bounding box center [1416, 32] width 39 height 9
click at [1435, 63] on button "Open" at bounding box center [1424, 63] width 32 height 18
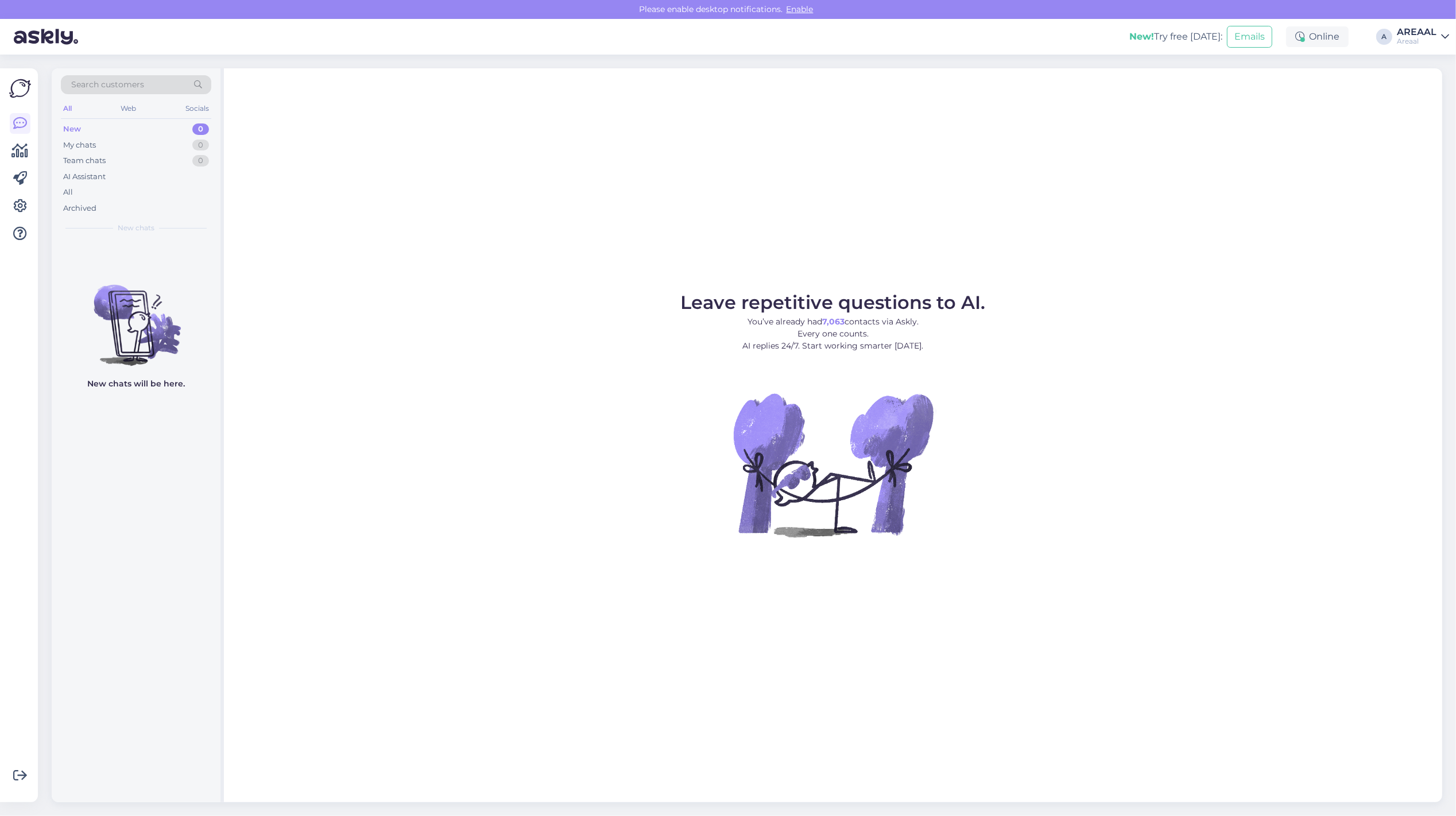
click at [440, 392] on figure "Leave repetitive questions to AI. You’ve already had 7,063 contacts via Askly. …" at bounding box center [833, 430] width 1197 height 275
click at [104, 192] on div "All" at bounding box center [136, 192] width 150 height 16
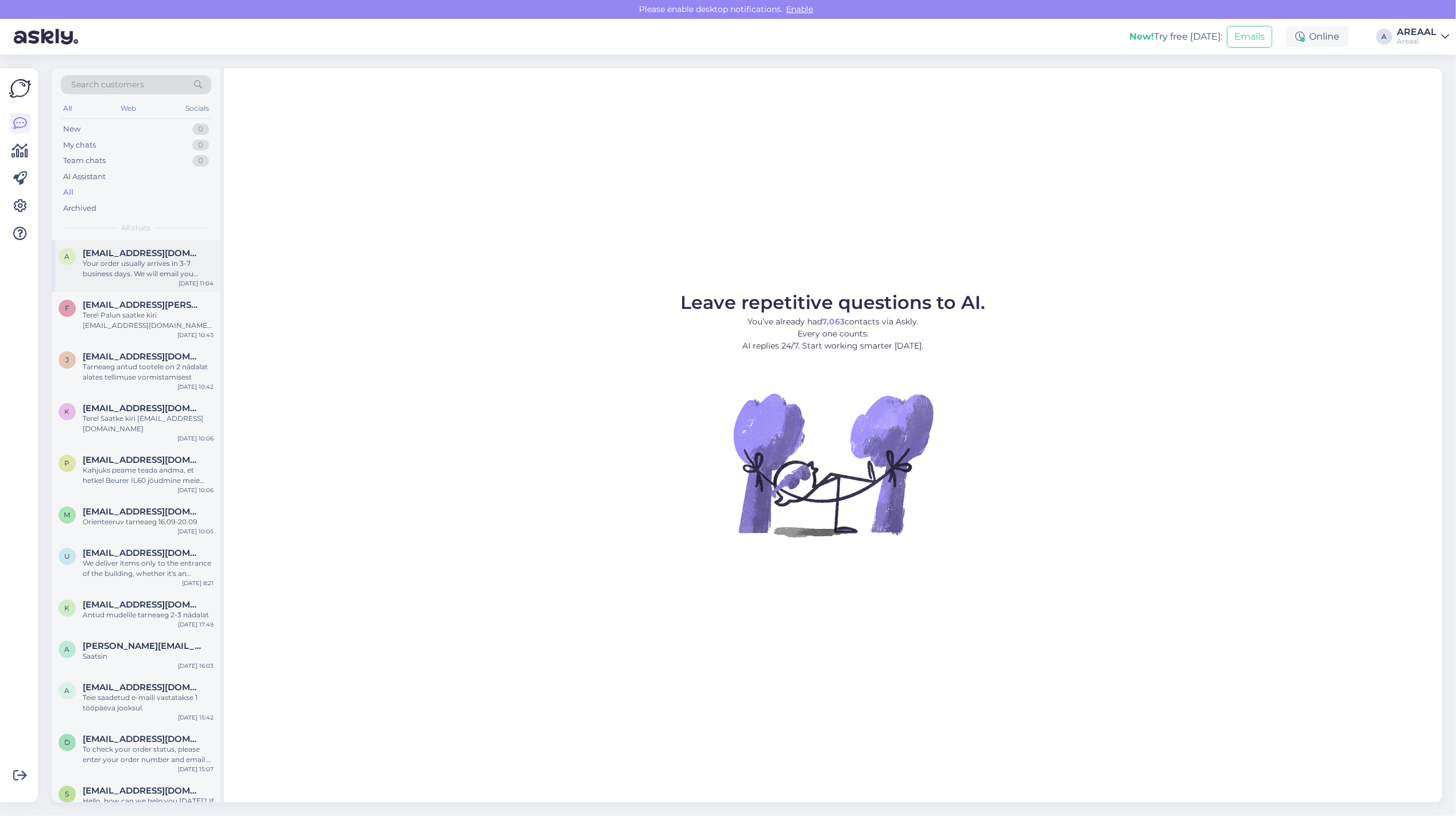
click at [146, 271] on div "Your order usually arrives in 3-7 business days. We will email you when it's re…" at bounding box center [148, 269] width 131 height 21
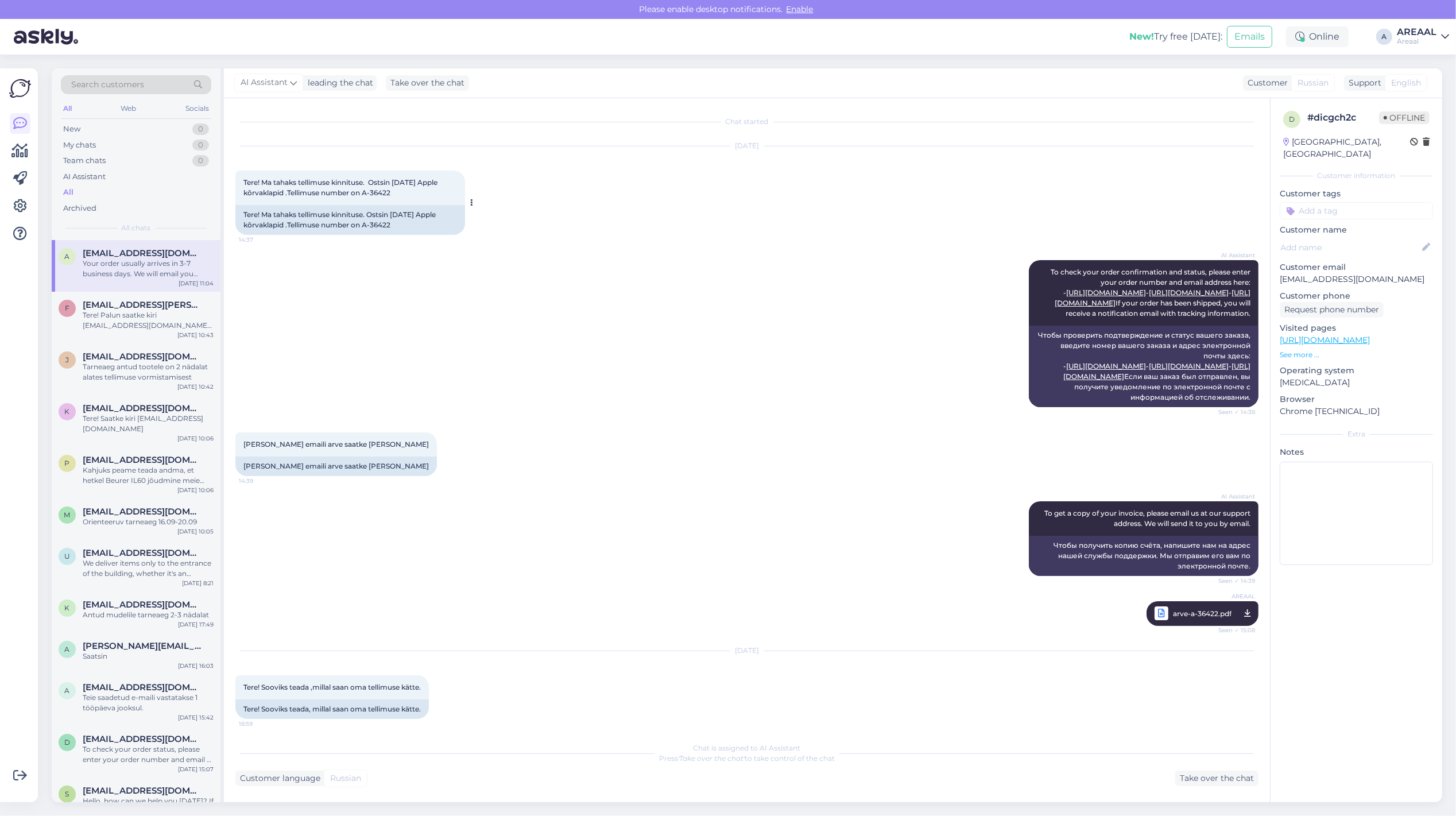
drag, startPoint x: 403, startPoint y: 230, endPoint x: 369, endPoint y: 231, distance: 34.0
click at [369, 231] on div "Tere! Ma tahaks tellimuse kinnituse. Ostsin 2.09.25 Apple kõrvaklapid .Tellimus…" at bounding box center [350, 220] width 230 height 30
copy div "-36422"
drag, startPoint x: 365, startPoint y: 226, endPoint x: 425, endPoint y: 228, distance: 60.0
click at [425, 228] on div "Tere! Ma tahaks tellimuse kinnituse. Ostsin 2.09.25 Apple kõrvaklapid .Tellimus…" at bounding box center [350, 220] width 230 height 30
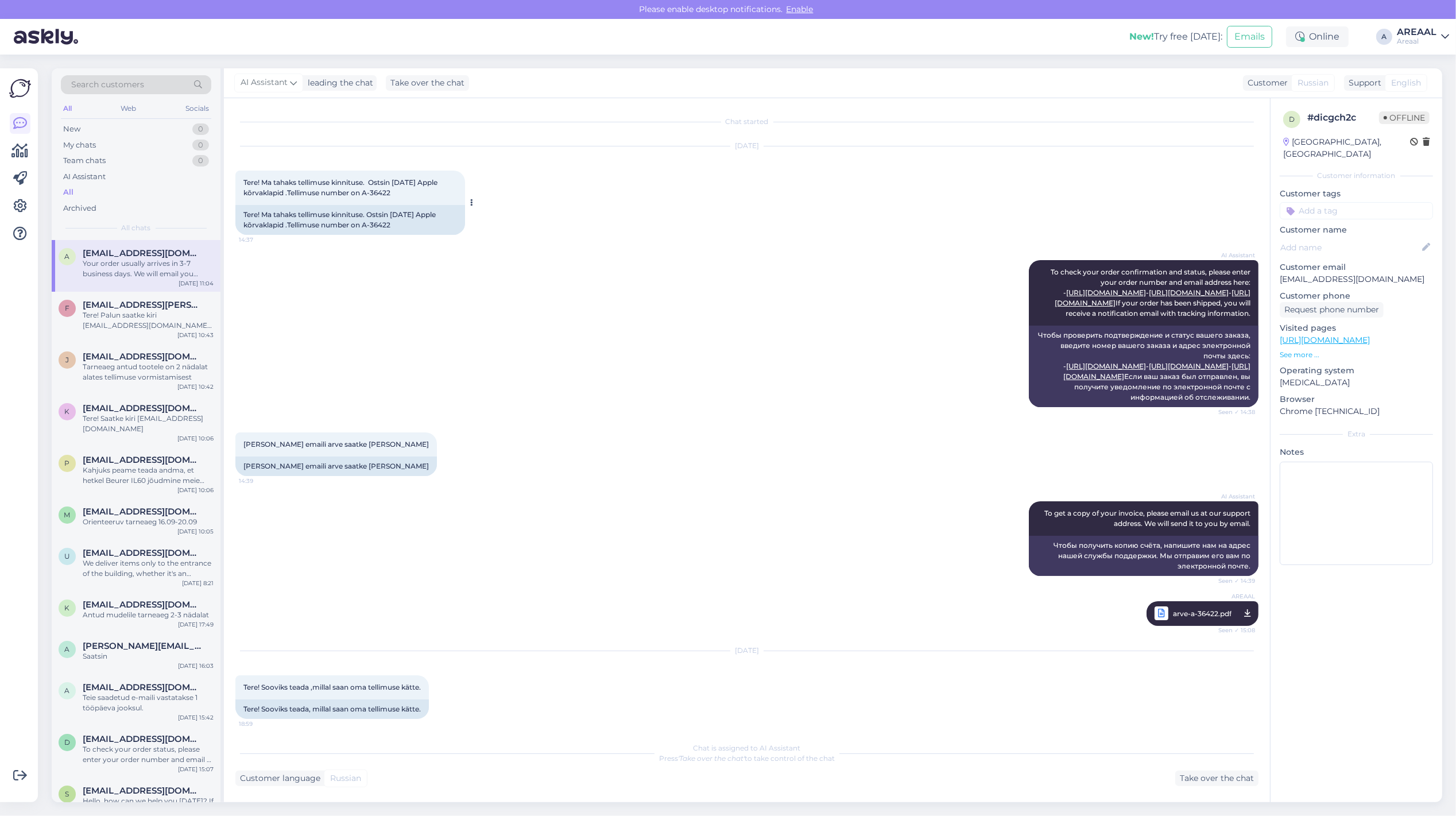
copy div "A-36422"
click at [567, 406] on div "AI Assistant To check your order confirmation and status, please enter your ord…" at bounding box center [746, 333] width 1023 height 172
click at [120, 294] on div "f fedorenko.zane@gmail.com Tere! Palun saatke kiri info@areaal.lv kui Teil on t…" at bounding box center [136, 317] width 169 height 51
